Goal: Information Seeking & Learning: Understand process/instructions

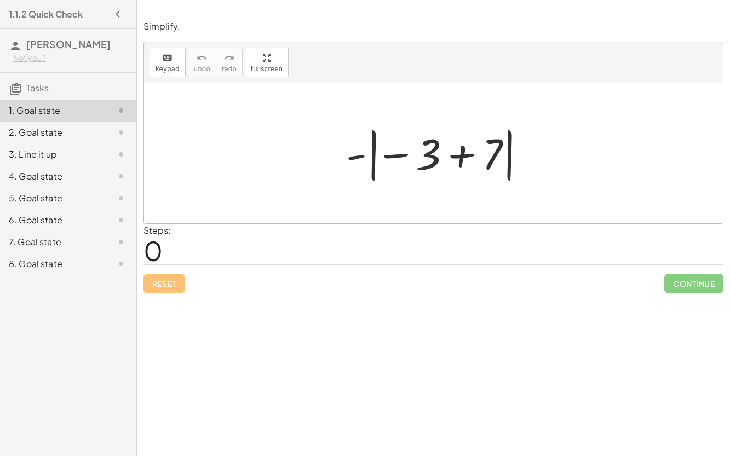
click at [353, 156] on div at bounding box center [438, 153] width 195 height 61
click at [428, 158] on div at bounding box center [438, 153] width 195 height 61
click at [456, 156] on div at bounding box center [438, 153] width 195 height 61
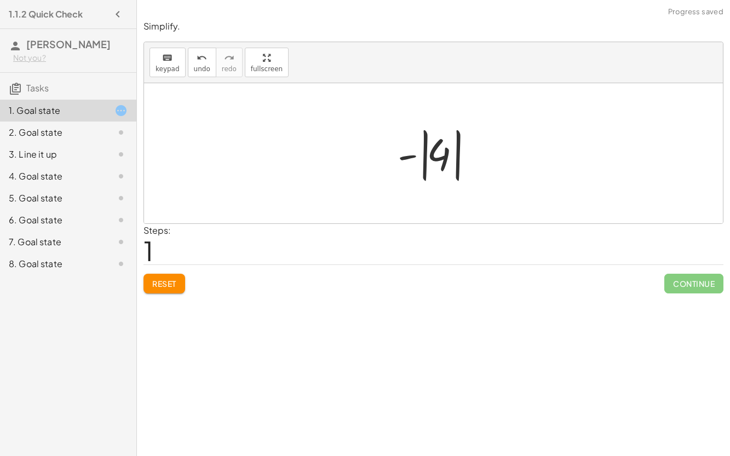
click at [447, 158] on div at bounding box center [438, 153] width 92 height 61
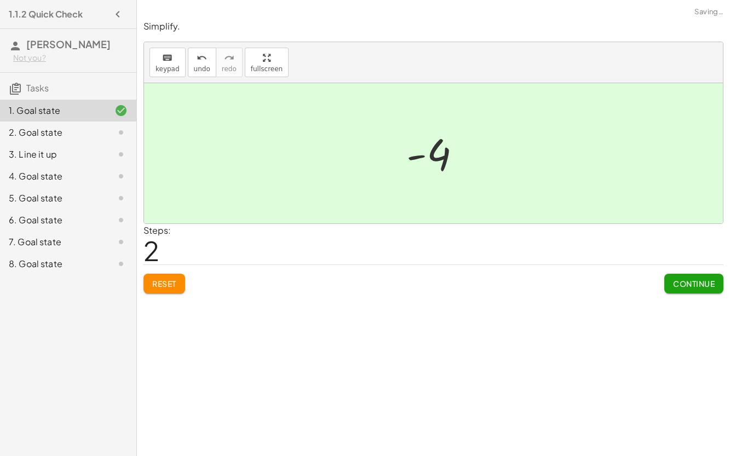
click at [701, 285] on span "Continue" at bounding box center [694, 284] width 42 height 10
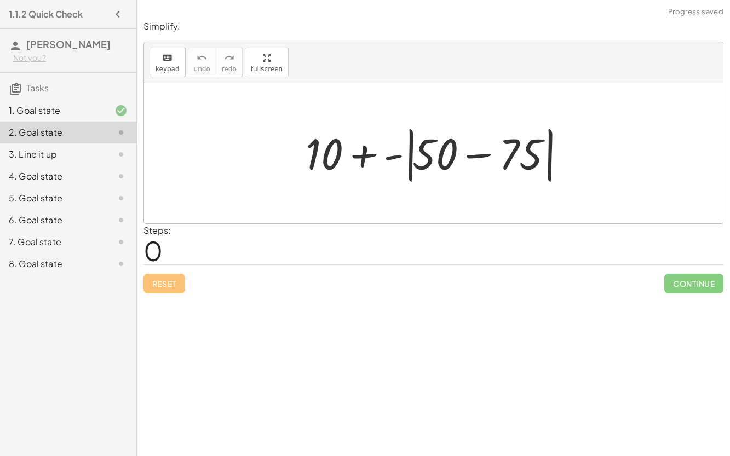
click at [337, 142] on div at bounding box center [438, 153] width 276 height 63
click at [368, 152] on div at bounding box center [438, 153] width 276 height 63
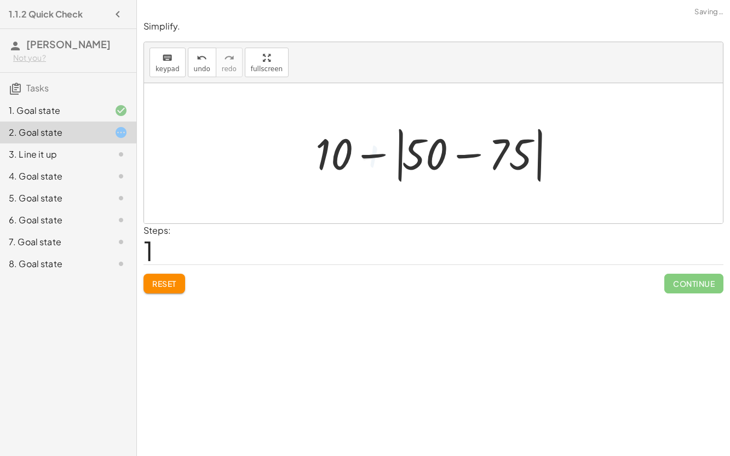
click at [407, 153] on div at bounding box center [438, 153] width 256 height 63
click at [460, 156] on div at bounding box center [438, 153] width 256 height 63
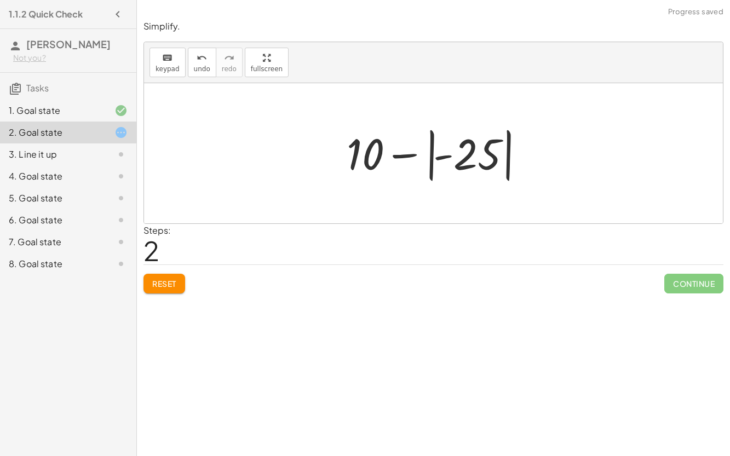
click at [431, 154] on div at bounding box center [437, 153] width 193 height 61
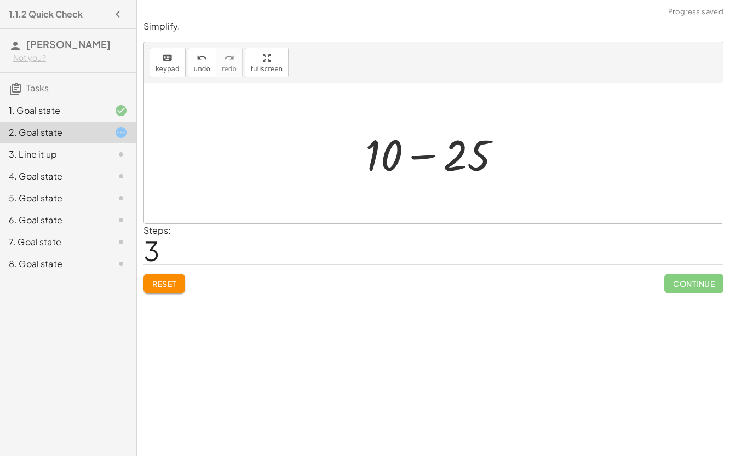
click at [431, 155] on div at bounding box center [438, 153] width 156 height 56
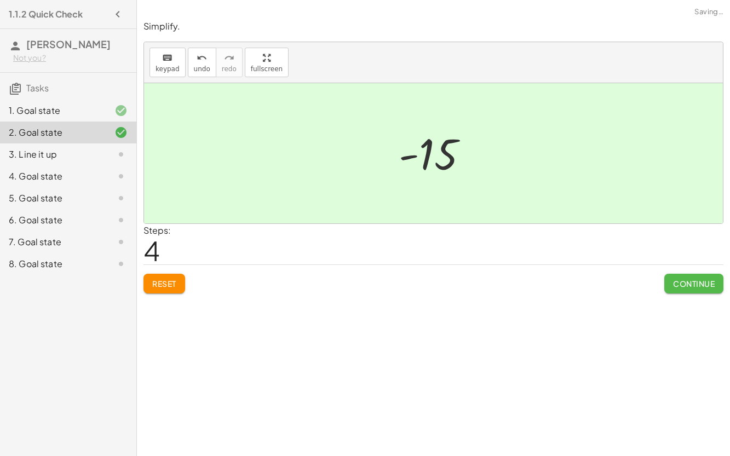
click at [687, 287] on span "Continue" at bounding box center [694, 284] width 42 height 10
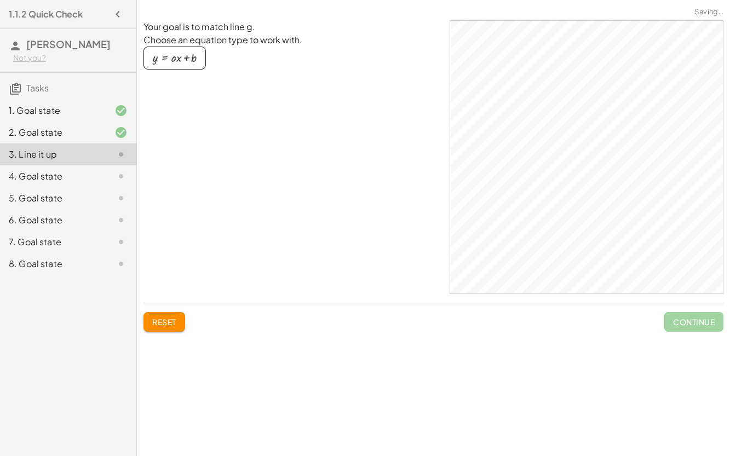
click at [178, 60] on div "button" at bounding box center [175, 58] width 44 height 12
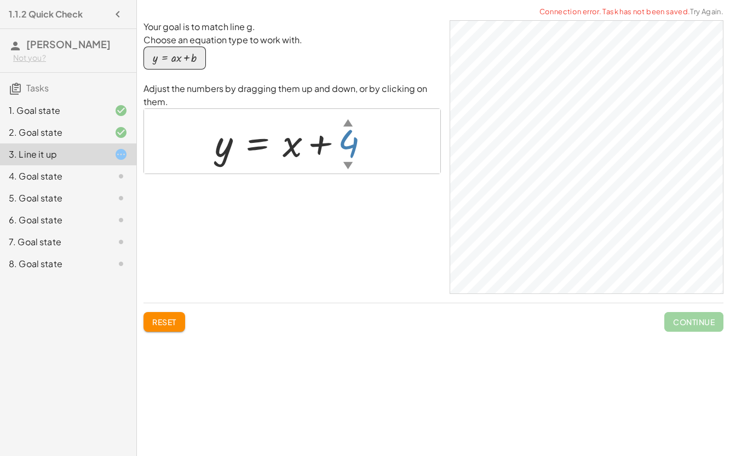
click at [347, 122] on div "▲" at bounding box center [348, 123] width 9 height 14
click at [348, 124] on div "▲" at bounding box center [348, 123] width 9 height 14
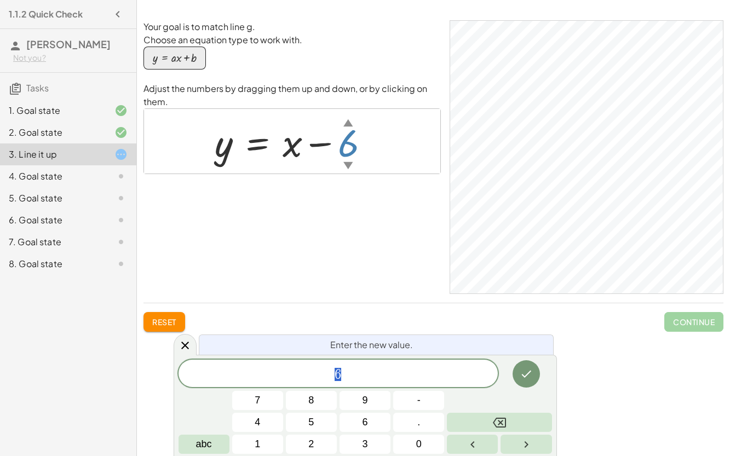
click at [348, 124] on div "▲" at bounding box center [348, 123] width 9 height 14
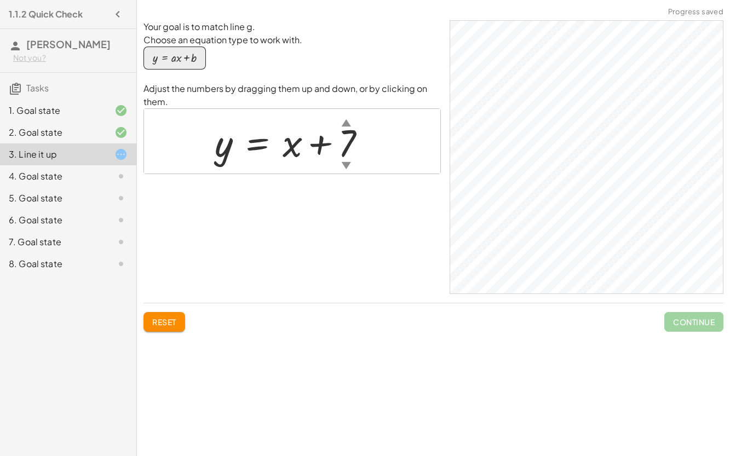
click at [357, 139] on div at bounding box center [294, 142] width 171 height 50
click at [351, 138] on div at bounding box center [296, 142] width 174 height 50
click at [358, 156] on div at bounding box center [302, 142] width 186 height 50
click at [355, 132] on div at bounding box center [310, 142] width 202 height 50
click at [352, 153] on div at bounding box center [297, 142] width 176 height 50
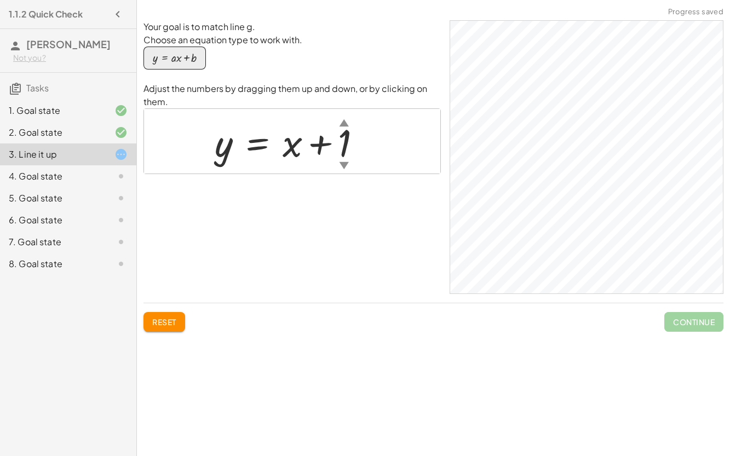
click at [345, 150] on div at bounding box center [292, 142] width 167 height 50
click at [301, 158] on div at bounding box center [296, 142] width 174 height 50
click at [295, 152] on div at bounding box center [296, 142] width 174 height 50
drag, startPoint x: 290, startPoint y: 144, endPoint x: 363, endPoint y: 153, distance: 73.5
click at [363, 153] on div at bounding box center [296, 142] width 174 height 50
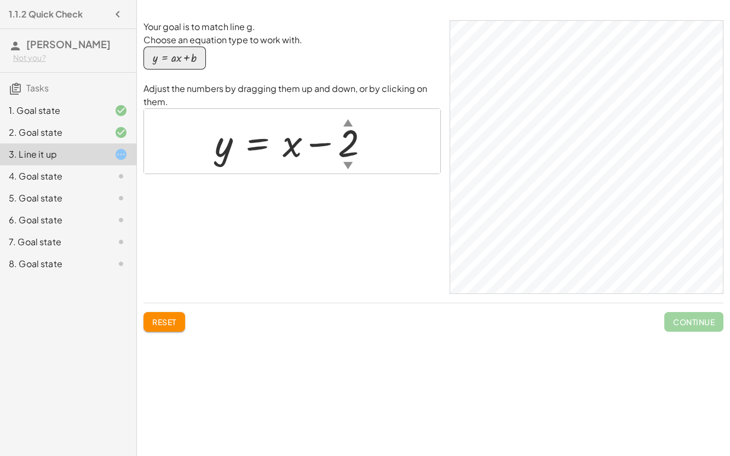
click at [237, 140] on div at bounding box center [296, 142] width 174 height 50
click at [230, 144] on div at bounding box center [296, 142] width 174 height 50
click at [41, 177] on div "4. Goal state" at bounding box center [53, 176] width 88 height 13
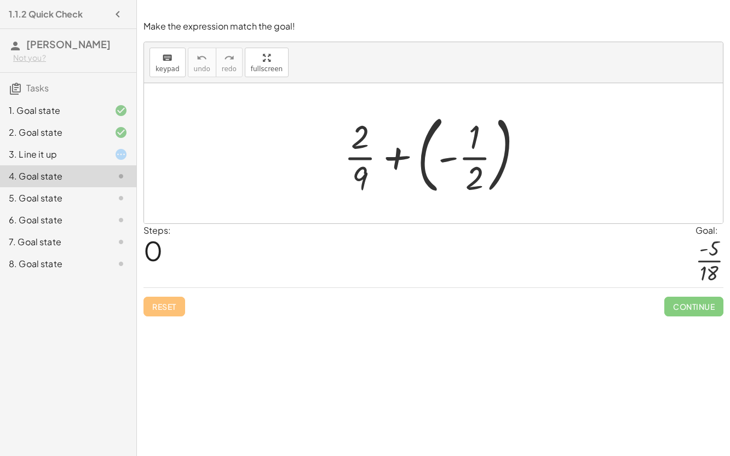
click at [355, 135] on div at bounding box center [438, 153] width 199 height 91
click at [393, 163] on div at bounding box center [438, 153] width 199 height 91
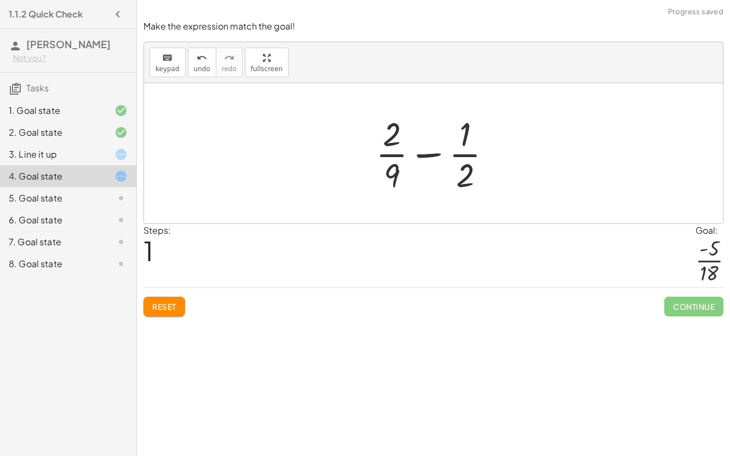
click at [432, 155] on div at bounding box center [438, 153] width 136 height 84
click at [476, 166] on div at bounding box center [438, 153] width 136 height 84
drag, startPoint x: 473, startPoint y: 167, endPoint x: 402, endPoint y: 162, distance: 70.9
click at [402, 162] on div at bounding box center [438, 153] width 136 height 84
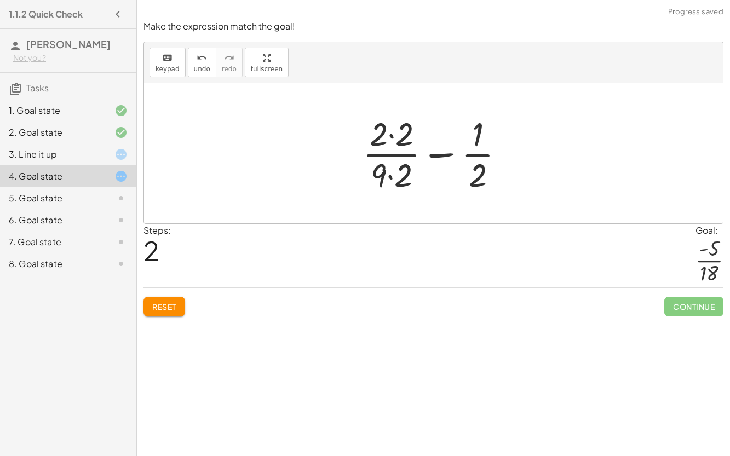
click at [398, 157] on div at bounding box center [438, 153] width 162 height 84
click at [439, 157] on div at bounding box center [438, 153] width 162 height 84
click at [467, 158] on div at bounding box center [438, 153] width 162 height 84
click at [406, 135] on div at bounding box center [438, 153] width 162 height 84
click at [401, 180] on div at bounding box center [437, 153] width 159 height 84
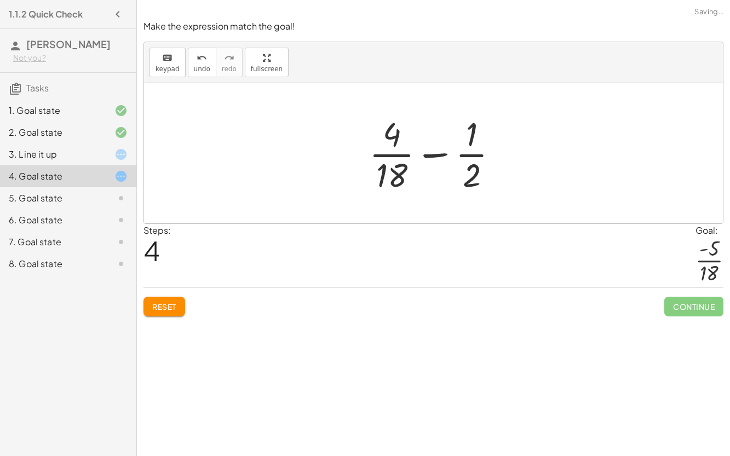
click at [428, 154] on div at bounding box center [438, 153] width 148 height 84
drag, startPoint x: 394, startPoint y: 137, endPoint x: 466, endPoint y: 142, distance: 72.5
click at [466, 142] on div at bounding box center [438, 153] width 148 height 84
drag, startPoint x: 468, startPoint y: 136, endPoint x: 396, endPoint y: 138, distance: 71.8
click at [396, 138] on div at bounding box center [438, 153] width 148 height 84
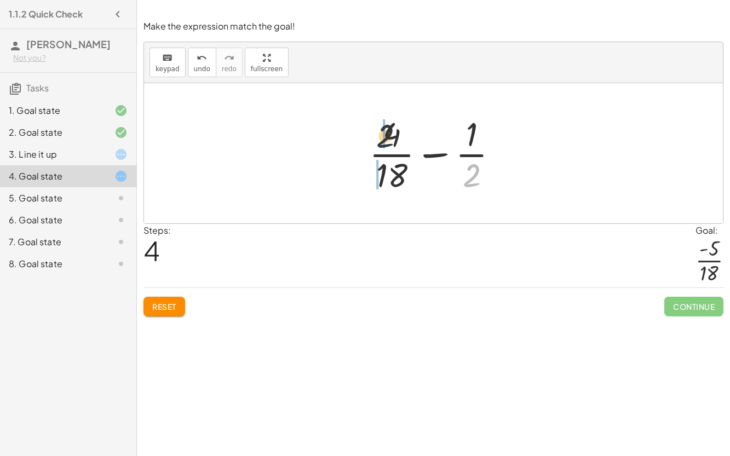
drag, startPoint x: 477, startPoint y: 175, endPoint x: 385, endPoint y: 134, distance: 100.8
click at [385, 134] on div at bounding box center [438, 153] width 148 height 84
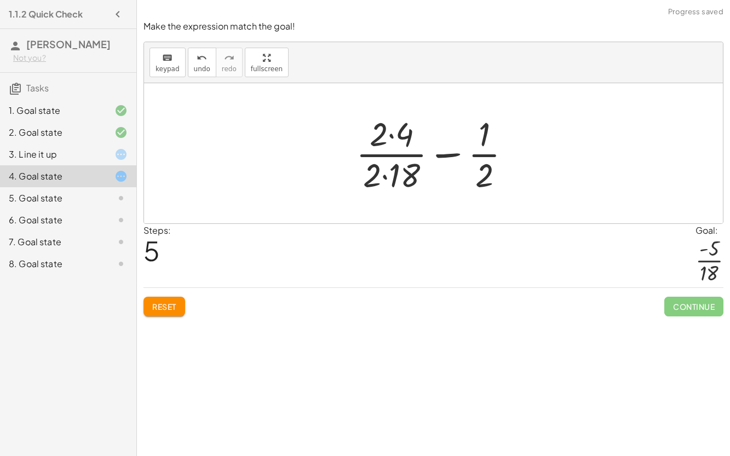
click at [391, 164] on div at bounding box center [438, 153] width 175 height 84
click at [385, 176] on div at bounding box center [438, 153] width 175 height 84
click at [391, 136] on div at bounding box center [438, 153] width 162 height 84
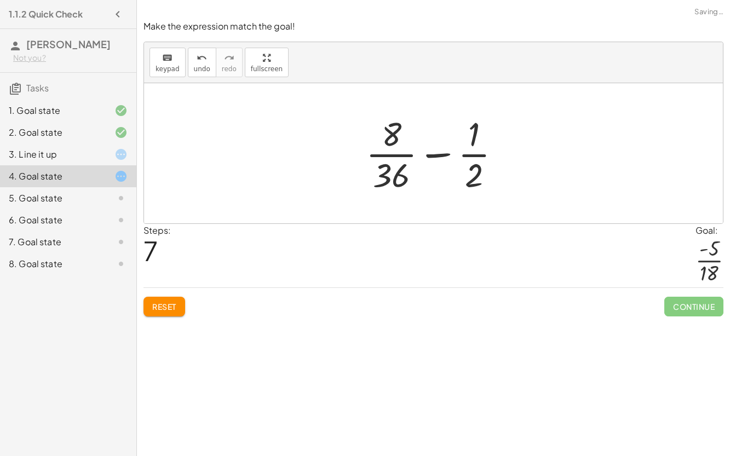
click at [427, 156] on div at bounding box center [438, 153] width 155 height 84
drag, startPoint x: 477, startPoint y: 176, endPoint x: 385, endPoint y: 171, distance: 92.8
click at [385, 171] on div at bounding box center [438, 153] width 155 height 84
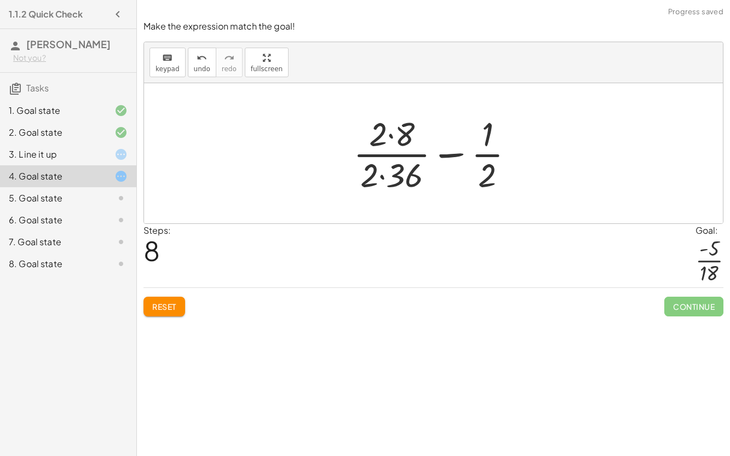
click at [390, 138] on div at bounding box center [438, 153] width 180 height 84
click at [378, 180] on div at bounding box center [438, 153] width 180 height 84
click at [382, 176] on div at bounding box center [438, 153] width 180 height 84
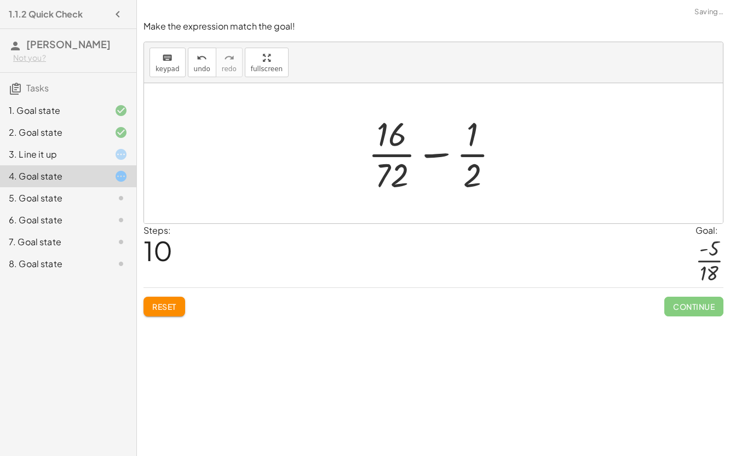
click at [431, 157] on div at bounding box center [438, 153] width 151 height 84
drag, startPoint x: 473, startPoint y: 180, endPoint x: 390, endPoint y: 147, distance: 89.5
click at [390, 147] on div at bounding box center [438, 153] width 151 height 84
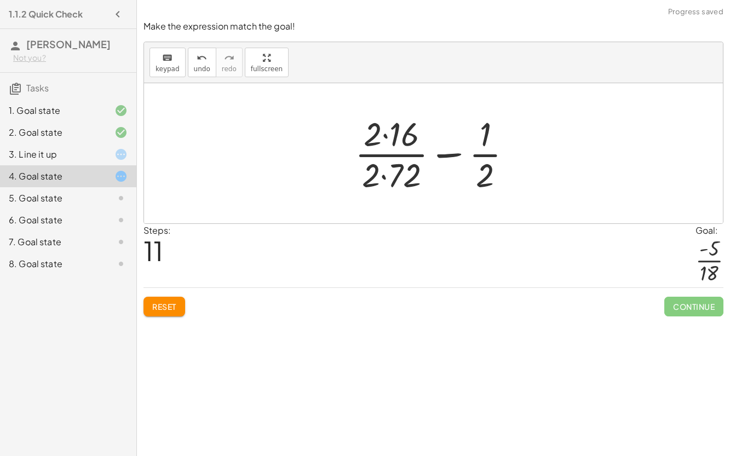
click at [384, 136] on div at bounding box center [438, 153] width 176 height 84
click at [385, 177] on div at bounding box center [438, 153] width 176 height 84
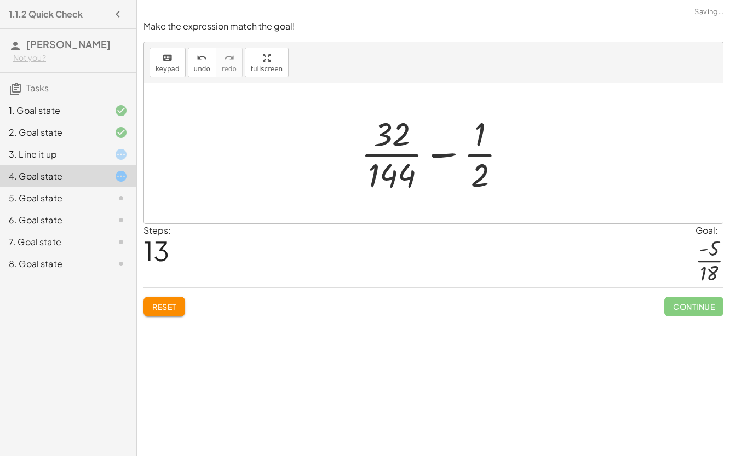
click at [457, 156] on div at bounding box center [438, 153] width 165 height 84
drag, startPoint x: 482, startPoint y: 141, endPoint x: 368, endPoint y: 179, distance: 120.6
click at [368, 179] on div at bounding box center [438, 153] width 165 height 84
drag, startPoint x: 483, startPoint y: 137, endPoint x: 418, endPoint y: 144, distance: 66.1
click at [418, 144] on div at bounding box center [438, 153] width 165 height 84
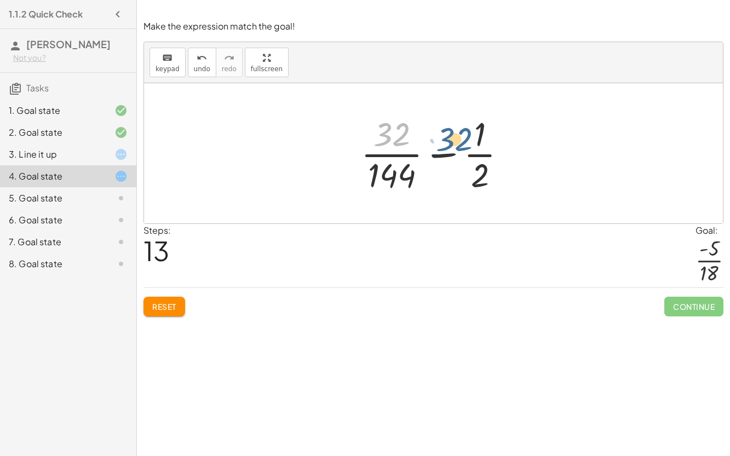
drag, startPoint x: 399, startPoint y: 138, endPoint x: 468, endPoint y: 142, distance: 69.2
click at [468, 142] on div at bounding box center [438, 153] width 165 height 84
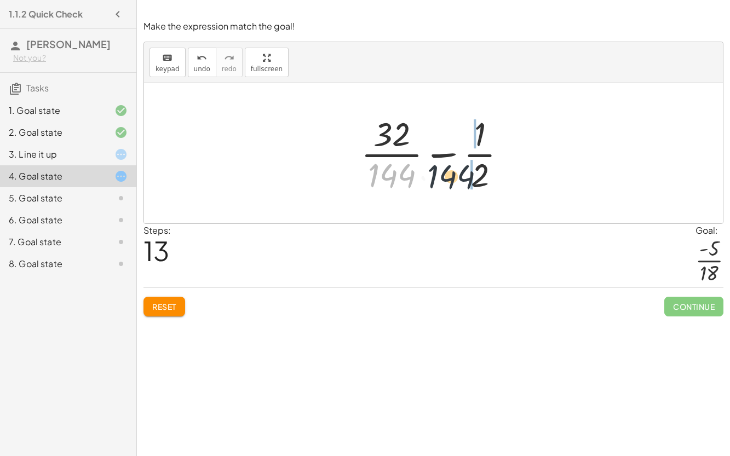
drag, startPoint x: 398, startPoint y: 175, endPoint x: 495, endPoint y: 180, distance: 97.1
click at [495, 180] on div at bounding box center [438, 153] width 165 height 84
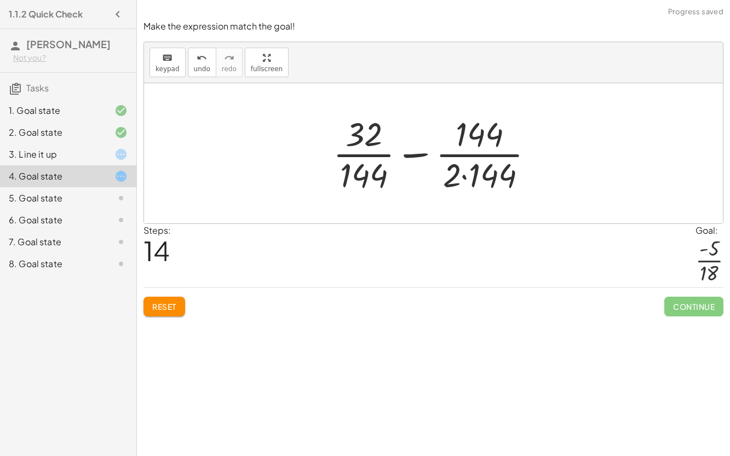
click at [472, 130] on div at bounding box center [438, 153] width 221 height 84
click at [465, 175] on div at bounding box center [438, 153] width 221 height 84
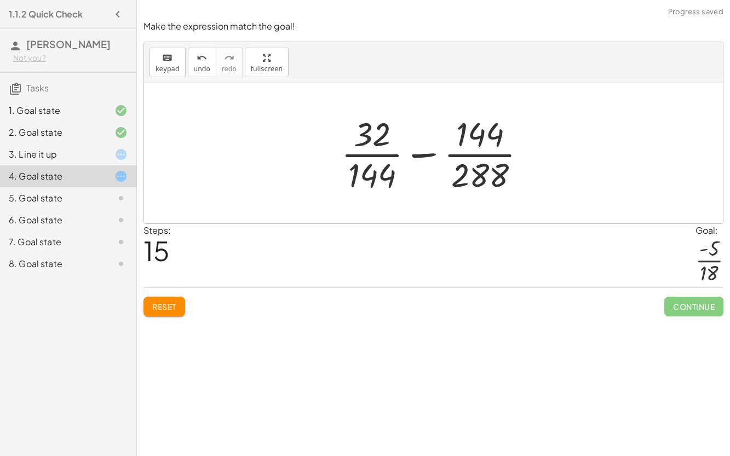
click at [467, 146] on div at bounding box center [438, 153] width 205 height 84
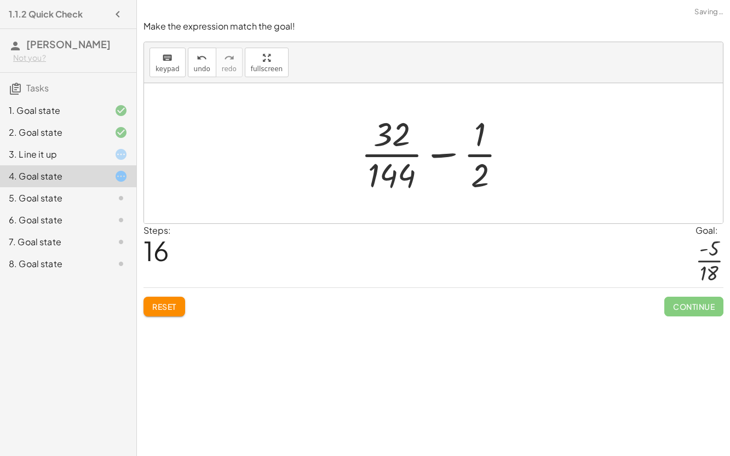
click at [392, 150] on div at bounding box center [438, 153] width 165 height 84
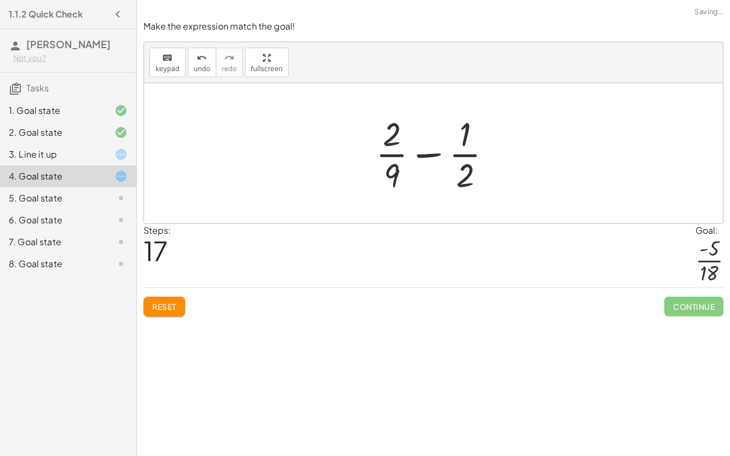
click at [419, 157] on div at bounding box center [438, 153] width 136 height 84
click at [170, 310] on span "Reset" at bounding box center [164, 307] width 24 height 10
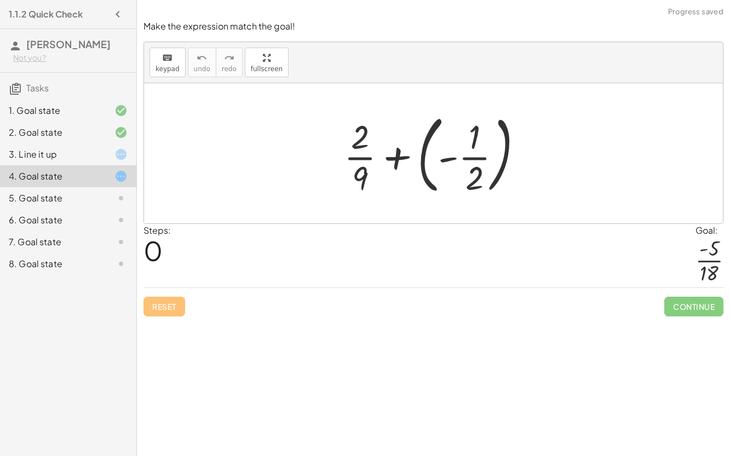
click at [402, 156] on div at bounding box center [438, 153] width 199 height 91
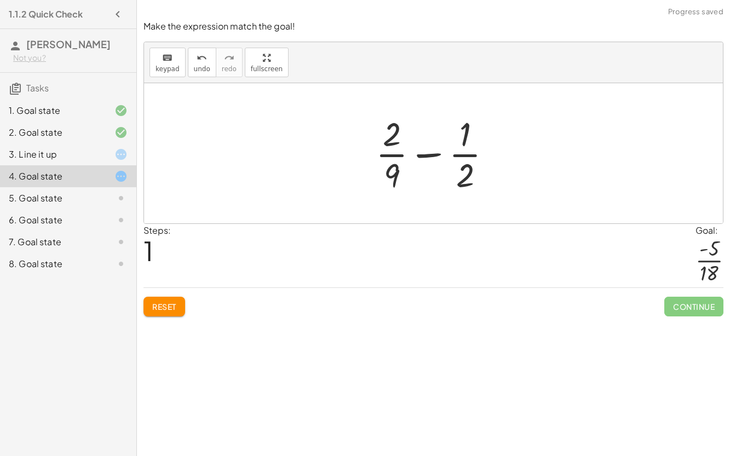
click at [427, 153] on div at bounding box center [438, 153] width 136 height 84
drag, startPoint x: 393, startPoint y: 131, endPoint x: 458, endPoint y: 135, distance: 65.3
click at [458, 135] on div at bounding box center [438, 153] width 136 height 84
drag, startPoint x: 392, startPoint y: 181, endPoint x: 466, endPoint y: 181, distance: 73.4
click at [466, 181] on div at bounding box center [438, 153] width 136 height 84
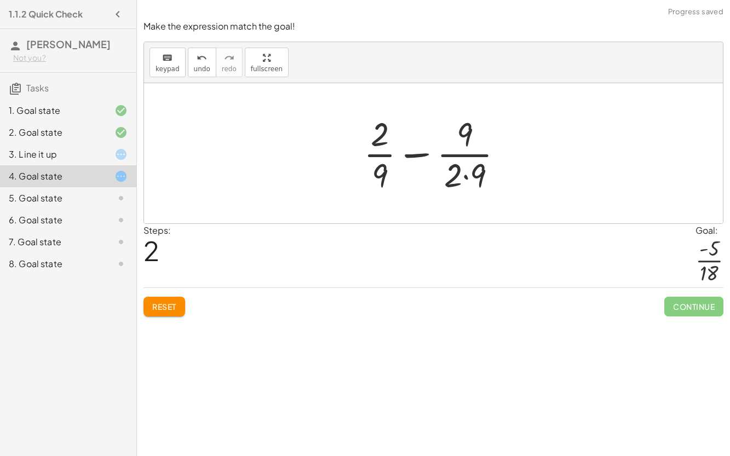
click at [466, 178] on div at bounding box center [437, 153] width 159 height 84
drag, startPoint x: 468, startPoint y: 133, endPoint x: 376, endPoint y: 134, distance: 91.5
click at [376, 134] on div at bounding box center [438, 153] width 148 height 84
drag, startPoint x: 379, startPoint y: 179, endPoint x: 374, endPoint y: 124, distance: 54.5
click at [374, 124] on div at bounding box center [438, 153] width 148 height 84
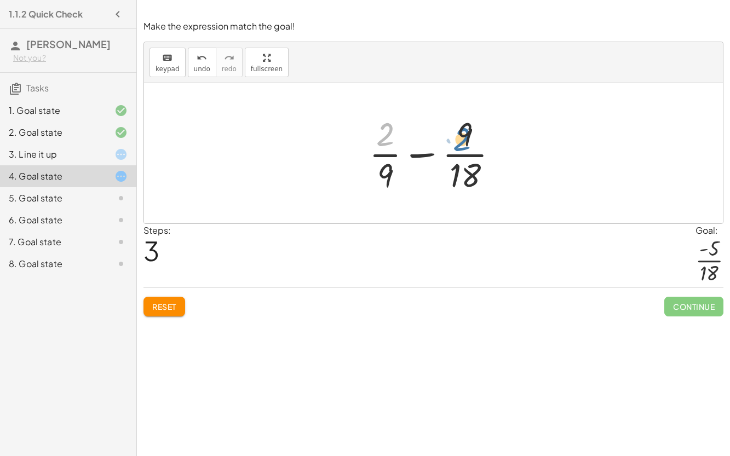
drag, startPoint x: 387, startPoint y: 129, endPoint x: 463, endPoint y: 133, distance: 76.3
click at [463, 133] on div at bounding box center [438, 153] width 148 height 84
drag, startPoint x: 385, startPoint y: 130, endPoint x: 493, endPoint y: 133, distance: 108.0
click at [493, 133] on div at bounding box center [438, 153] width 148 height 84
drag, startPoint x: 386, startPoint y: 136, endPoint x: 479, endPoint y: 187, distance: 106.2
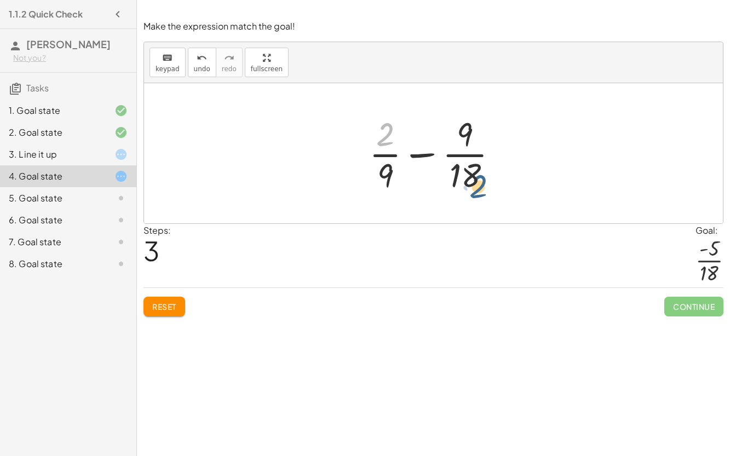
click at [479, 187] on div at bounding box center [438, 153] width 148 height 84
click at [385, 155] on div at bounding box center [438, 153] width 148 height 84
click at [417, 153] on div at bounding box center [438, 153] width 148 height 84
drag, startPoint x: 472, startPoint y: 174, endPoint x: 384, endPoint y: 139, distance: 95.6
click at [384, 139] on div at bounding box center [438, 153] width 148 height 84
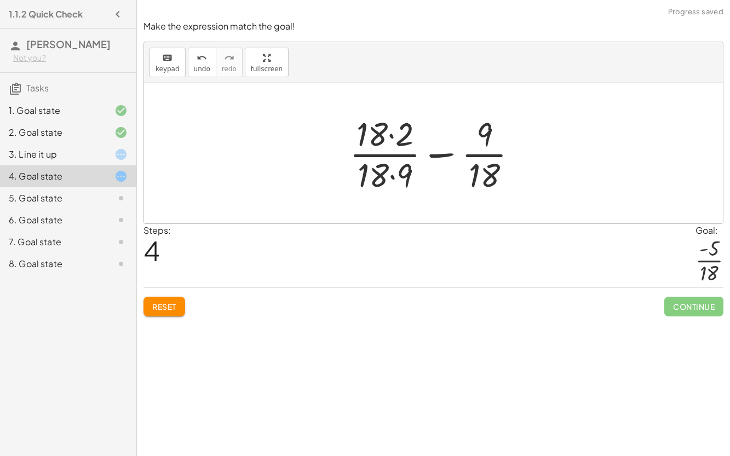
click at [391, 135] on div at bounding box center [438, 153] width 188 height 84
click at [393, 176] on div at bounding box center [438, 153] width 186 height 84
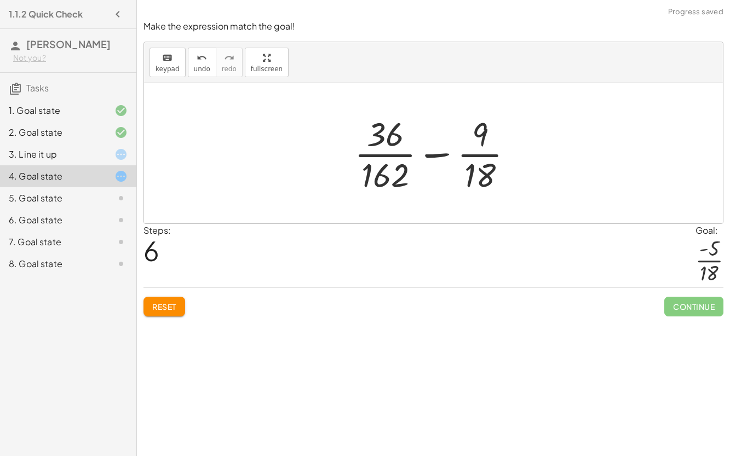
click at [388, 157] on div at bounding box center [438, 153] width 179 height 84
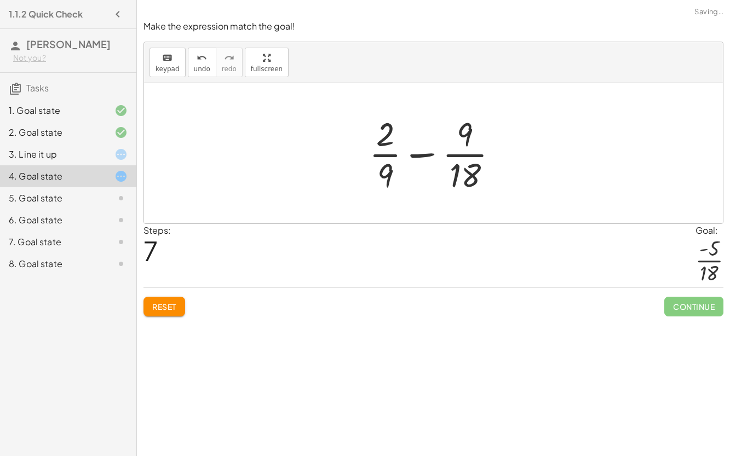
click at [418, 158] on div at bounding box center [438, 153] width 148 height 84
click at [466, 181] on div at bounding box center [438, 153] width 148 height 84
click at [466, 140] on div at bounding box center [438, 153] width 136 height 84
click at [425, 152] on div at bounding box center [438, 153] width 136 height 84
drag, startPoint x: 470, startPoint y: 179, endPoint x: 397, endPoint y: 146, distance: 80.2
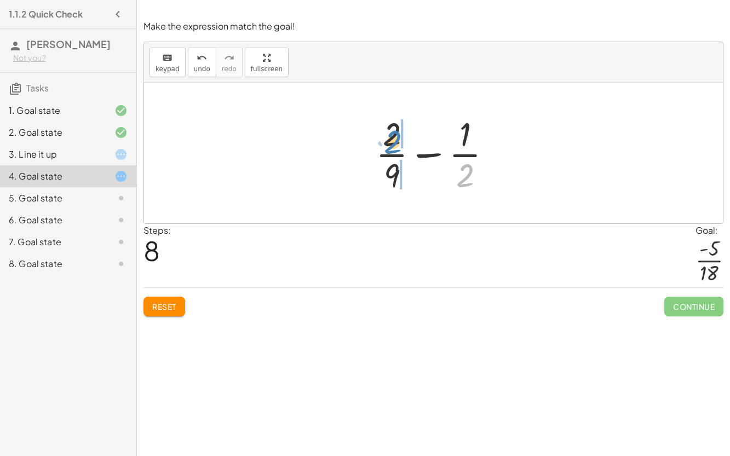
click at [397, 146] on div at bounding box center [438, 153] width 136 height 84
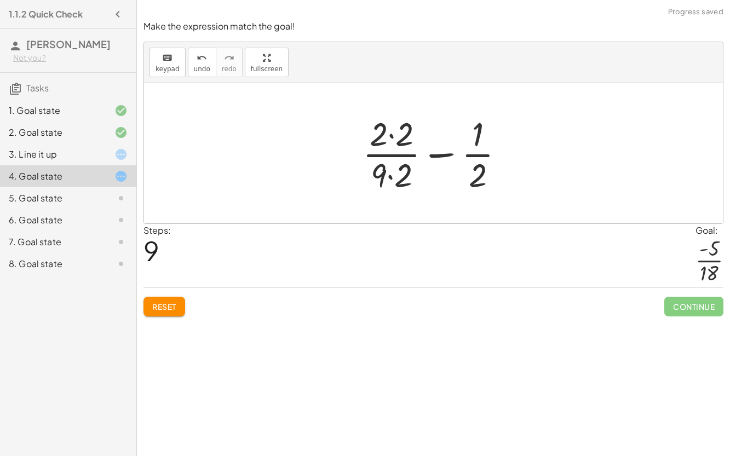
click at [392, 176] on div at bounding box center [438, 153] width 162 height 84
click at [391, 135] on div at bounding box center [438, 153] width 162 height 84
drag, startPoint x: 470, startPoint y: 138, endPoint x: 390, endPoint y: 144, distance: 79.7
click at [390, 144] on div at bounding box center [438, 153] width 148 height 84
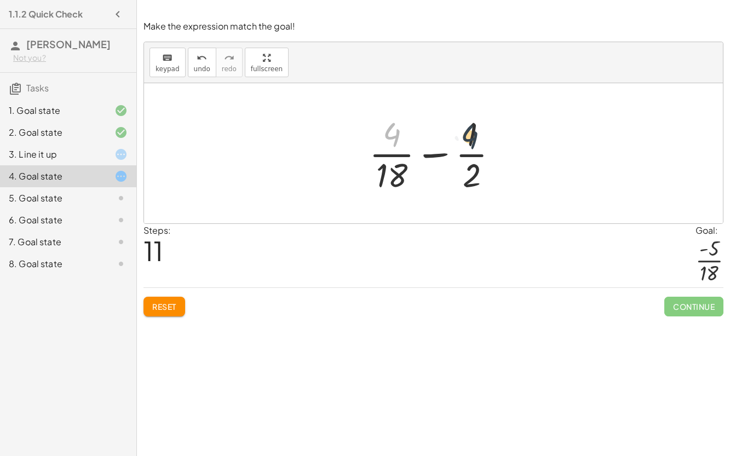
drag, startPoint x: 391, startPoint y: 136, endPoint x: 470, endPoint y: 139, distance: 78.9
click at [470, 139] on div at bounding box center [438, 153] width 148 height 84
drag, startPoint x: 390, startPoint y: 130, endPoint x: 493, endPoint y: 139, distance: 103.4
click at [493, 139] on div at bounding box center [438, 153] width 148 height 84
drag, startPoint x: 473, startPoint y: 178, endPoint x: 411, endPoint y: 143, distance: 71.4
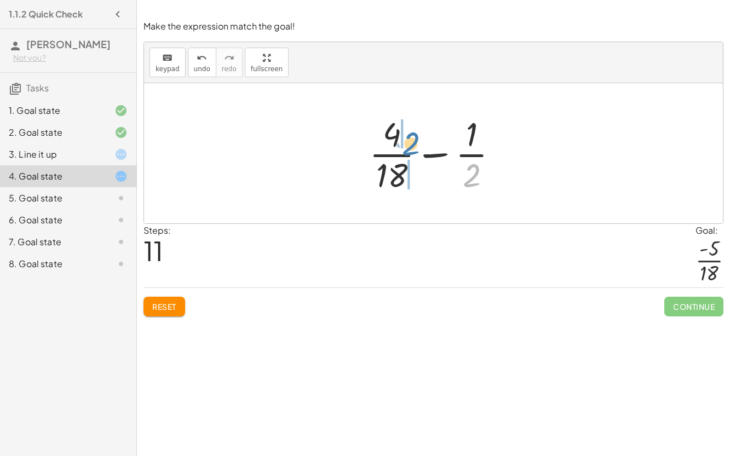
click at [411, 143] on div at bounding box center [438, 153] width 148 height 84
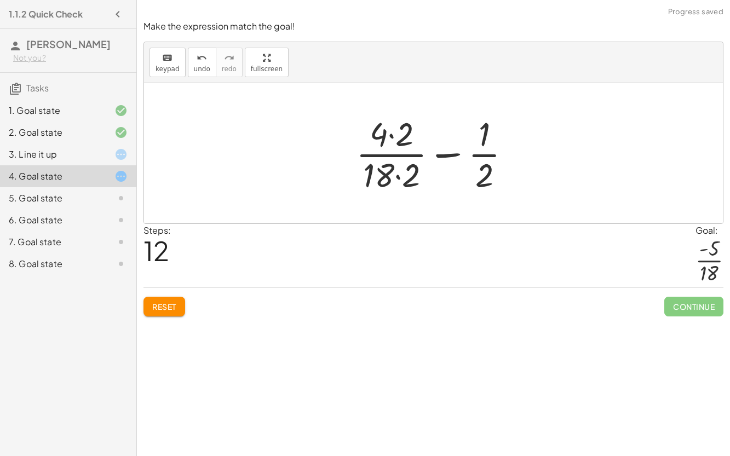
click at [396, 175] on div at bounding box center [438, 153] width 175 height 84
click at [202, 70] on span "undo" at bounding box center [202, 69] width 16 height 8
click at [194, 61] on div "undo" at bounding box center [202, 57] width 16 height 13
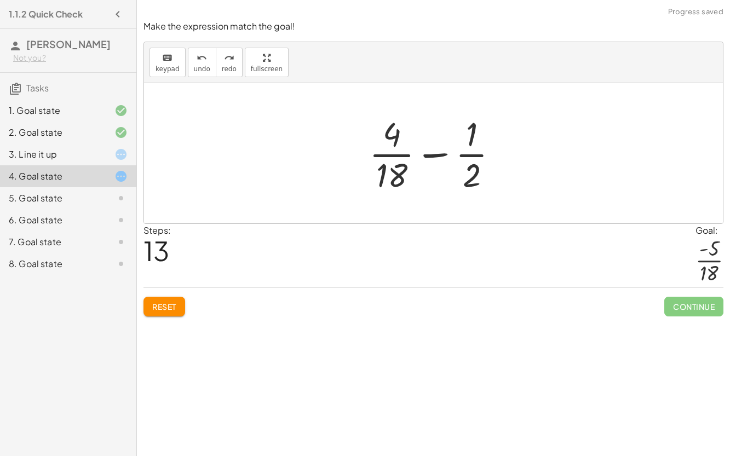
click at [402, 153] on div at bounding box center [438, 153] width 148 height 84
click at [461, 158] on div at bounding box center [438, 153] width 136 height 84
click at [424, 161] on div at bounding box center [438, 153] width 136 height 84
click at [422, 154] on div at bounding box center [438, 153] width 136 height 84
drag, startPoint x: 461, startPoint y: 178, endPoint x: 457, endPoint y: 173, distance: 6.2
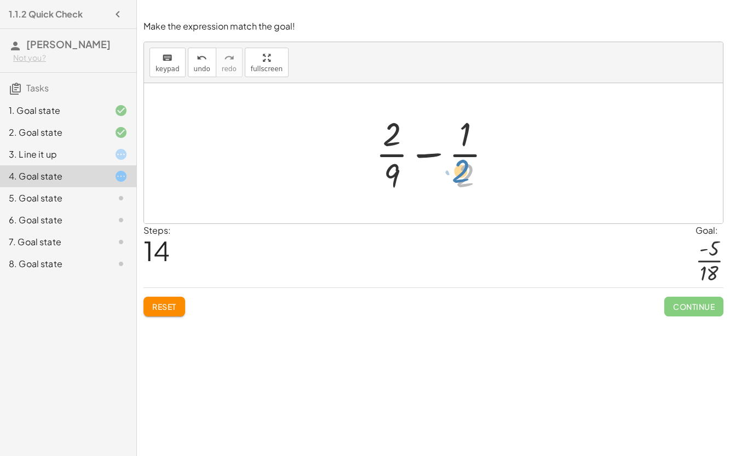
click at [457, 173] on div at bounding box center [438, 153] width 136 height 84
drag, startPoint x: 457, startPoint y: 173, endPoint x: 387, endPoint y: 137, distance: 78.9
click at [387, 137] on div at bounding box center [438, 153] width 136 height 84
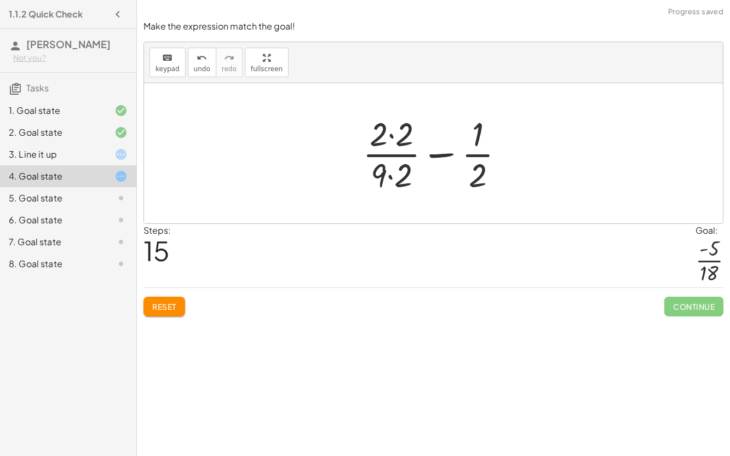
click at [392, 136] on div at bounding box center [438, 153] width 162 height 84
click at [392, 178] on div at bounding box center [437, 153] width 159 height 84
drag, startPoint x: 477, startPoint y: 184, endPoint x: 399, endPoint y: 147, distance: 86.3
click at [399, 147] on div at bounding box center [438, 153] width 148 height 84
click at [392, 137] on div at bounding box center [438, 153] width 175 height 84
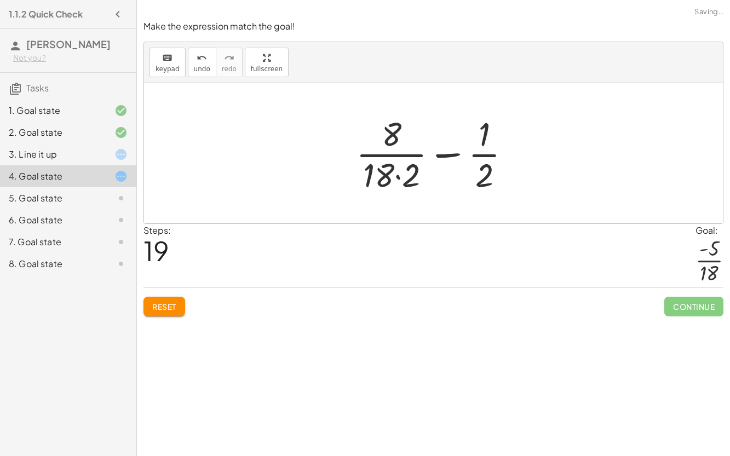
click at [401, 176] on div at bounding box center [438, 153] width 175 height 84
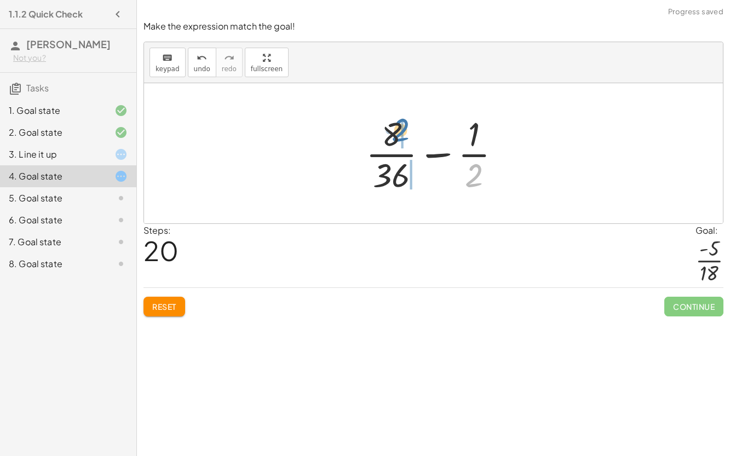
drag, startPoint x: 469, startPoint y: 180, endPoint x: 395, endPoint y: 135, distance: 87.3
click at [395, 135] on div at bounding box center [438, 153] width 155 height 84
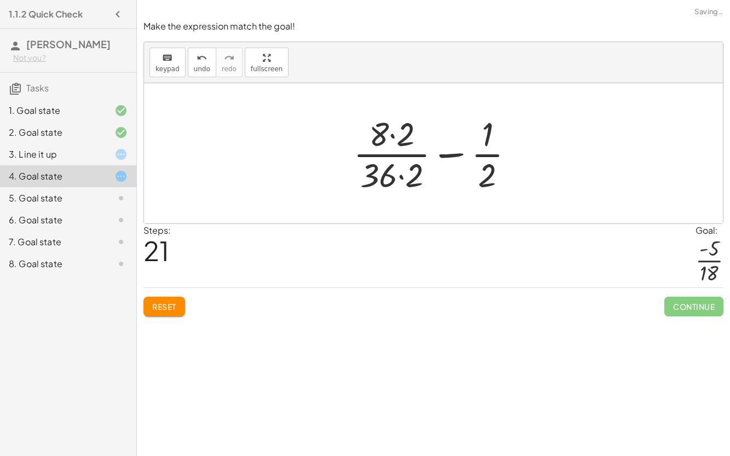
click at [393, 139] on div at bounding box center [438, 153] width 180 height 84
click at [403, 179] on div at bounding box center [438, 153] width 180 height 84
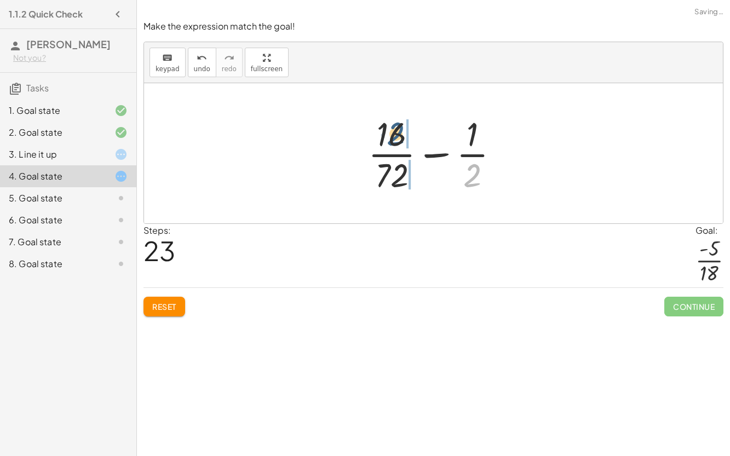
drag, startPoint x: 473, startPoint y: 179, endPoint x: 396, endPoint y: 136, distance: 88.5
click at [396, 136] on div at bounding box center [438, 153] width 151 height 84
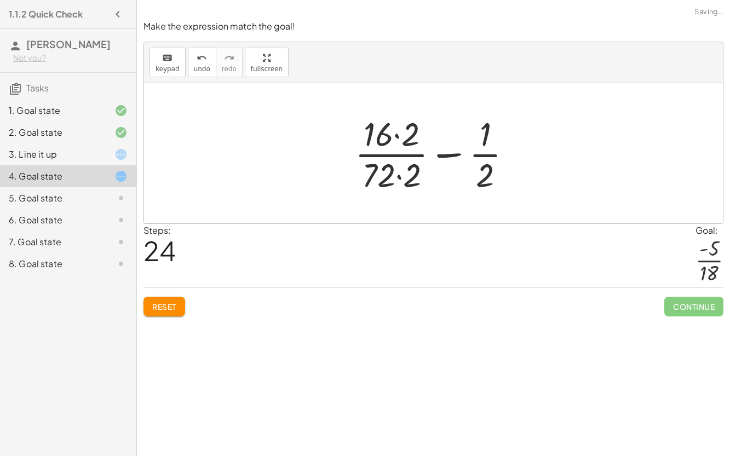
click at [398, 137] on div at bounding box center [438, 153] width 176 height 84
click at [397, 176] on div at bounding box center [438, 153] width 176 height 84
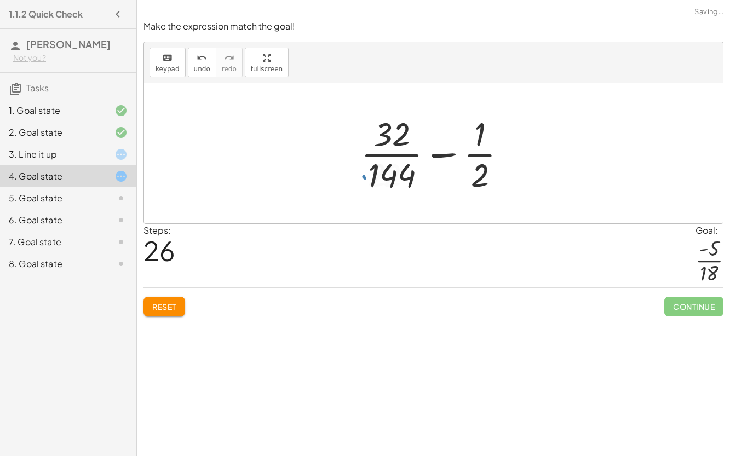
click at [391, 155] on div at bounding box center [438, 153] width 165 height 84
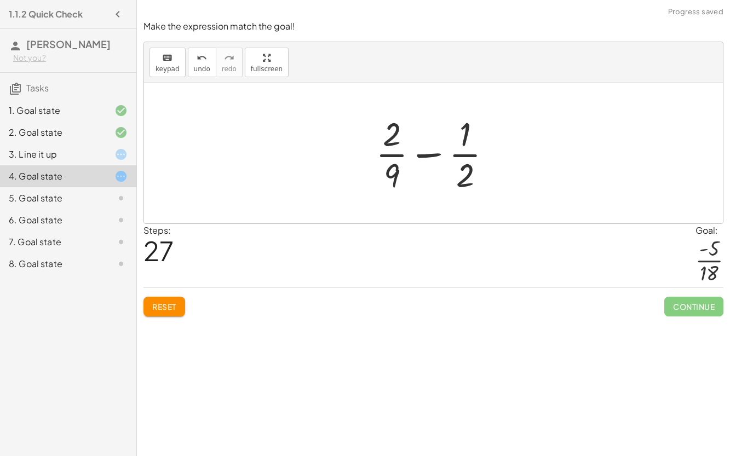
click at [428, 159] on div at bounding box center [438, 153] width 136 height 84
click at [423, 144] on div at bounding box center [438, 153] width 136 height 84
click at [426, 152] on div at bounding box center [438, 153] width 136 height 84
click at [171, 305] on span "Reset" at bounding box center [164, 307] width 24 height 10
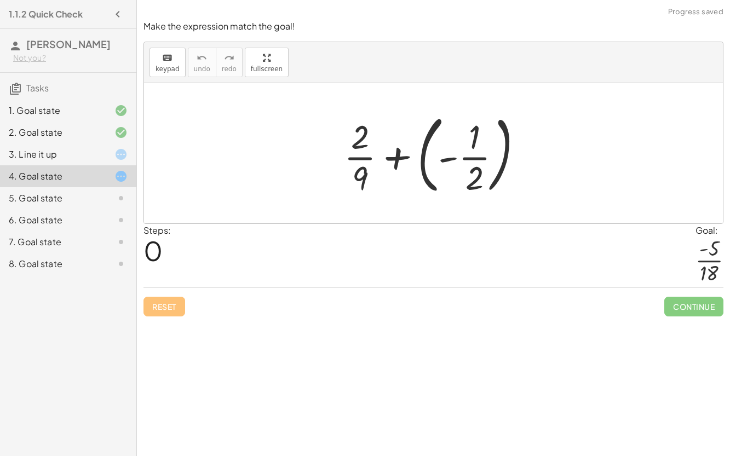
click at [83, 203] on div "5. Goal state" at bounding box center [53, 198] width 88 height 13
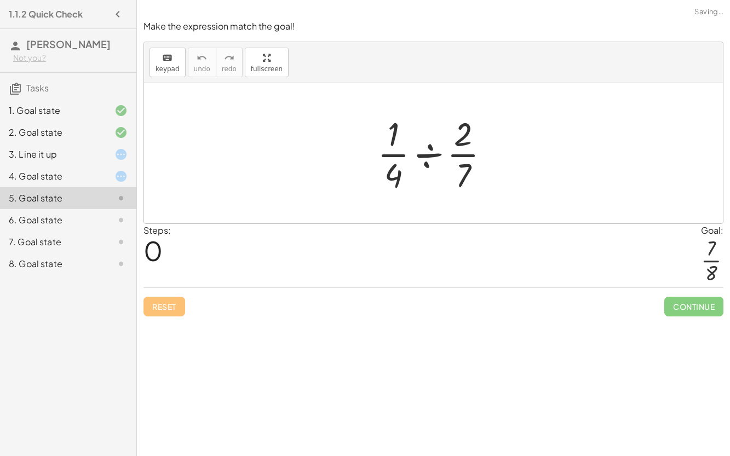
click at [429, 151] on div at bounding box center [438, 153] width 132 height 84
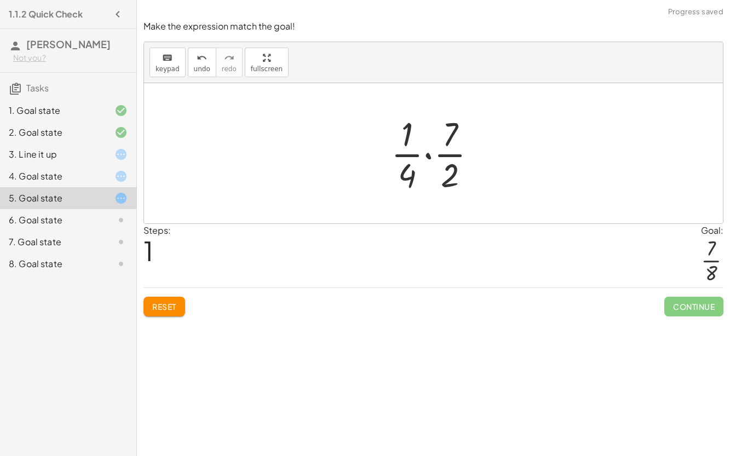
click at [427, 154] on div at bounding box center [438, 153] width 105 height 84
click at [427, 154] on div at bounding box center [438, 153] width 88 height 84
drag, startPoint x: 430, startPoint y: 176, endPoint x: 430, endPoint y: 142, distance: 34.0
click at [430, 142] on div at bounding box center [438, 153] width 88 height 84
click at [428, 176] on div at bounding box center [438, 153] width 88 height 84
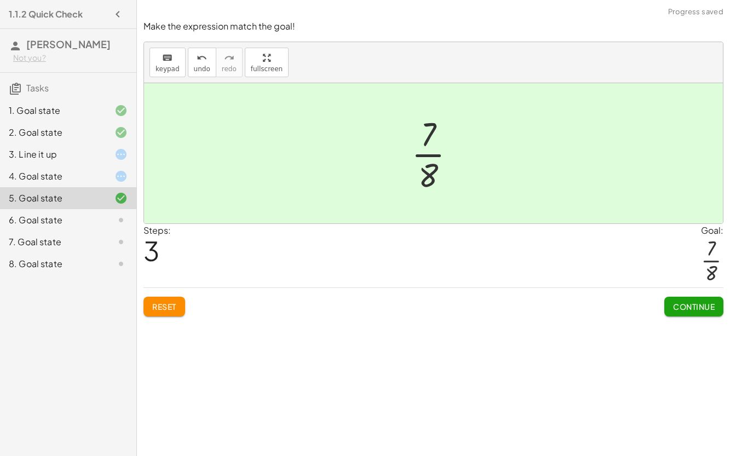
click at [676, 309] on span "Continue" at bounding box center [694, 307] width 42 height 10
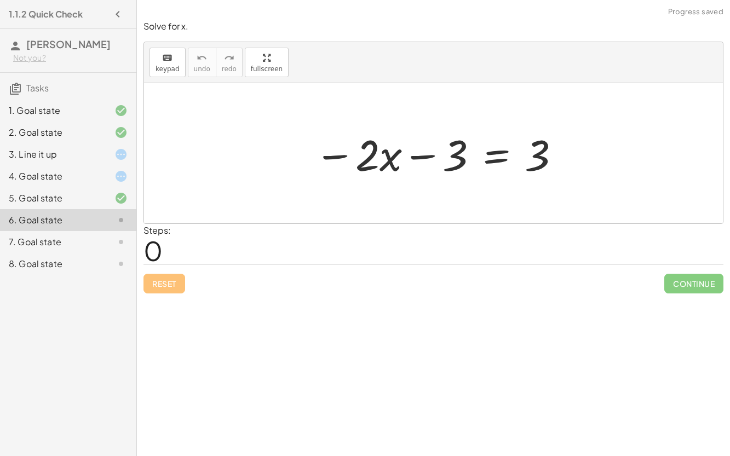
click at [340, 155] on div at bounding box center [438, 153] width 258 height 56
click at [368, 155] on div at bounding box center [438, 153] width 258 height 56
click at [423, 155] on div at bounding box center [438, 153] width 258 height 56
click at [495, 158] on div at bounding box center [438, 153] width 258 height 56
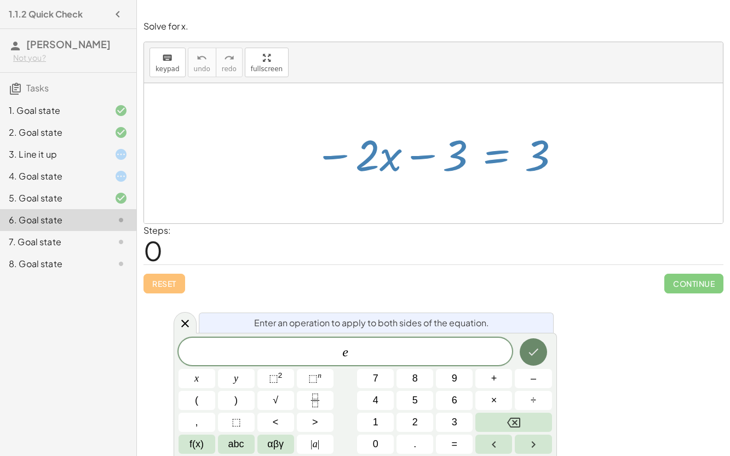
click at [523, 347] on button "Done" at bounding box center [533, 352] width 27 height 27
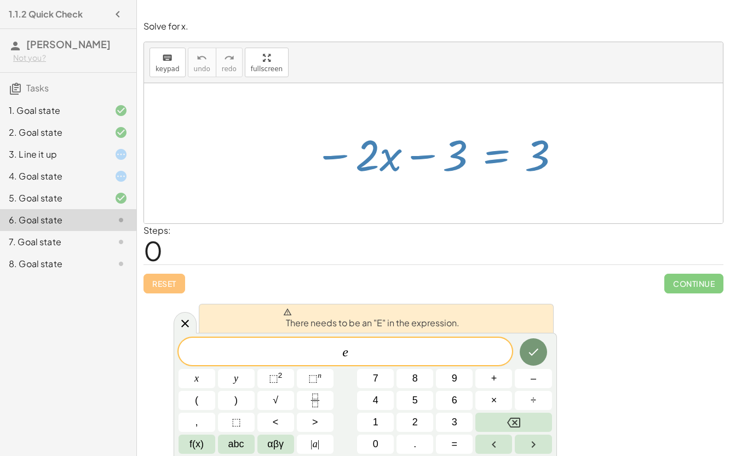
click at [425, 240] on div "Steps: 0" at bounding box center [434, 244] width 580 height 41
click at [379, 346] on span "e ​" at bounding box center [346, 352] width 334 height 15
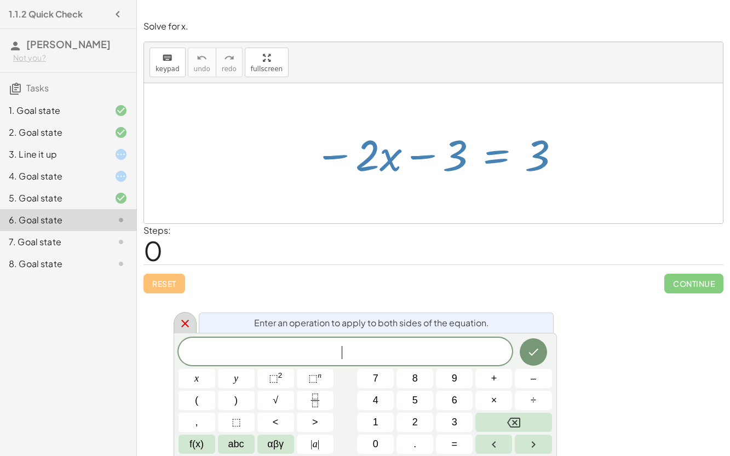
click at [185, 321] on icon at bounding box center [185, 323] width 13 height 13
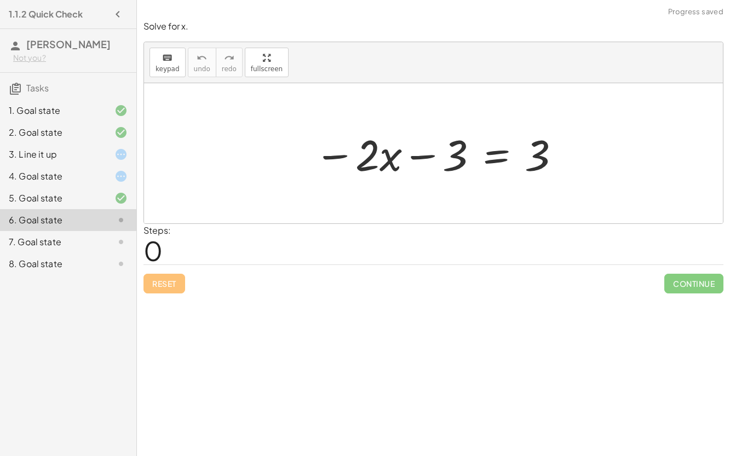
click at [424, 156] on div at bounding box center [438, 153] width 258 height 56
click at [394, 159] on div at bounding box center [438, 153] width 258 height 56
click at [341, 158] on div at bounding box center [438, 153] width 258 height 56
click at [494, 159] on div at bounding box center [438, 153] width 258 height 56
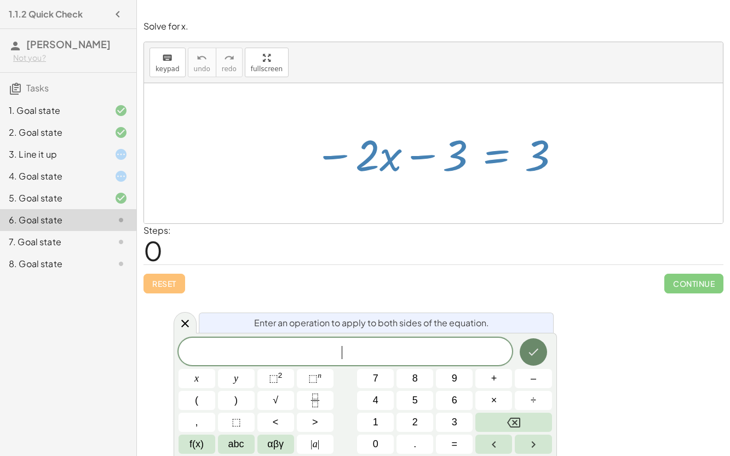
click at [531, 355] on icon "Done" at bounding box center [534, 352] width 10 height 7
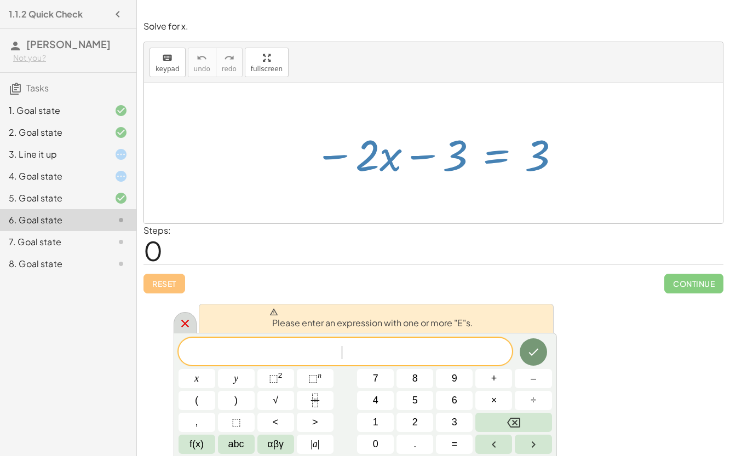
click at [180, 331] on div at bounding box center [185, 322] width 23 height 21
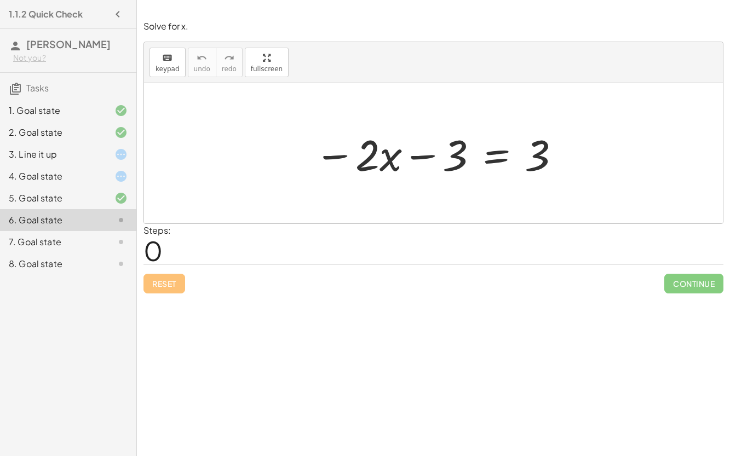
click at [539, 162] on div at bounding box center [438, 153] width 258 height 56
drag, startPoint x: 540, startPoint y: 162, endPoint x: 422, endPoint y: 159, distance: 117.3
click at [422, 159] on div at bounding box center [438, 153] width 258 height 56
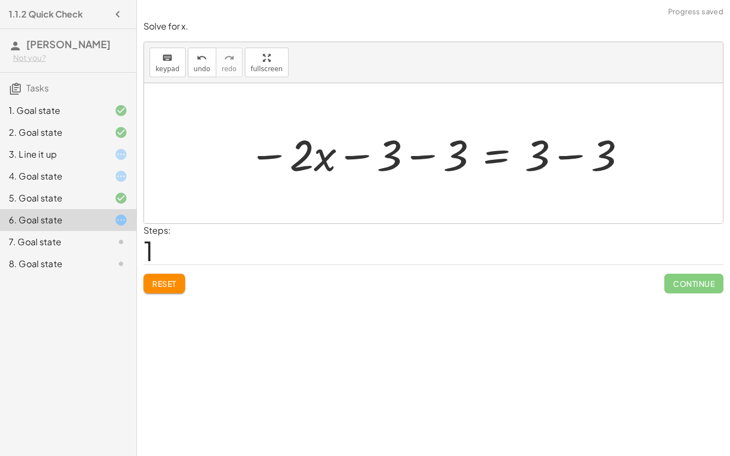
click at [278, 153] on div at bounding box center [438, 153] width 390 height 56
click at [356, 156] on div at bounding box center [438, 153] width 390 height 56
click at [421, 155] on div at bounding box center [438, 153] width 390 height 56
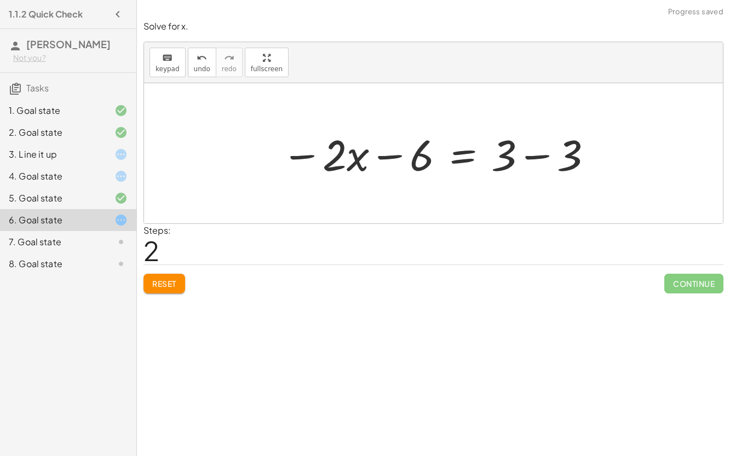
click at [386, 158] on div at bounding box center [437, 153] width 323 height 56
click at [531, 159] on div at bounding box center [437, 153] width 323 height 56
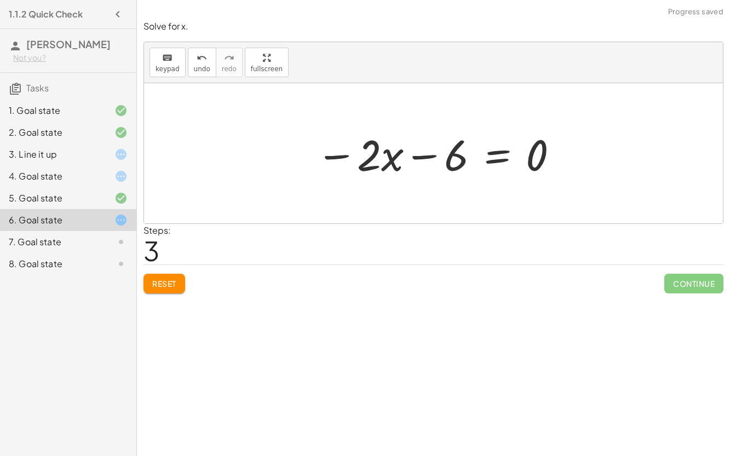
click at [427, 157] on div at bounding box center [438, 153] width 254 height 56
drag, startPoint x: 531, startPoint y: 158, endPoint x: 359, endPoint y: 153, distance: 172.7
click at [359, 153] on div at bounding box center [438, 153] width 254 height 56
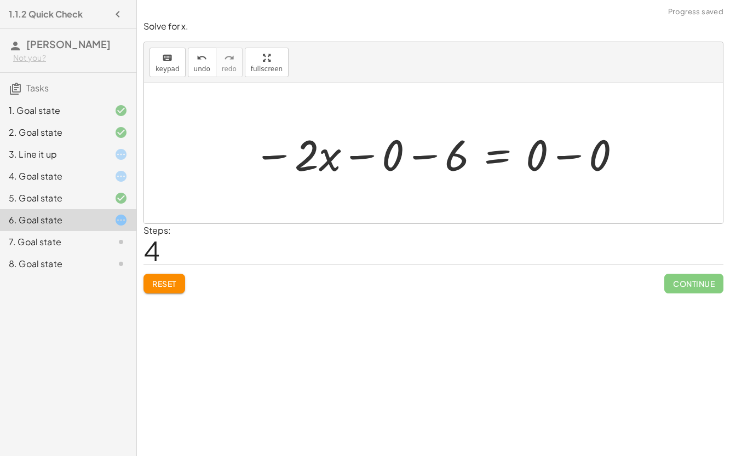
click at [363, 151] on div at bounding box center [438, 153] width 380 height 56
click at [416, 157] on div at bounding box center [469, 153] width 317 height 56
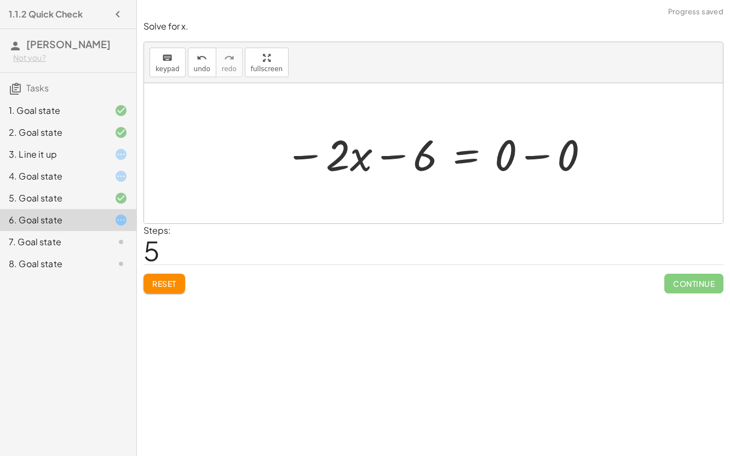
click at [538, 154] on div at bounding box center [437, 153] width 317 height 56
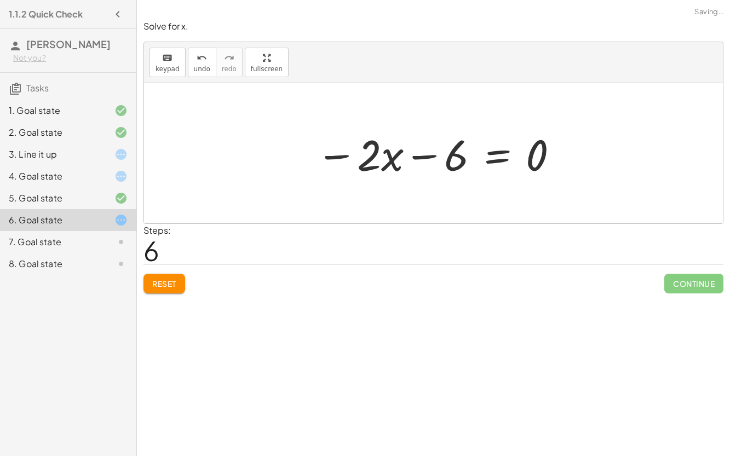
click at [403, 162] on div at bounding box center [438, 153] width 254 height 56
drag, startPoint x: 330, startPoint y: 157, endPoint x: 460, endPoint y: 158, distance: 129.3
click at [460, 158] on div at bounding box center [438, 153] width 254 height 56
click at [342, 157] on div at bounding box center [407, 153] width 367 height 56
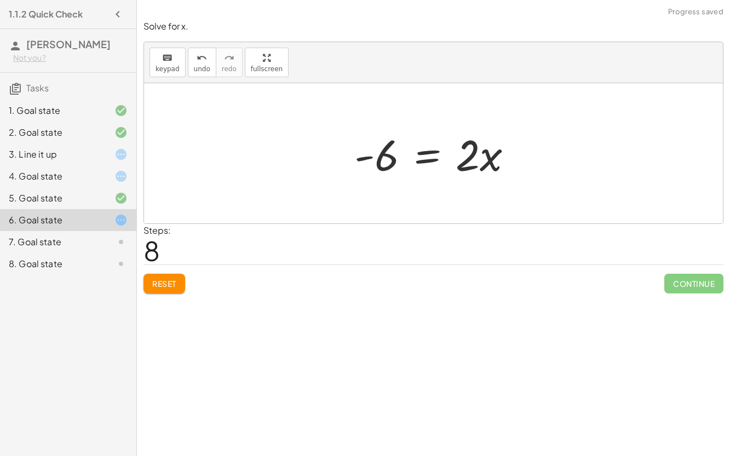
click at [370, 157] on div at bounding box center [438, 153] width 178 height 56
click at [426, 155] on div at bounding box center [438, 153] width 178 height 56
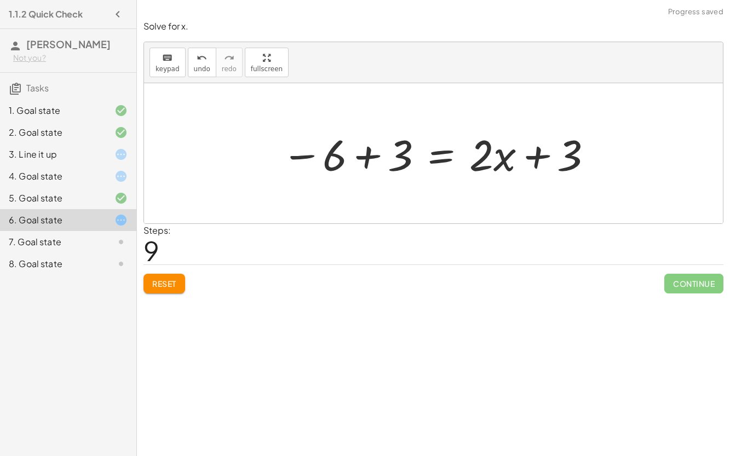
click at [362, 161] on div at bounding box center [437, 153] width 323 height 56
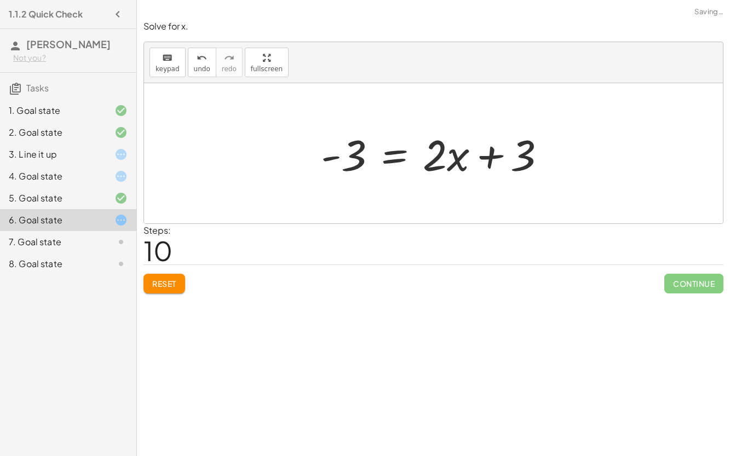
click at [491, 156] on div at bounding box center [438, 153] width 245 height 56
drag, startPoint x: 450, startPoint y: 153, endPoint x: 309, endPoint y: 144, distance: 141.7
click at [309, 144] on div "− · 2 · x − 3 = 3 − · 2 · x − 3 − 3 = + 3 − 3 − · 2 · x − 6 = + 3 − 3 − · 2 · x…" at bounding box center [434, 154] width 259 height 62
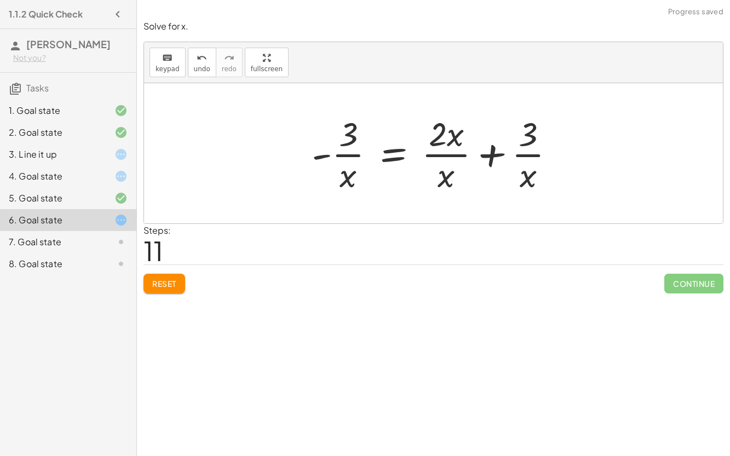
click at [347, 176] on div at bounding box center [437, 153] width 263 height 84
click at [322, 158] on div at bounding box center [437, 153] width 263 height 84
click at [57, 246] on div "7. Goal state" at bounding box center [53, 242] width 88 height 13
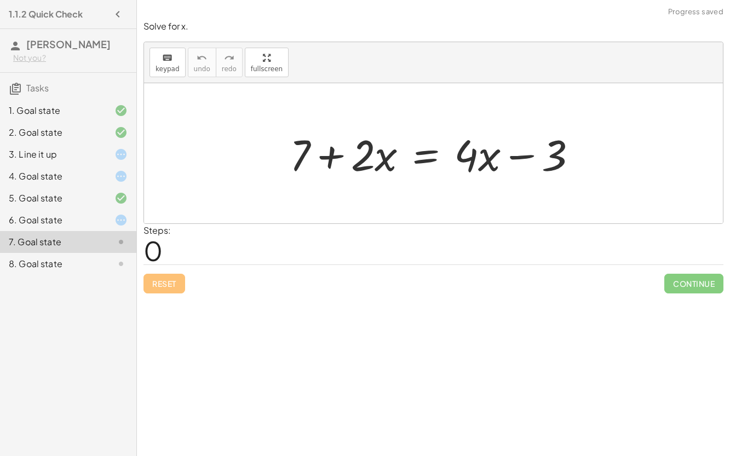
click at [332, 147] on div at bounding box center [437, 153] width 307 height 56
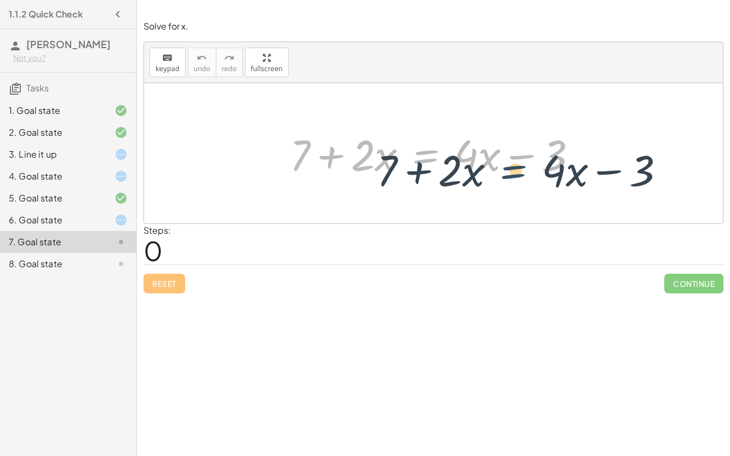
drag, startPoint x: 427, startPoint y: 153, endPoint x: 520, endPoint y: 167, distance: 93.7
click at [520, 167] on div at bounding box center [437, 153] width 307 height 56
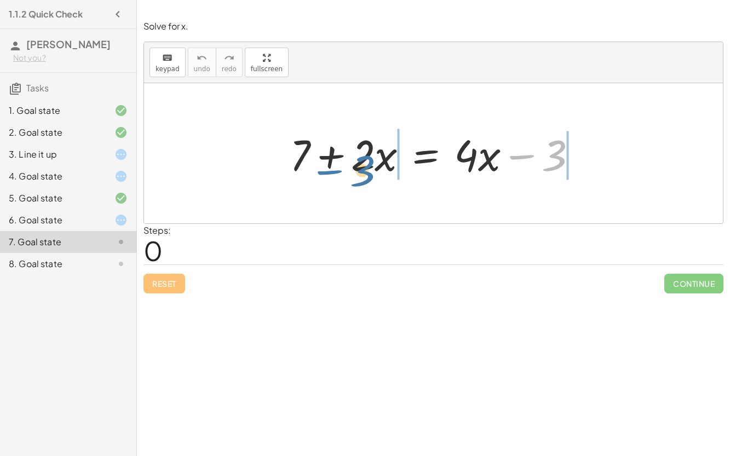
drag, startPoint x: 559, startPoint y: 158, endPoint x: 370, endPoint y: 170, distance: 188.9
click at [370, 170] on div at bounding box center [437, 153] width 307 height 56
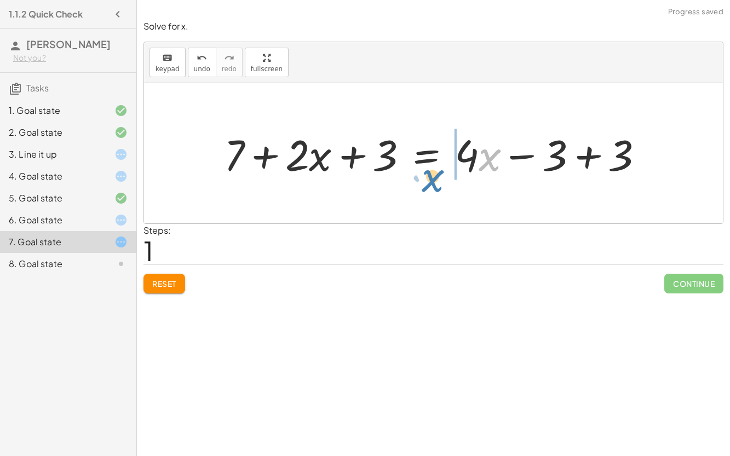
drag, startPoint x: 488, startPoint y: 156, endPoint x: 431, endPoint y: 176, distance: 60.7
click at [431, 176] on div at bounding box center [438, 153] width 439 height 56
drag, startPoint x: 464, startPoint y: 155, endPoint x: 504, endPoint y: 174, distance: 44.6
click at [504, 174] on div at bounding box center [438, 153] width 439 height 56
click at [348, 155] on div at bounding box center [438, 153] width 439 height 56
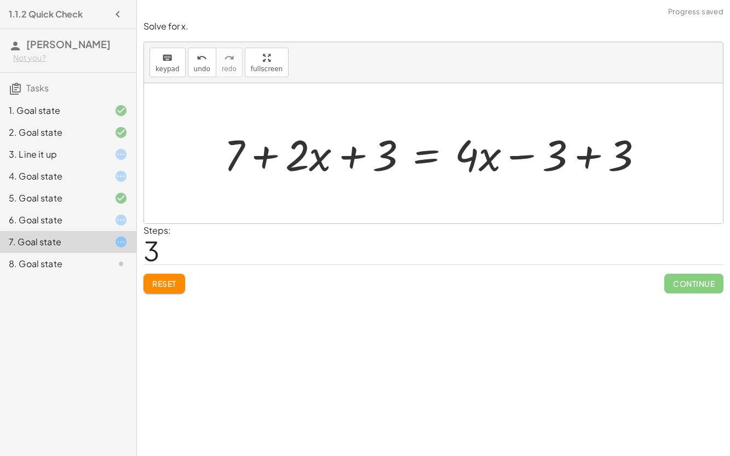
click at [268, 162] on div at bounding box center [438, 153] width 439 height 56
click at [513, 152] on div at bounding box center [438, 153] width 439 height 56
click at [589, 157] on div at bounding box center [438, 153] width 439 height 56
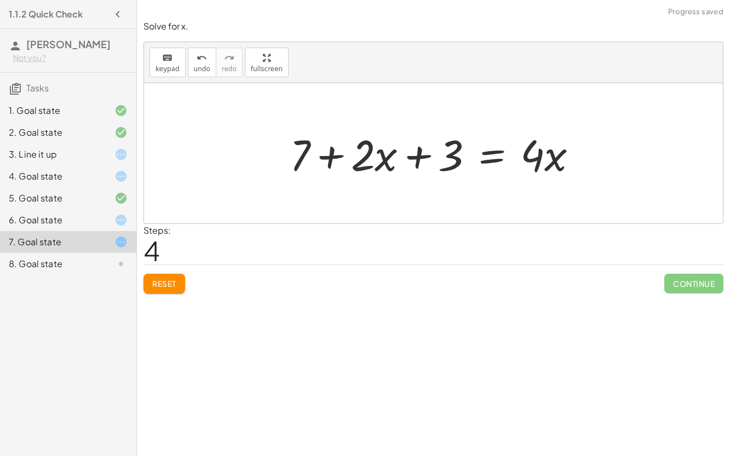
click at [416, 156] on div at bounding box center [437, 153] width 307 height 56
click at [333, 158] on div at bounding box center [437, 153] width 307 height 56
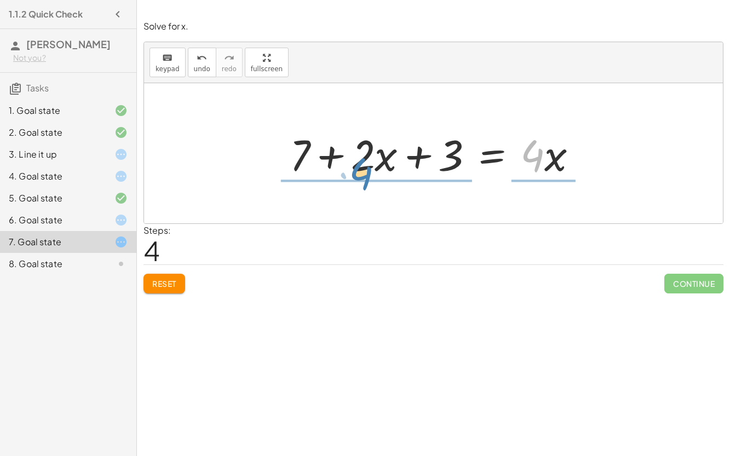
drag, startPoint x: 537, startPoint y: 150, endPoint x: 393, endPoint y: 108, distance: 149.5
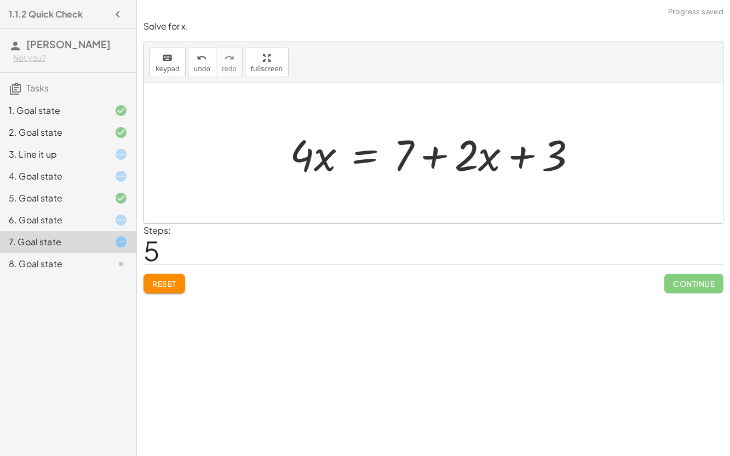
click at [435, 157] on div at bounding box center [437, 153] width 307 height 56
click at [518, 159] on div at bounding box center [437, 153] width 307 height 56
click at [322, 160] on div at bounding box center [437, 153] width 307 height 56
click at [360, 153] on div at bounding box center [437, 153] width 307 height 56
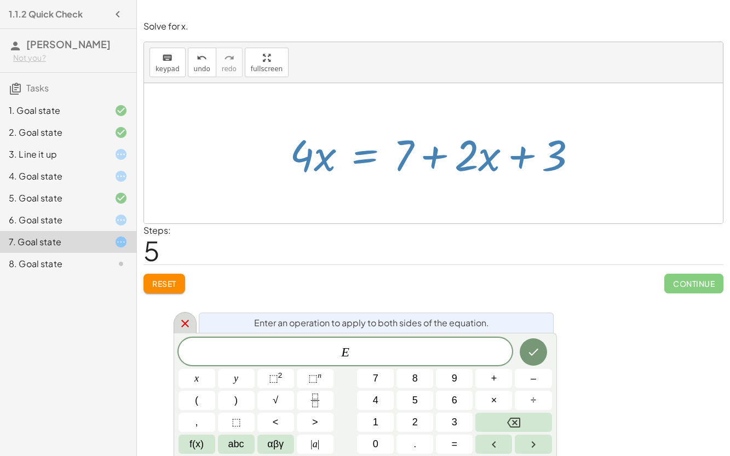
click at [186, 319] on icon at bounding box center [185, 323] width 13 height 13
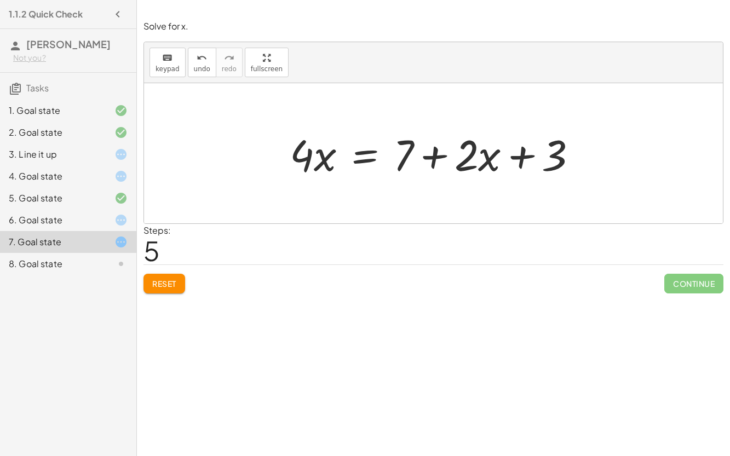
click at [113, 110] on div at bounding box center [112, 110] width 31 height 13
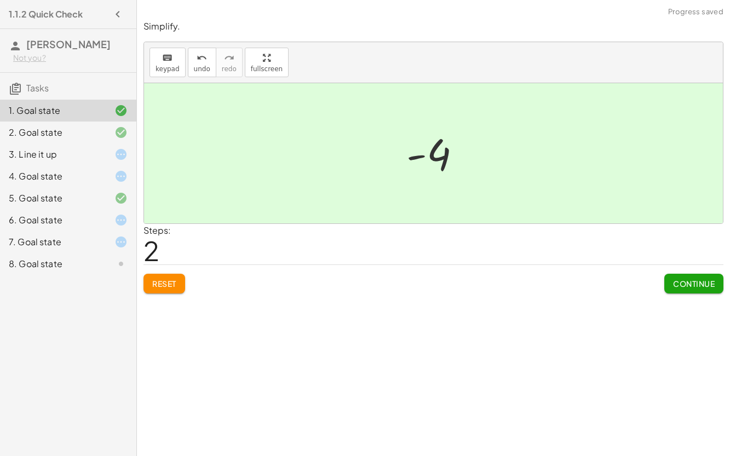
click at [75, 222] on div "6. Goal state" at bounding box center [53, 220] width 88 height 13
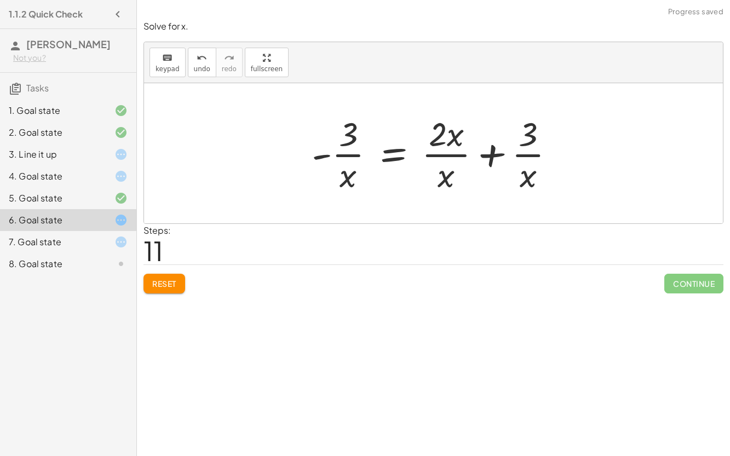
click at [168, 282] on span "Reset" at bounding box center [164, 284] width 24 height 10
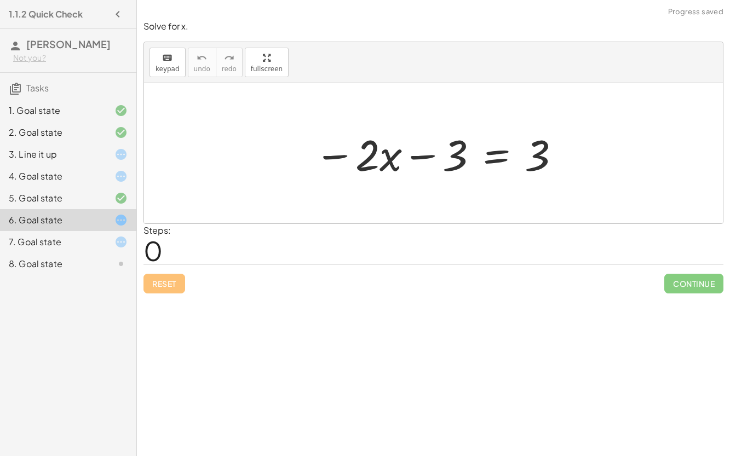
click at [498, 170] on div at bounding box center [438, 153] width 258 height 56
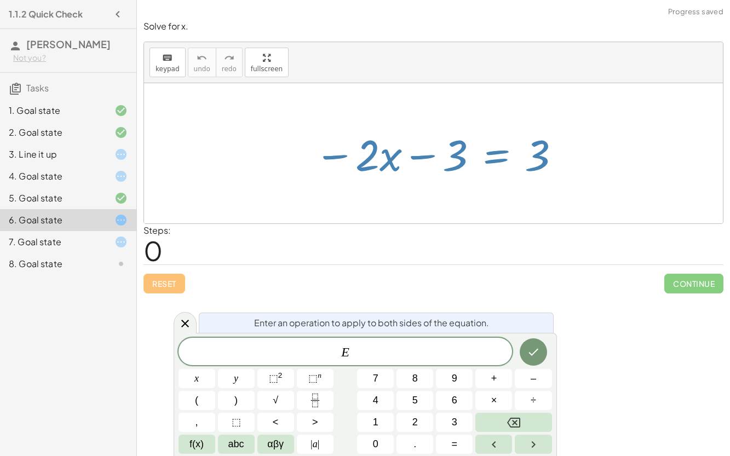
click at [417, 167] on div at bounding box center [438, 153] width 258 height 56
click at [182, 328] on icon at bounding box center [185, 323] width 13 height 13
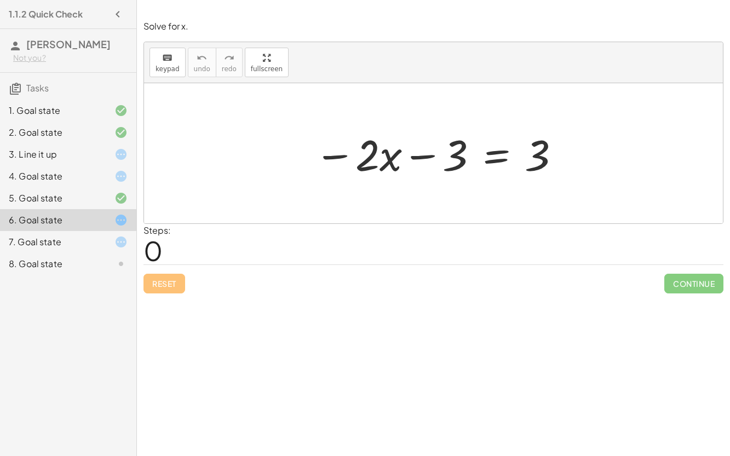
click at [416, 156] on div at bounding box center [438, 153] width 258 height 56
click at [341, 162] on div at bounding box center [438, 153] width 258 height 56
click at [360, 164] on div at bounding box center [438, 153] width 258 height 56
drag, startPoint x: 451, startPoint y: 162, endPoint x: 342, endPoint y: 157, distance: 108.6
click at [342, 157] on div at bounding box center [438, 153] width 258 height 56
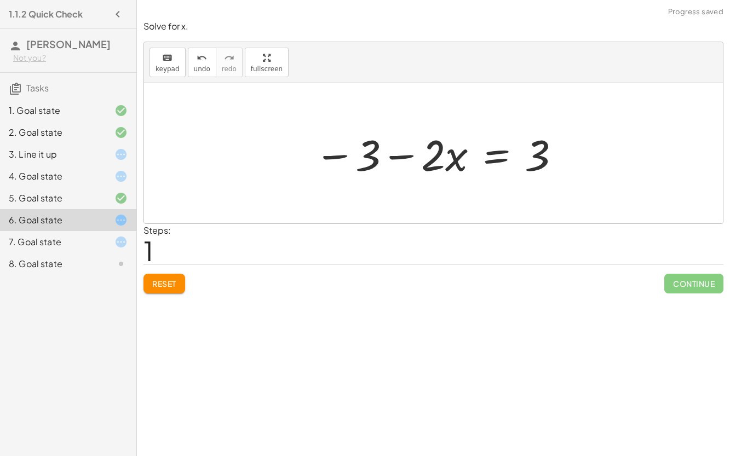
click at [392, 158] on div at bounding box center [438, 153] width 258 height 56
drag, startPoint x: 544, startPoint y: 150, endPoint x: 393, endPoint y: 151, distance: 150.1
click at [393, 151] on div at bounding box center [438, 153] width 258 height 56
click at [336, 158] on div at bounding box center [438, 153] width 390 height 56
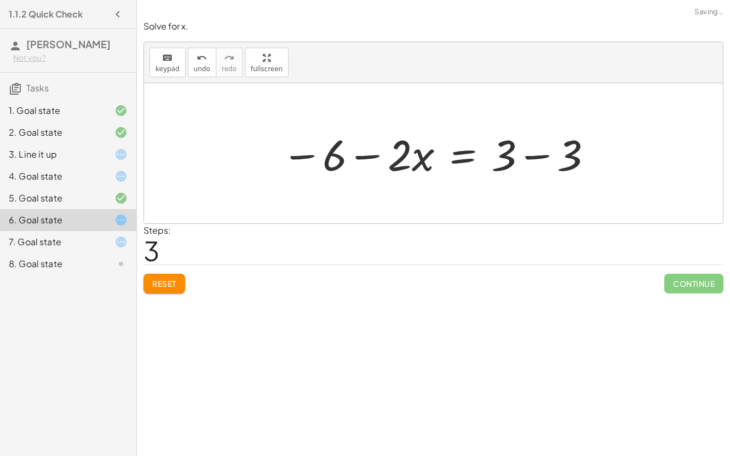
click at [373, 156] on div at bounding box center [437, 153] width 323 height 56
click at [525, 161] on div at bounding box center [437, 153] width 323 height 56
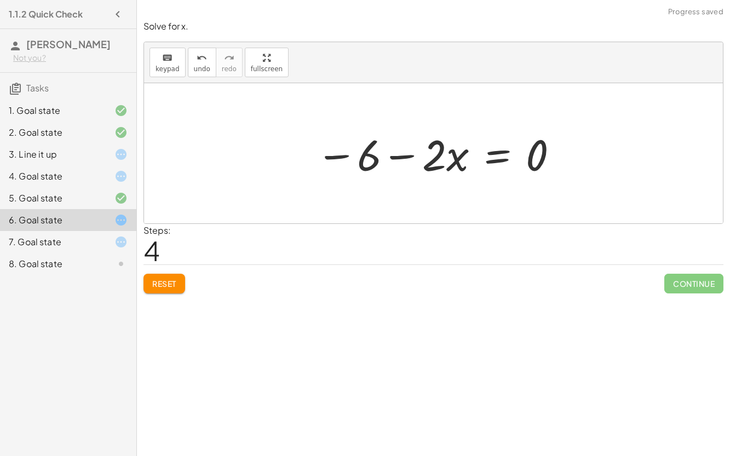
click at [426, 158] on div at bounding box center [438, 153] width 254 height 56
drag, startPoint x: 438, startPoint y: 158, endPoint x: 552, endPoint y: 150, distance: 114.2
click at [552, 150] on div at bounding box center [438, 153] width 254 height 56
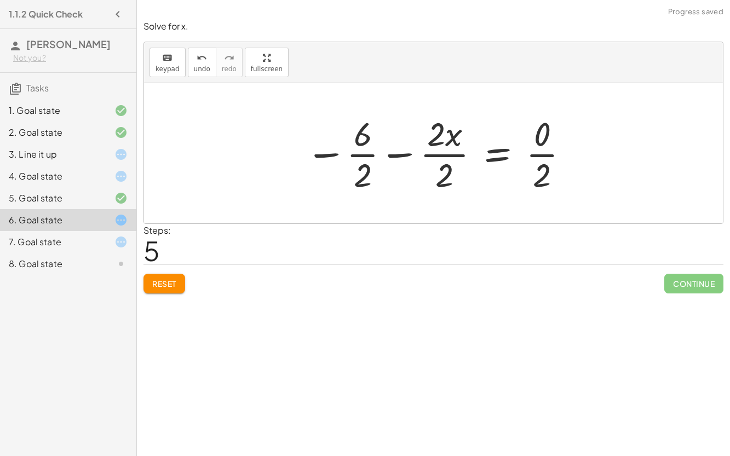
click at [444, 179] on div at bounding box center [438, 153] width 276 height 84
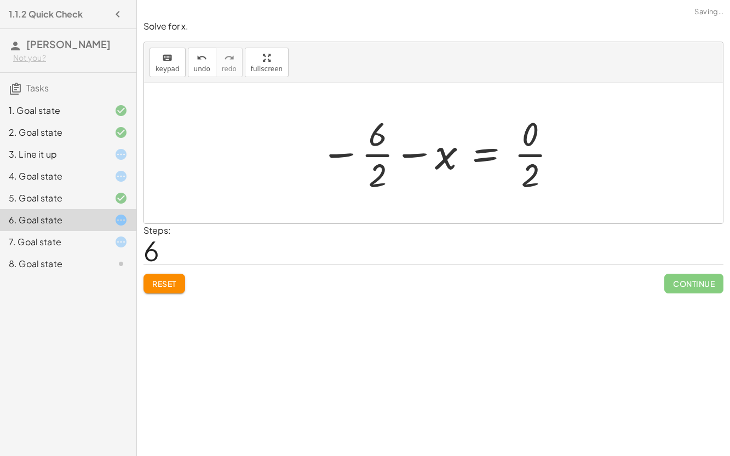
click at [385, 172] on div at bounding box center [439, 153] width 249 height 84
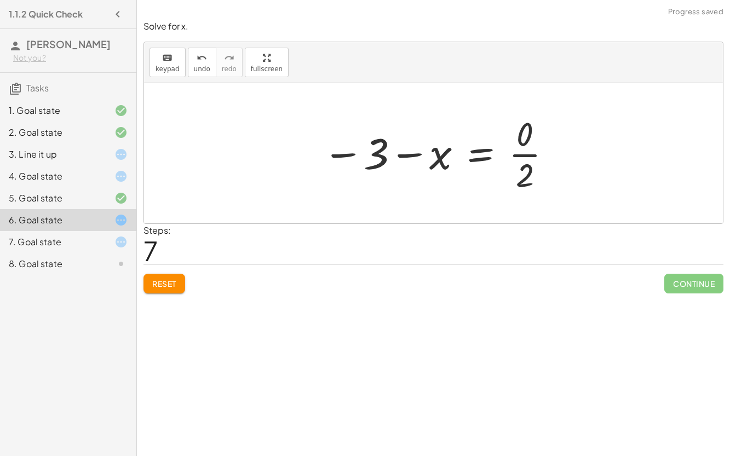
click at [527, 179] on div at bounding box center [438, 153] width 242 height 84
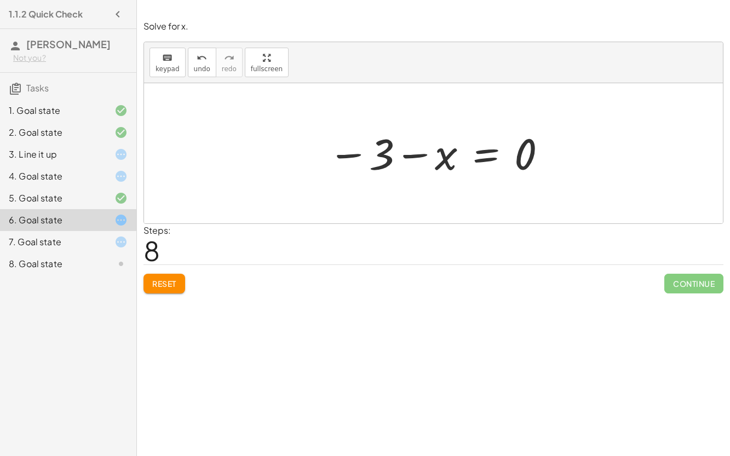
click at [415, 158] on div at bounding box center [438, 154] width 231 height 54
click at [461, 160] on div at bounding box center [438, 154] width 231 height 54
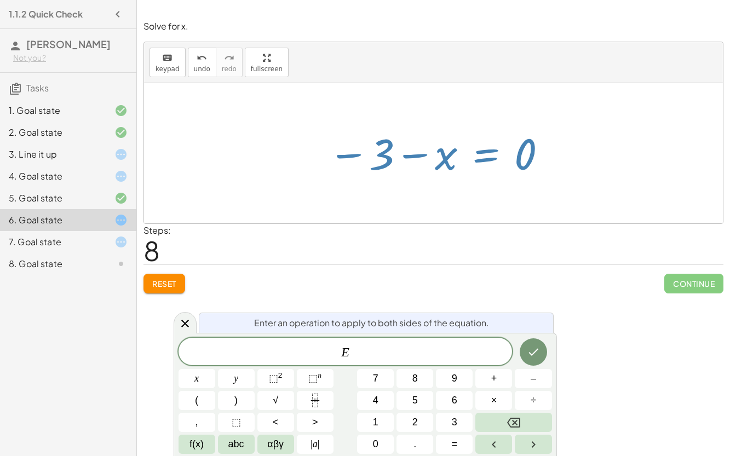
click at [474, 214] on div at bounding box center [433, 153] width 579 height 140
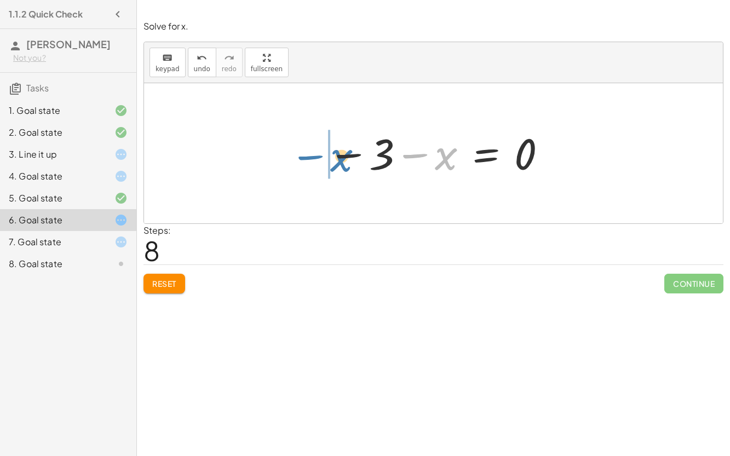
drag, startPoint x: 407, startPoint y: 156, endPoint x: 291, endPoint y: 161, distance: 115.7
click at [291, 161] on div "− · 2 · x − 3 = 3 − 3 − · 2 · x = 3 − 3 − 3 − · 2 · x = + 3 − 3 − 6 − · 2 · x =…" at bounding box center [433, 153] width 579 height 140
click at [384, 162] on div at bounding box center [438, 154] width 231 height 54
click at [427, 151] on div at bounding box center [438, 154] width 231 height 54
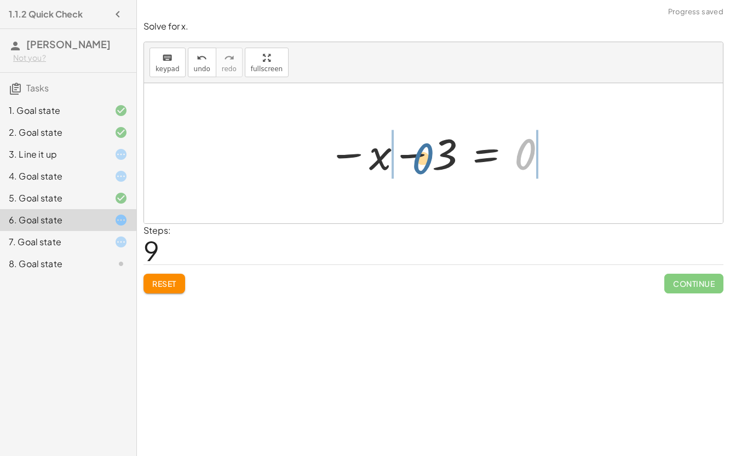
drag, startPoint x: 519, startPoint y: 156, endPoint x: 409, endPoint y: 156, distance: 109.6
click at [409, 156] on div at bounding box center [438, 154] width 231 height 54
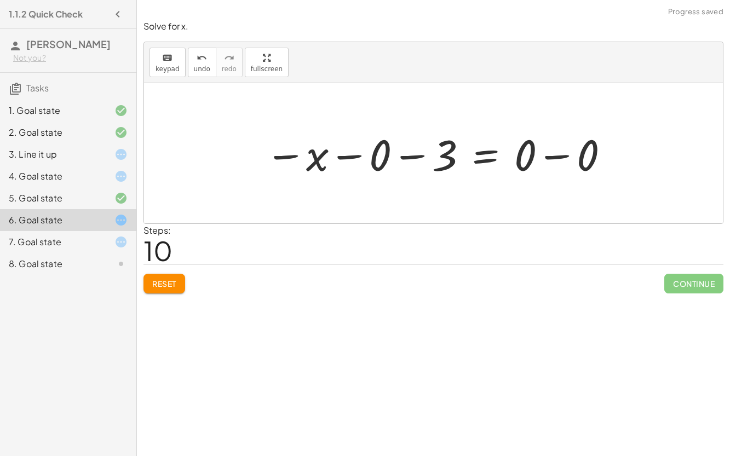
click at [416, 151] on div at bounding box center [438, 153] width 357 height 56
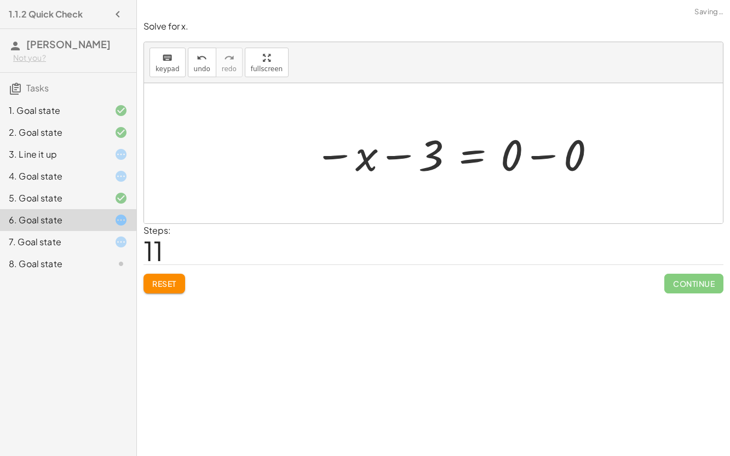
click at [412, 158] on div at bounding box center [456, 153] width 294 height 56
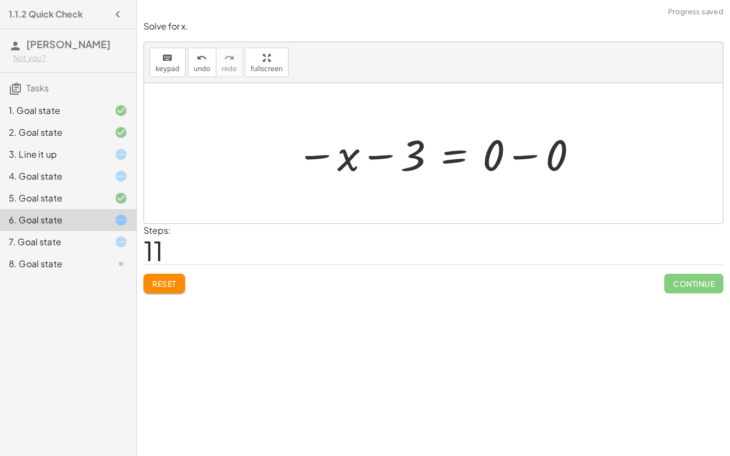
click at [528, 155] on div at bounding box center [438, 153] width 294 height 56
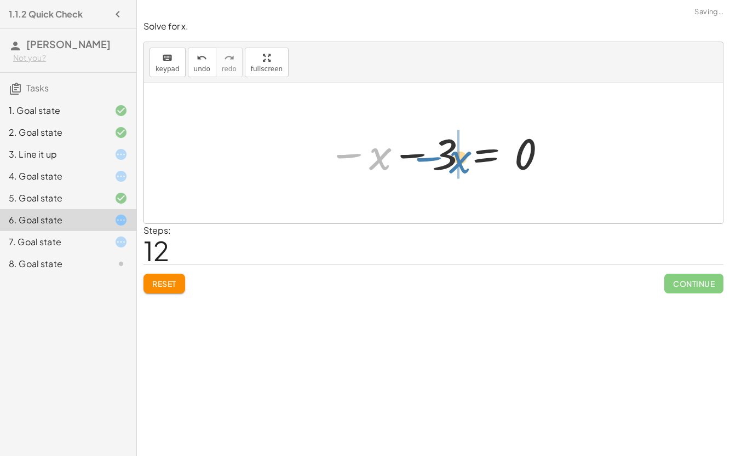
drag, startPoint x: 375, startPoint y: 153, endPoint x: 452, endPoint y: 155, distance: 77.3
click at [452, 155] on div at bounding box center [438, 154] width 231 height 54
click at [421, 154] on div at bounding box center [438, 154] width 231 height 54
click at [344, 156] on div at bounding box center [438, 154] width 231 height 54
drag, startPoint x: 404, startPoint y: 150, endPoint x: 531, endPoint y: 134, distance: 128.2
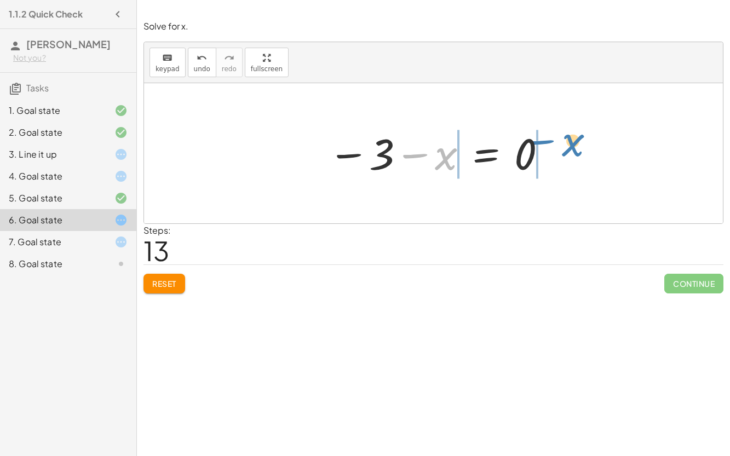
click at [531, 134] on div at bounding box center [438, 154] width 231 height 54
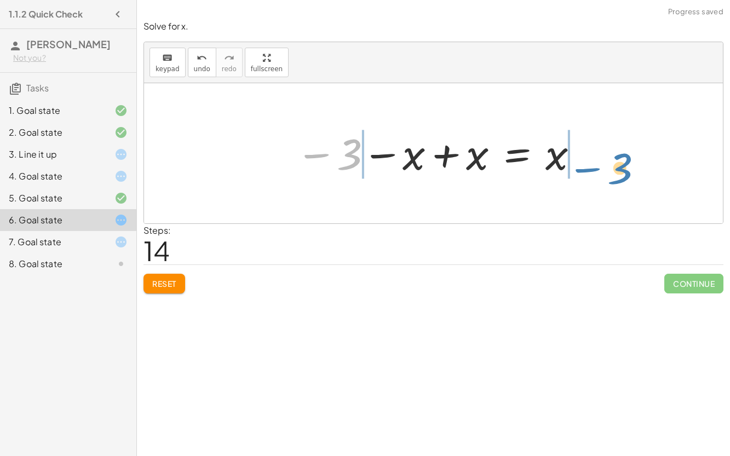
drag, startPoint x: 350, startPoint y: 153, endPoint x: 622, endPoint y: 156, distance: 272.3
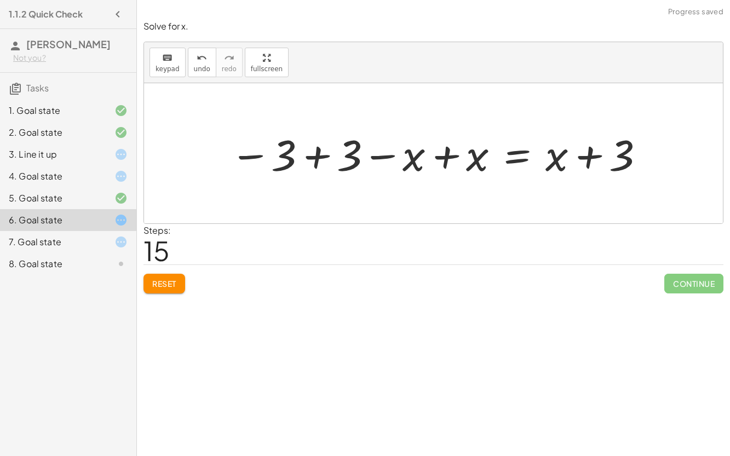
click at [321, 156] on div at bounding box center [438, 153] width 427 height 56
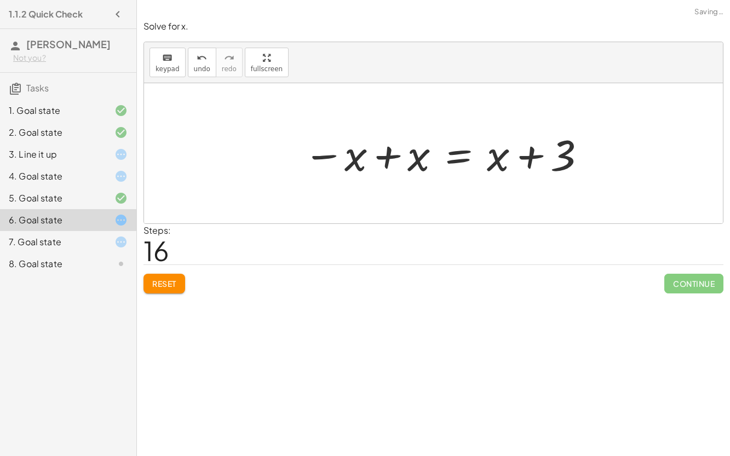
click at [382, 156] on div at bounding box center [445, 153] width 295 height 56
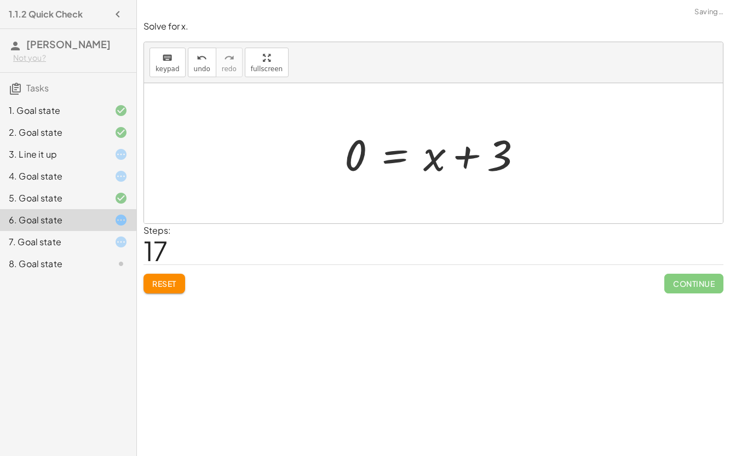
click at [467, 162] on div at bounding box center [437, 153] width 197 height 56
click at [385, 155] on div at bounding box center [437, 153] width 197 height 56
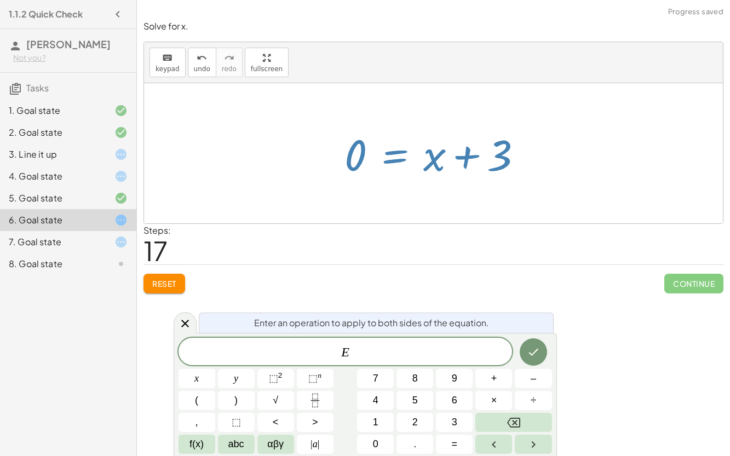
click at [425, 270] on div "Reset Continue" at bounding box center [434, 279] width 580 height 29
click at [184, 317] on div at bounding box center [185, 322] width 23 height 21
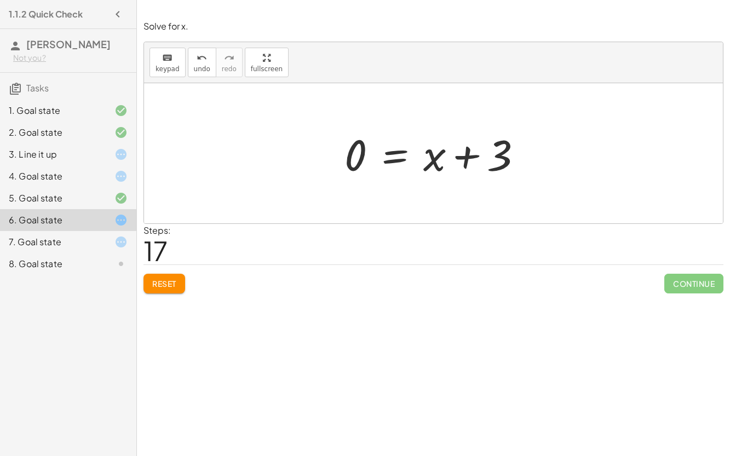
click at [81, 247] on div "7. Goal state" at bounding box center [53, 242] width 88 height 13
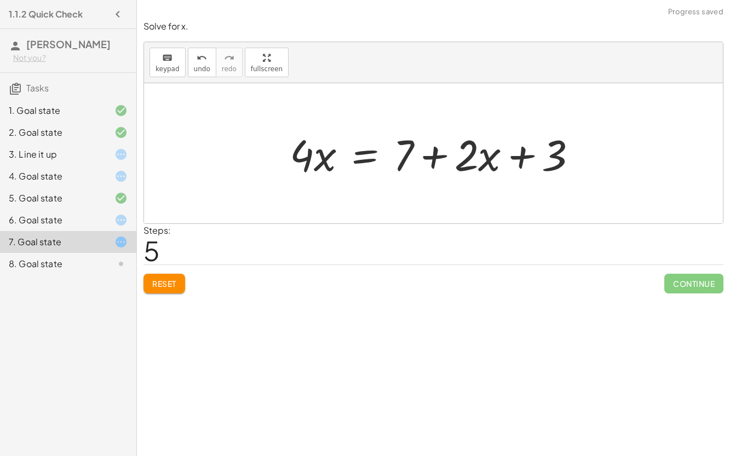
click at [110, 259] on div at bounding box center [112, 264] width 31 height 13
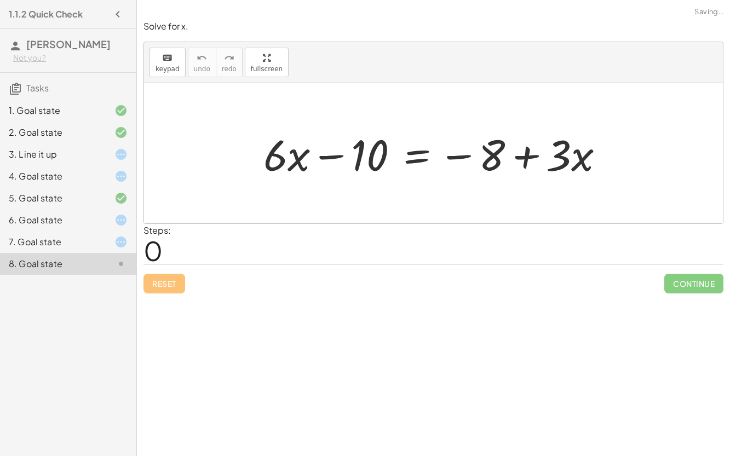
click at [334, 155] on div at bounding box center [438, 153] width 361 height 56
click at [455, 157] on div at bounding box center [438, 153] width 361 height 56
click at [530, 158] on div at bounding box center [438, 153] width 361 height 56
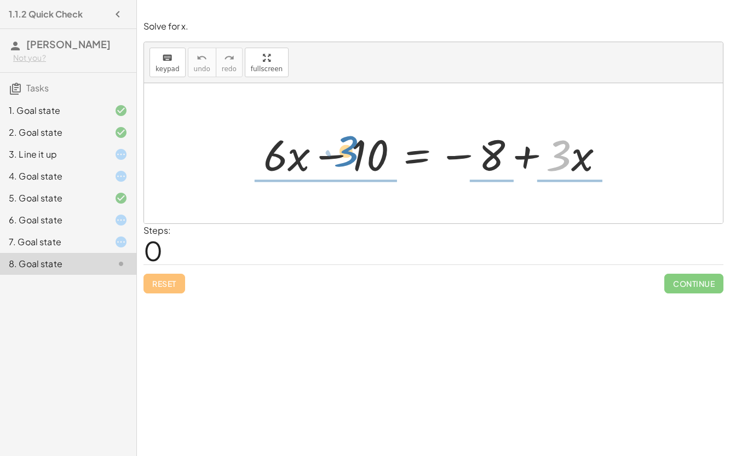
drag, startPoint x: 559, startPoint y: 157, endPoint x: 338, endPoint y: 153, distance: 221.4
click at [338, 153] on div at bounding box center [438, 153] width 361 height 56
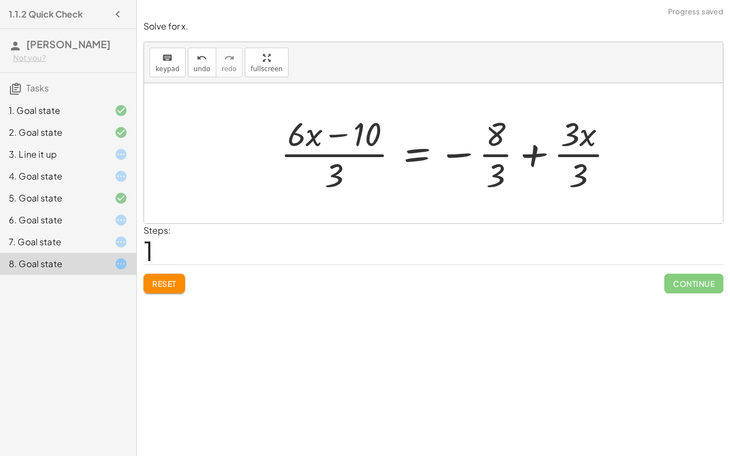
click at [342, 156] on div at bounding box center [451, 153] width 353 height 84
click at [331, 135] on div at bounding box center [451, 153] width 353 height 84
click at [526, 152] on div at bounding box center [451, 153] width 353 height 84
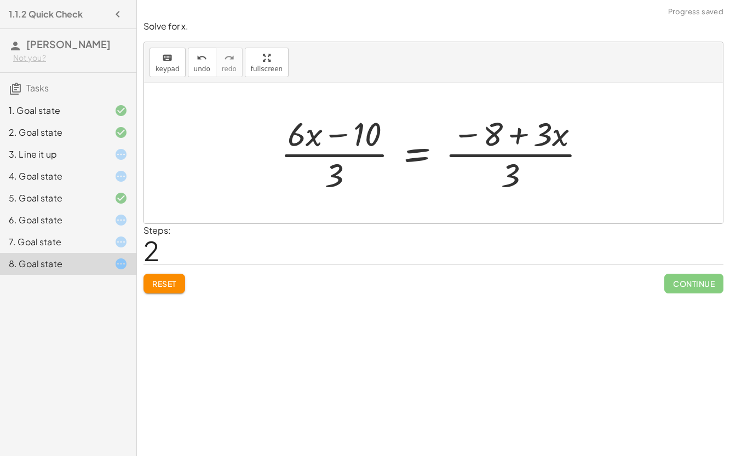
click at [519, 139] on div at bounding box center [438, 153] width 326 height 84
click at [519, 156] on div at bounding box center [438, 153] width 326 height 84
click at [356, 156] on div at bounding box center [438, 153] width 326 height 84
drag, startPoint x: 318, startPoint y: 174, endPoint x: 313, endPoint y: 164, distance: 11.0
click at [313, 164] on div at bounding box center [438, 153] width 326 height 84
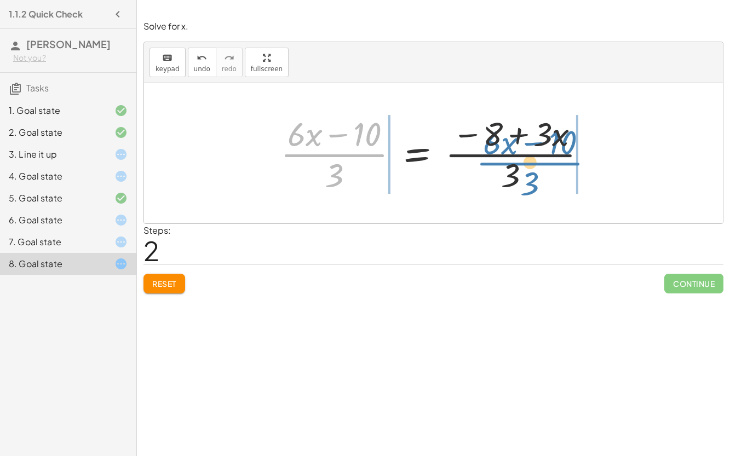
drag, startPoint x: 307, startPoint y: 155, endPoint x: 519, endPoint y: 168, distance: 212.5
click at [519, 168] on div at bounding box center [438, 153] width 326 height 84
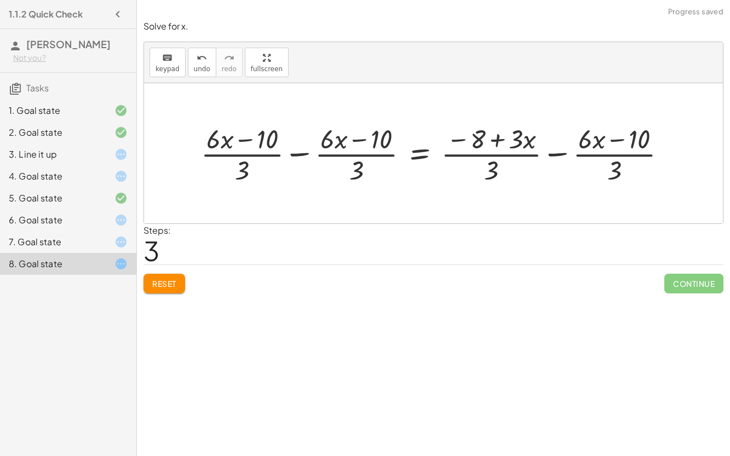
click at [351, 154] on div at bounding box center [438, 154] width 485 height 66
click at [194, 65] on span "undo" at bounding box center [202, 69] width 16 height 8
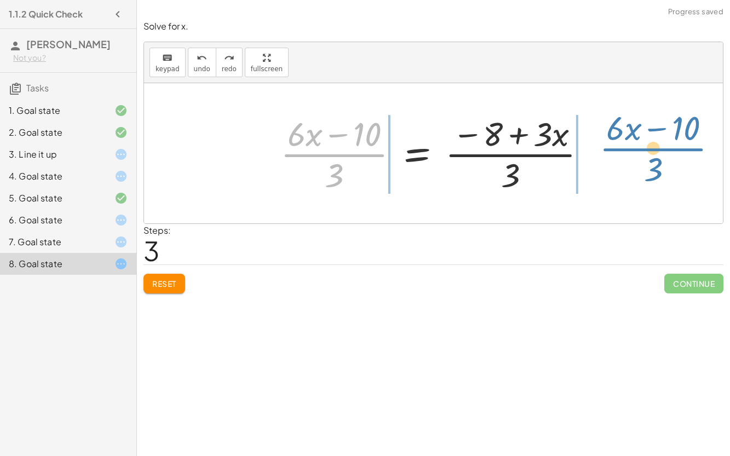
drag, startPoint x: 305, startPoint y: 156, endPoint x: 623, endPoint y: 150, distance: 318.4
click at [623, 150] on div "+ · 6 · x − 10 = − 8 + · 3 · x · ( + · 6 · x − 10 ) · 3 = − · 8 · 3 + · 3 · x ·…" at bounding box center [433, 153] width 579 height 140
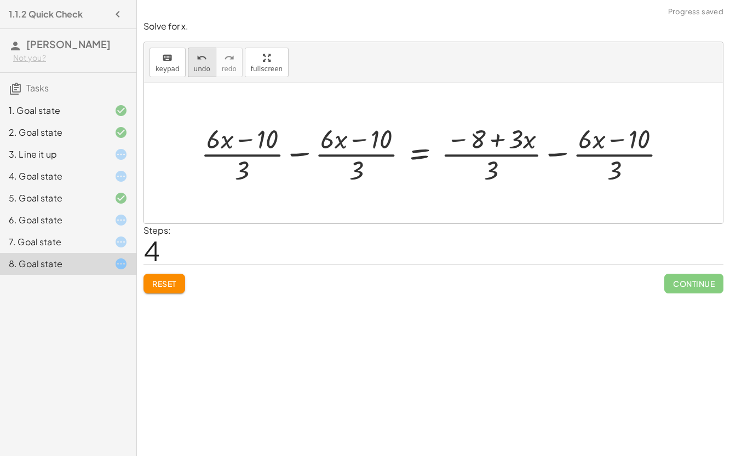
click at [198, 64] on button "undo undo" at bounding box center [202, 63] width 28 height 30
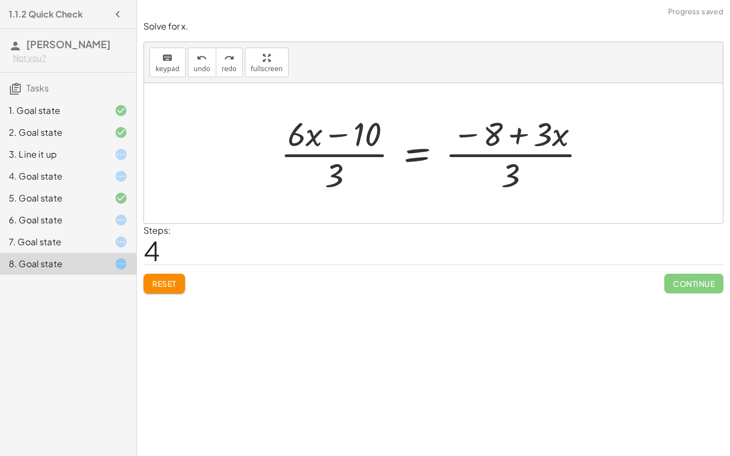
click at [96, 220] on div "6. Goal state" at bounding box center [53, 220] width 88 height 13
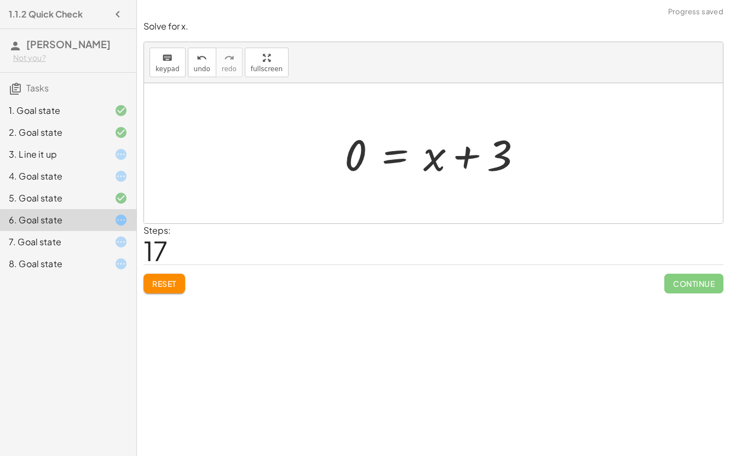
click at [197, 265] on div "Reset Continue" at bounding box center [434, 279] width 580 height 29
click at [161, 281] on span "Reset" at bounding box center [164, 284] width 24 height 10
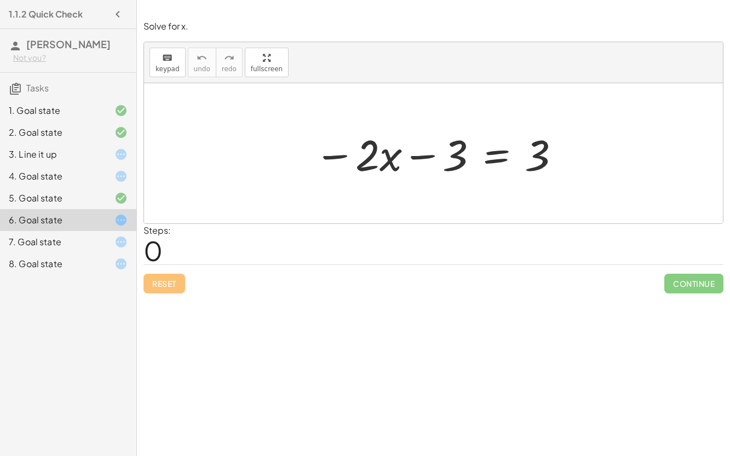
click at [422, 159] on div at bounding box center [438, 153] width 258 height 56
drag, startPoint x: 377, startPoint y: 163, endPoint x: 512, endPoint y: 161, distance: 134.8
click at [512, 161] on div at bounding box center [438, 153] width 258 height 56
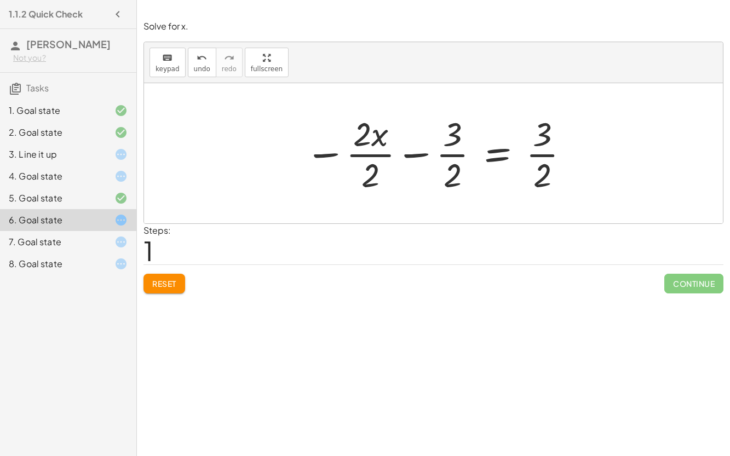
click at [455, 151] on div at bounding box center [438, 153] width 277 height 84
click at [413, 157] on div at bounding box center [438, 153] width 277 height 84
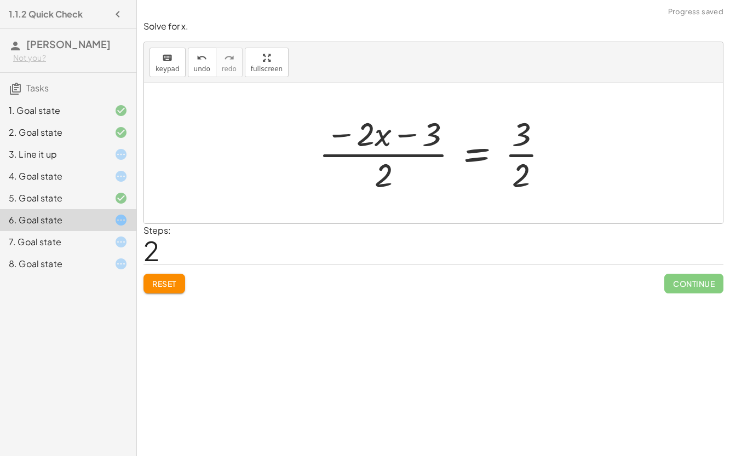
click at [158, 286] on span "Reset" at bounding box center [164, 284] width 24 height 10
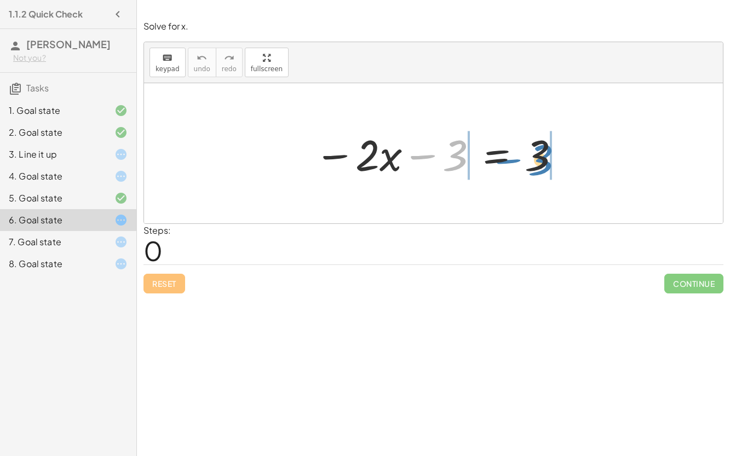
drag, startPoint x: 457, startPoint y: 158, endPoint x: 574, endPoint y: 162, distance: 117.3
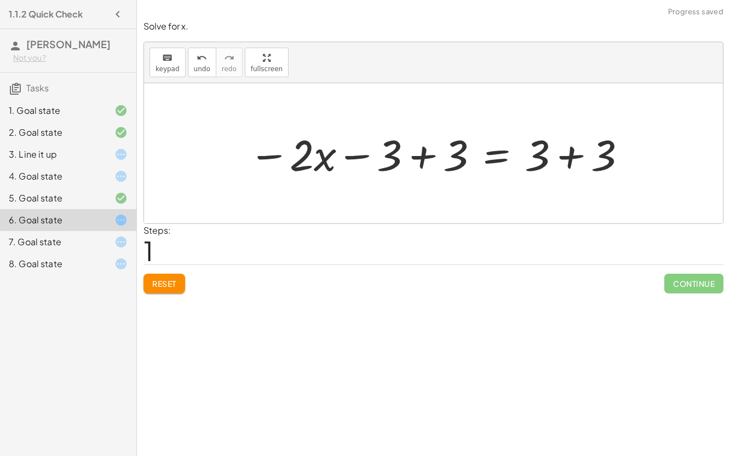
click at [574, 159] on div at bounding box center [438, 153] width 390 height 56
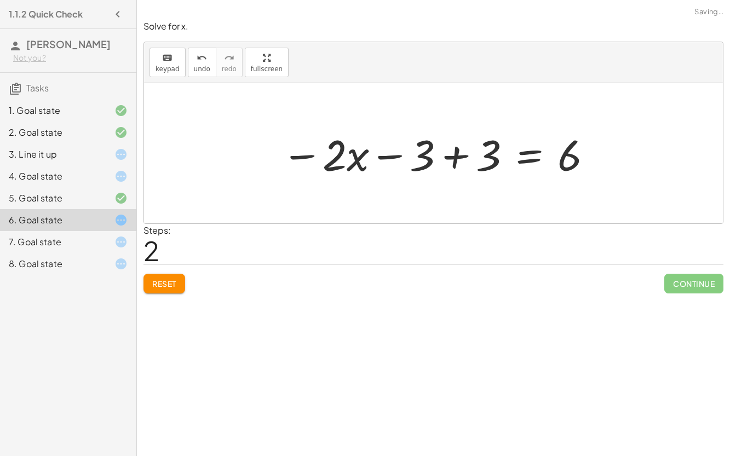
click at [459, 155] on div at bounding box center [437, 153] width 323 height 56
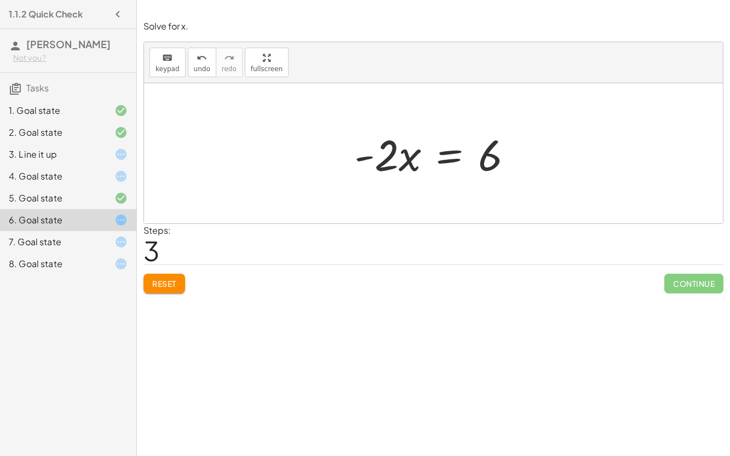
click at [170, 290] on button "Reset" at bounding box center [165, 284] width 42 height 20
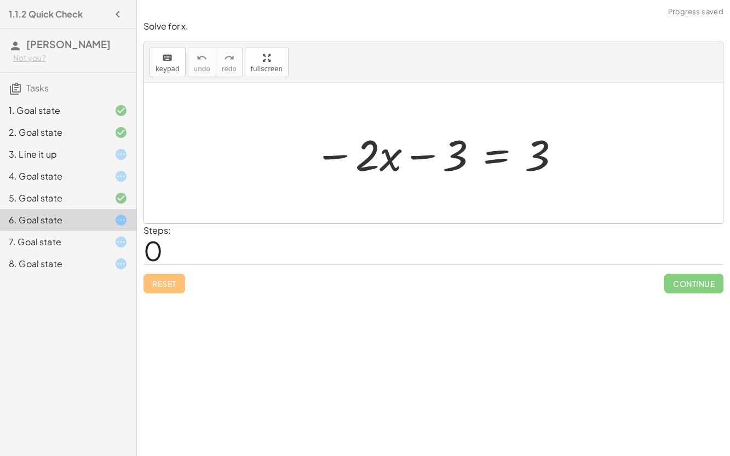
click at [500, 152] on div at bounding box center [438, 153] width 258 height 56
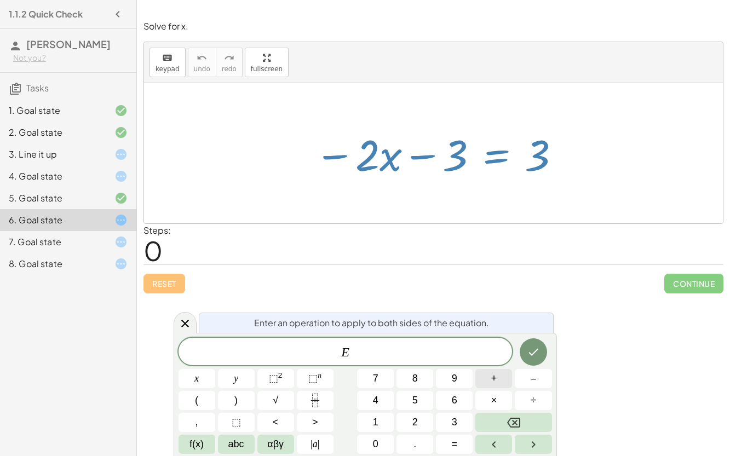
click at [491, 363] on span "+" at bounding box center [494, 378] width 6 height 15
click at [456, 363] on span "3" at bounding box center [454, 422] width 5 height 15
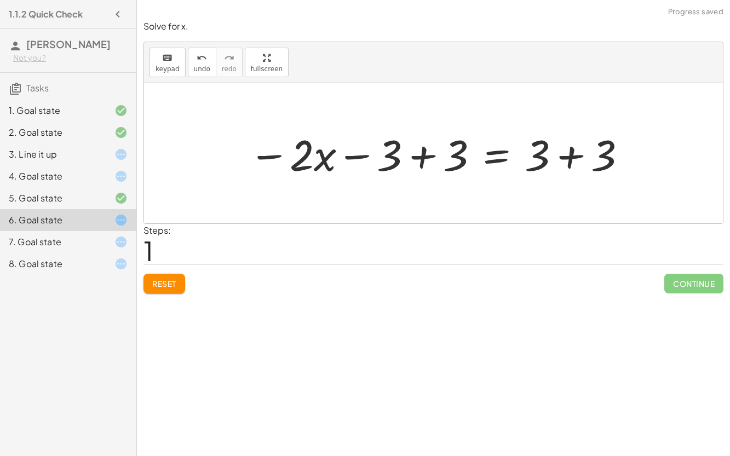
click at [421, 142] on div at bounding box center [438, 153] width 390 height 56
click at [421, 142] on div at bounding box center [518, 153] width 245 height 56
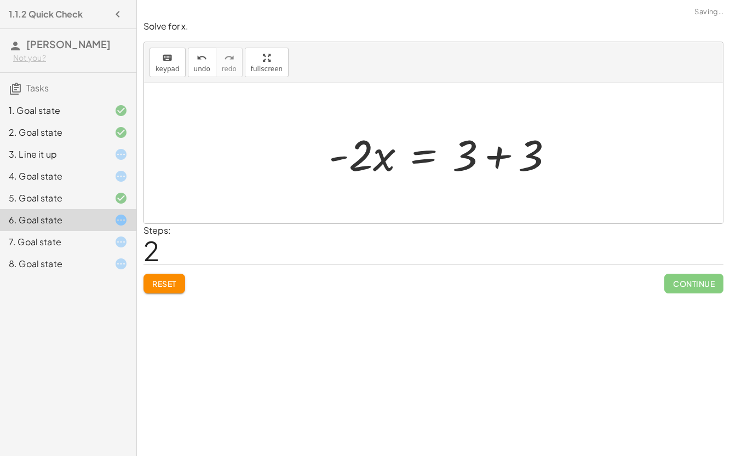
click at [568, 164] on div at bounding box center [433, 153] width 579 height 140
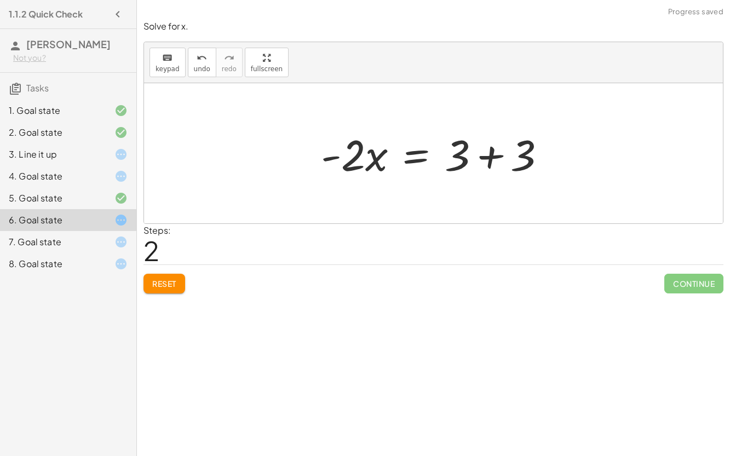
click at [502, 162] on div at bounding box center [438, 153] width 245 height 56
click at [502, 162] on div at bounding box center [433, 153] width 579 height 140
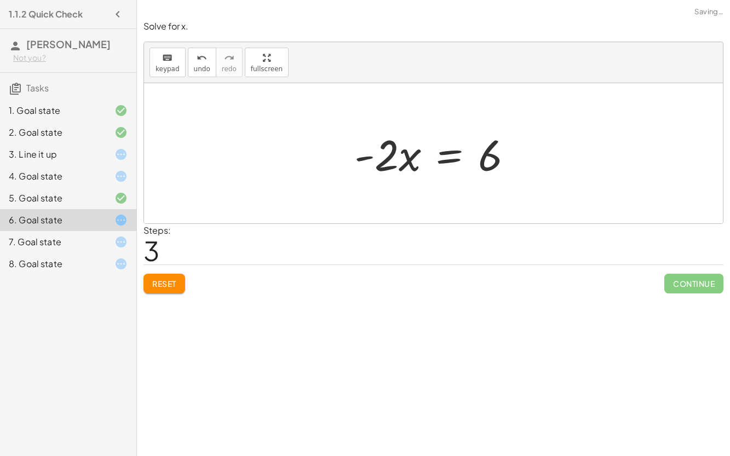
click at [444, 161] on div at bounding box center [438, 153] width 178 height 56
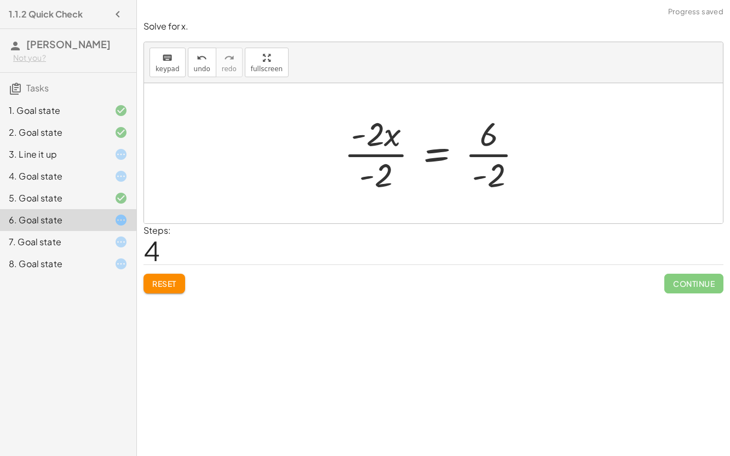
click at [378, 152] on div at bounding box center [438, 153] width 199 height 84
click at [378, 152] on div "− · 2 · x − 3 = 3 − · 2 · x − 3 + 3 = + 3 + 3 − · 2 · x + 0 = + 3 + 3 · - 2 · x…" at bounding box center [434, 153] width 213 height 90
click at [489, 151] on div at bounding box center [458, 153] width 157 height 84
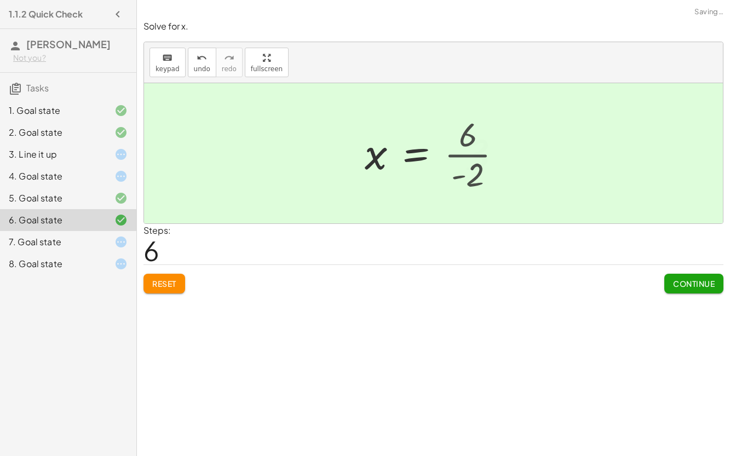
click at [489, 151] on div at bounding box center [436, 154] width 155 height 54
click at [682, 287] on span "Continue" at bounding box center [694, 284] width 42 height 10
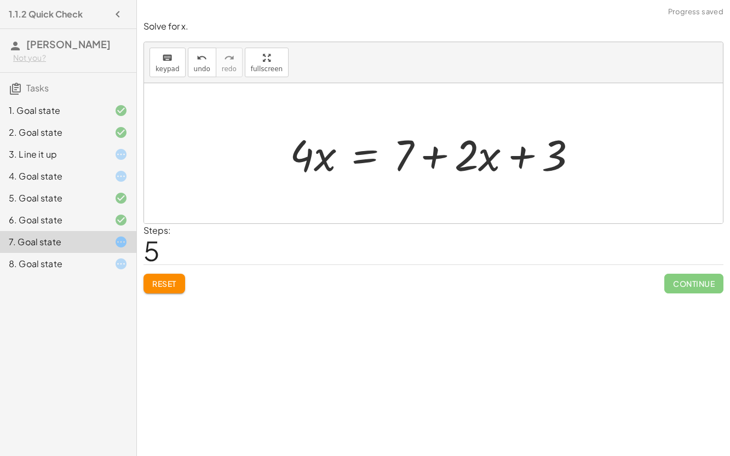
click at [164, 287] on span "Reset" at bounding box center [164, 284] width 24 height 10
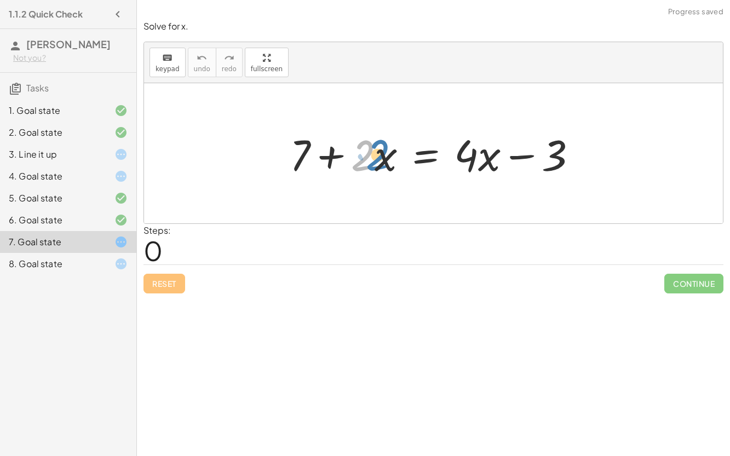
drag, startPoint x: 368, startPoint y: 148, endPoint x: 382, endPoint y: 148, distance: 13.7
click at [382, 148] on div at bounding box center [437, 153] width 307 height 56
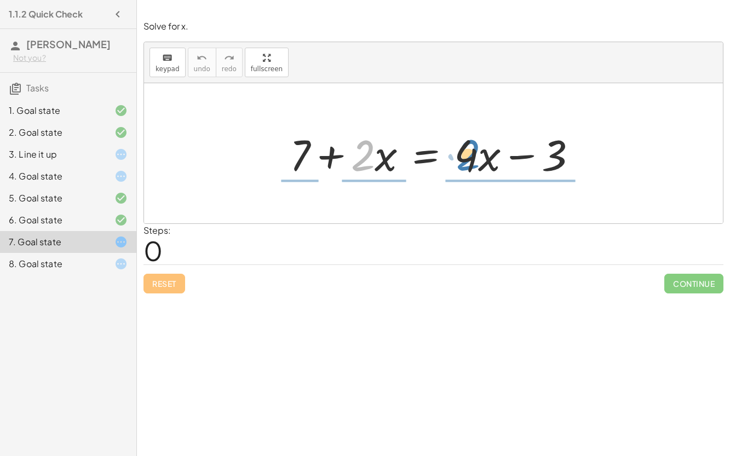
drag, startPoint x: 366, startPoint y: 152, endPoint x: 472, endPoint y: 151, distance: 106.3
click at [472, 151] on div at bounding box center [437, 153] width 307 height 56
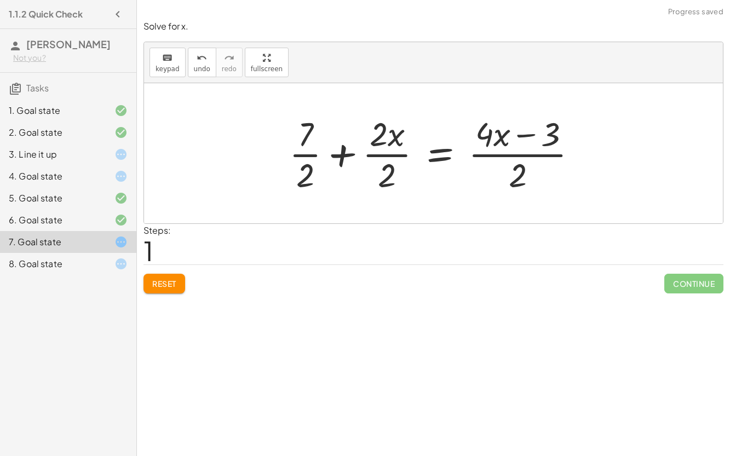
click at [165, 291] on button "Reset" at bounding box center [165, 284] width 42 height 20
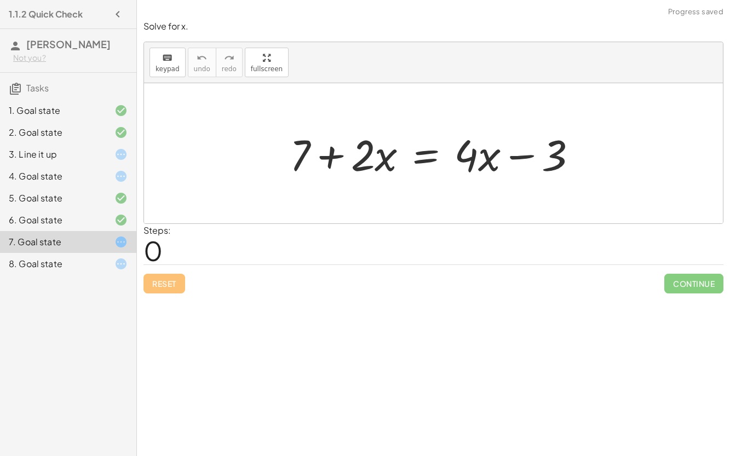
click at [333, 155] on div at bounding box center [437, 153] width 307 height 56
click at [531, 161] on div at bounding box center [437, 153] width 307 height 56
drag, startPoint x: 525, startPoint y: 159, endPoint x: 398, endPoint y: 195, distance: 131.5
click at [398, 195] on div "− 3 + 7 + · 2 · x = + · 4 · x − 3" at bounding box center [433, 153] width 579 height 140
drag, startPoint x: 524, startPoint y: 156, endPoint x: 472, endPoint y: 157, distance: 51.5
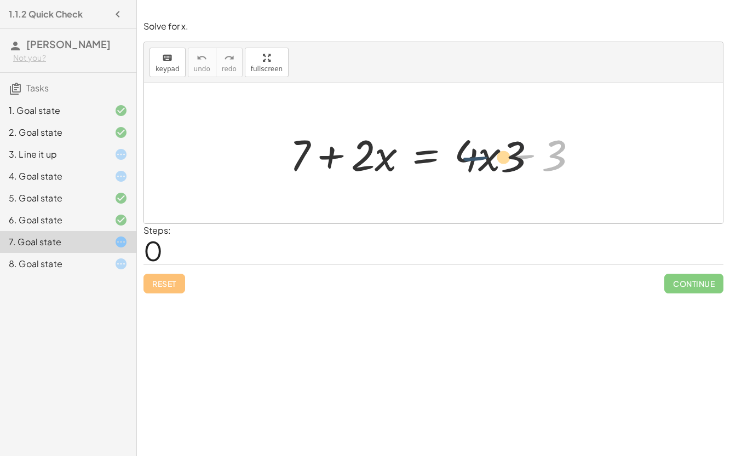
click at [472, 157] on div at bounding box center [437, 153] width 307 height 56
drag, startPoint x: 472, startPoint y: 157, endPoint x: 540, endPoint y: 151, distance: 67.7
click at [540, 151] on div at bounding box center [437, 153] width 307 height 56
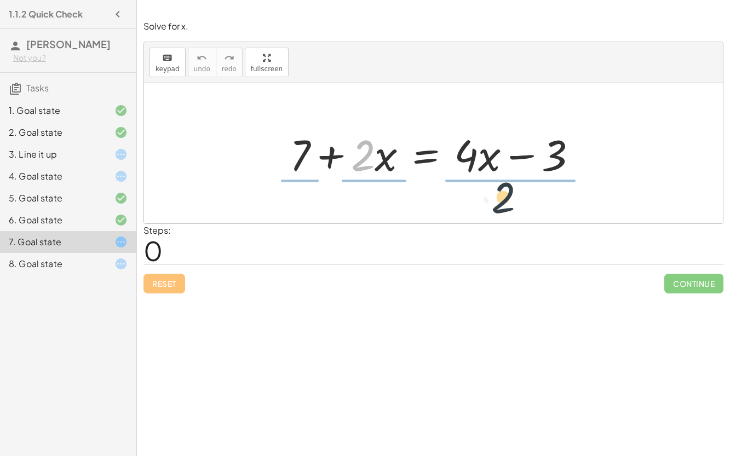
drag, startPoint x: 368, startPoint y: 148, endPoint x: 514, endPoint y: 192, distance: 152.6
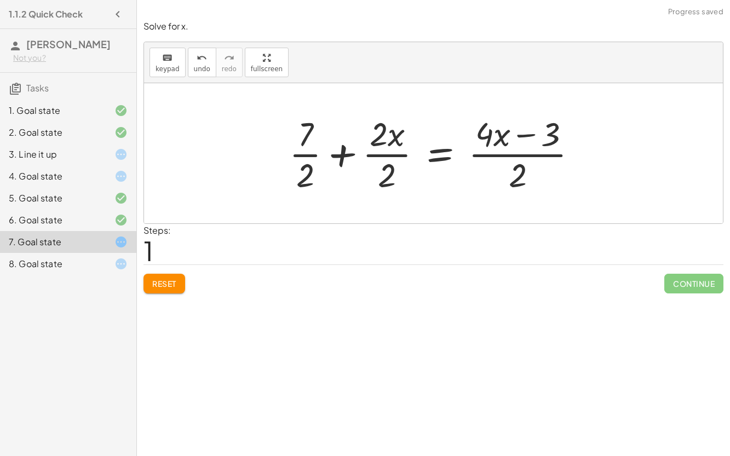
click at [295, 157] on div at bounding box center [438, 153] width 308 height 84
click at [396, 159] on div at bounding box center [438, 153] width 308 height 84
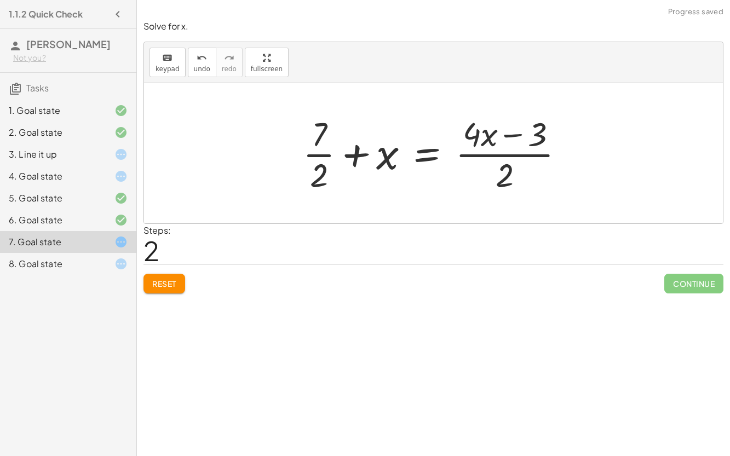
click at [513, 160] on div at bounding box center [439, 153] width 282 height 84
click at [355, 156] on div at bounding box center [439, 153] width 282 height 84
drag, startPoint x: 318, startPoint y: 169, endPoint x: 408, endPoint y: 150, distance: 91.2
click at [408, 150] on div at bounding box center [439, 153] width 282 height 84
click at [482, 139] on div at bounding box center [439, 153] width 282 height 84
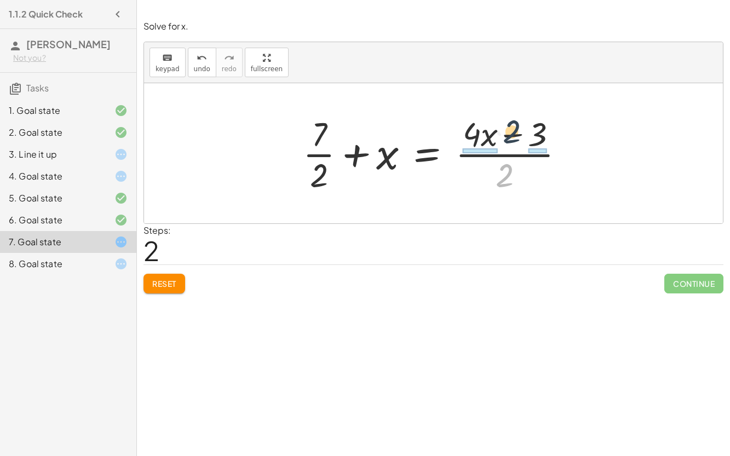
drag, startPoint x: 498, startPoint y: 169, endPoint x: 505, endPoint y: 124, distance: 45.4
click at [505, 124] on div at bounding box center [439, 153] width 282 height 84
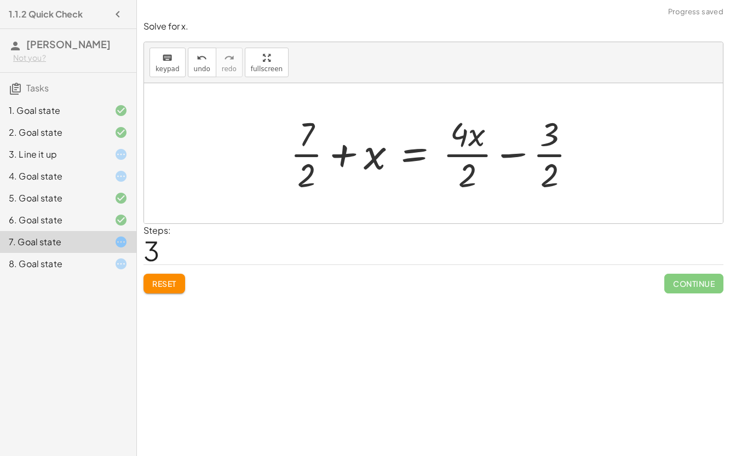
click at [512, 152] on div at bounding box center [438, 153] width 306 height 84
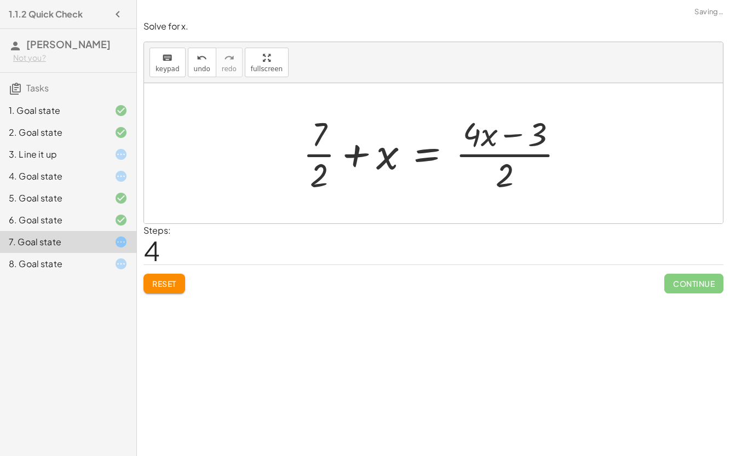
click at [512, 138] on div at bounding box center [439, 153] width 282 height 84
drag, startPoint x: 478, startPoint y: 140, endPoint x: 511, endPoint y: 182, distance: 53.5
click at [511, 182] on div at bounding box center [439, 153] width 282 height 84
click at [493, 140] on div at bounding box center [439, 153] width 282 height 84
click at [392, 154] on div at bounding box center [439, 153] width 282 height 84
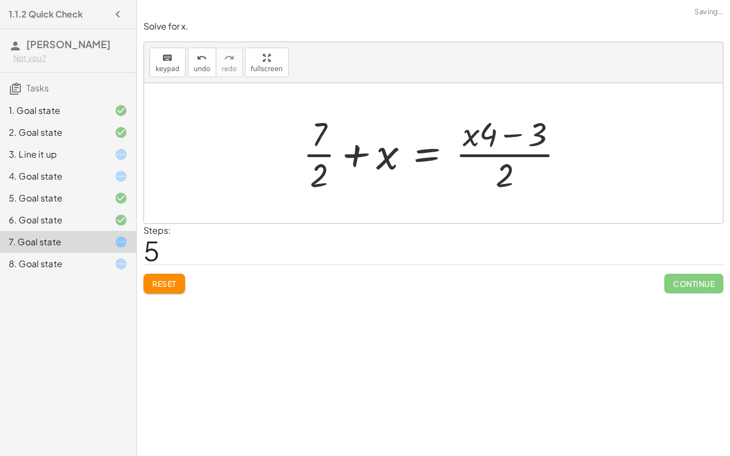
click at [428, 156] on div at bounding box center [439, 153] width 282 height 84
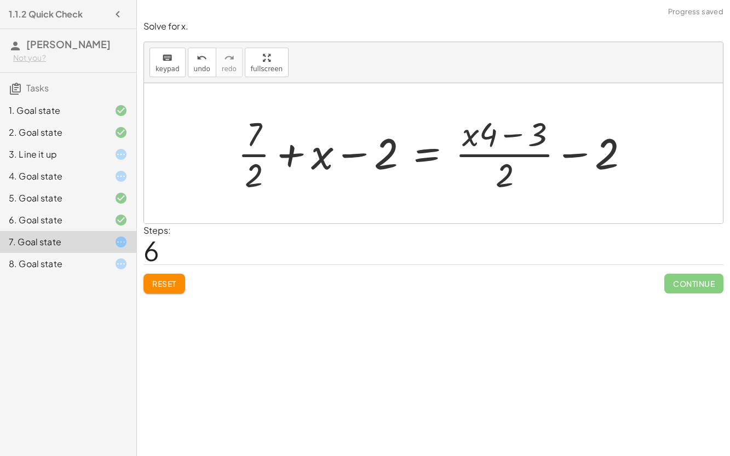
click at [357, 156] on div at bounding box center [437, 153] width 411 height 84
click at [377, 161] on div at bounding box center [437, 153] width 411 height 84
click at [165, 287] on span "Reset" at bounding box center [164, 284] width 24 height 10
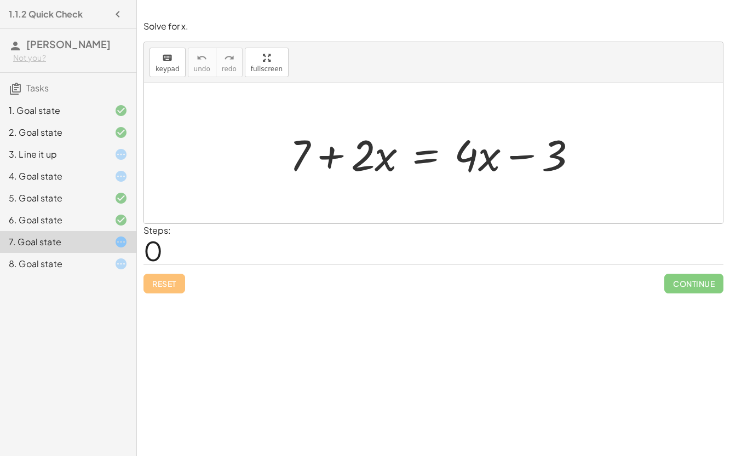
click at [420, 162] on div at bounding box center [437, 153] width 307 height 56
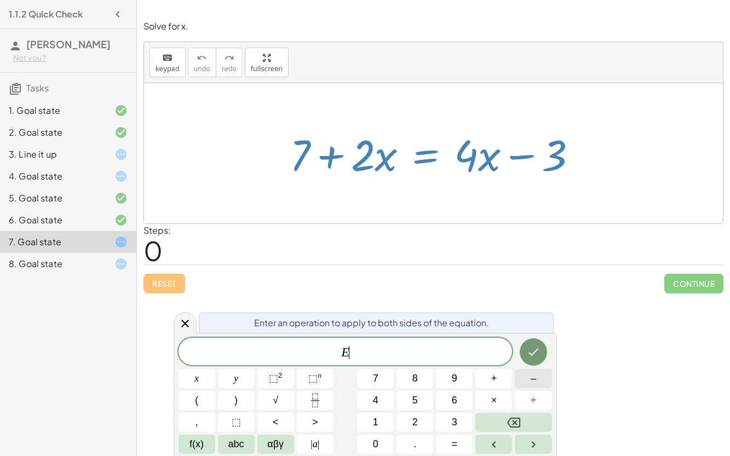
click at [534, 363] on span "–" at bounding box center [533, 378] width 5 height 15
click at [423, 363] on button "2" at bounding box center [415, 422] width 37 height 19
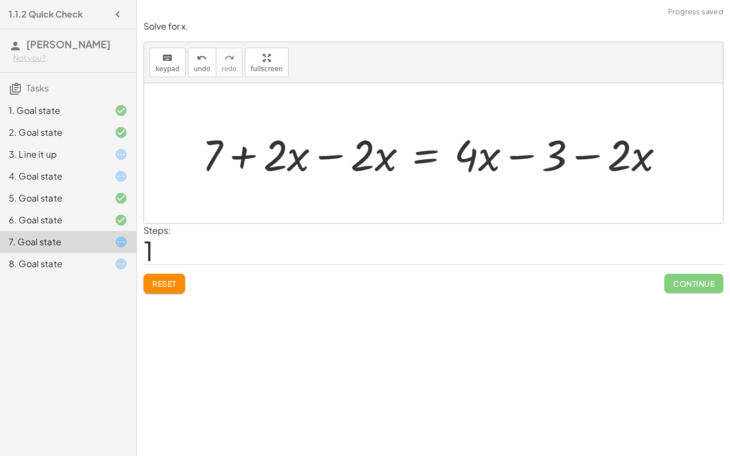
click at [342, 167] on div at bounding box center [438, 153] width 482 height 56
click at [342, 167] on div at bounding box center [433, 153] width 579 height 140
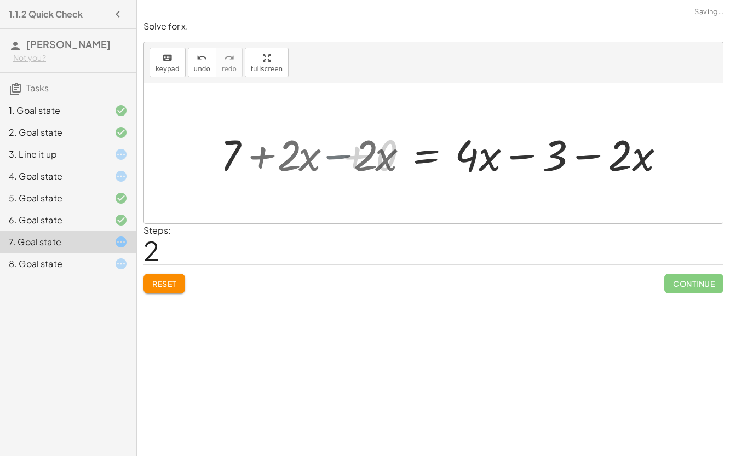
click at [342, 167] on div at bounding box center [433, 153] width 579 height 140
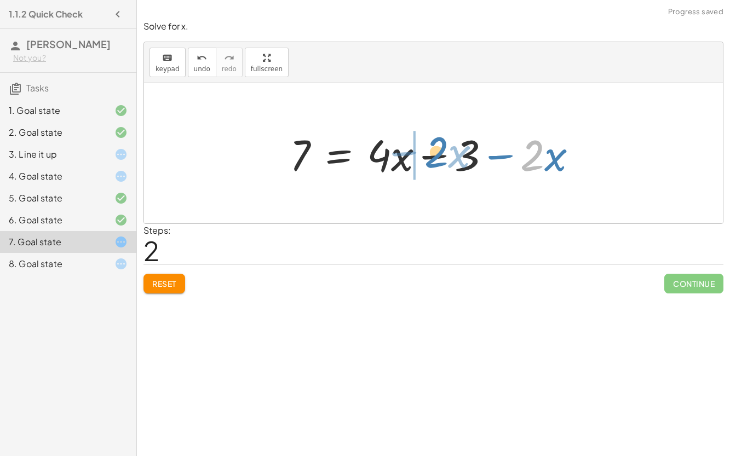
drag, startPoint x: 534, startPoint y: 162, endPoint x: 444, endPoint y: 162, distance: 89.9
click at [444, 162] on div at bounding box center [437, 153] width 307 height 56
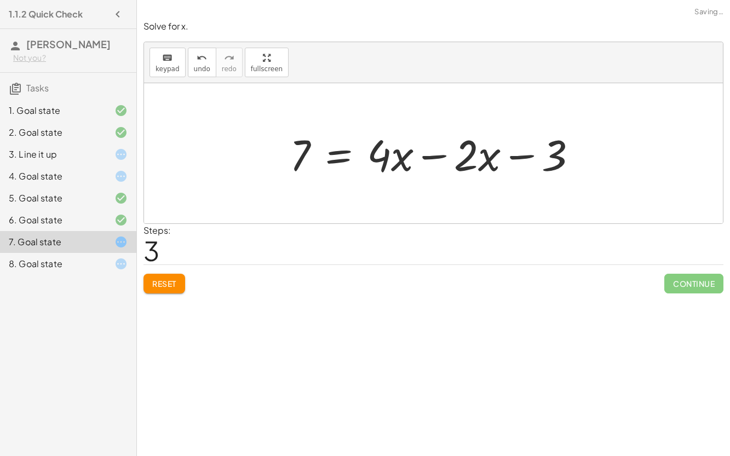
click at [431, 157] on div at bounding box center [437, 153] width 307 height 56
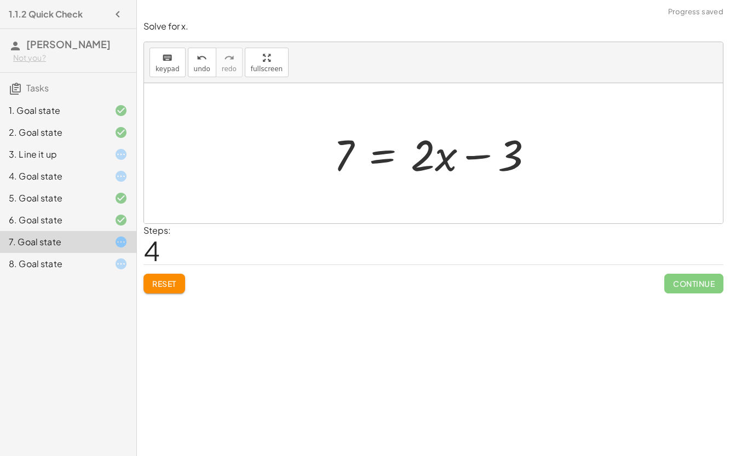
click at [381, 155] on div at bounding box center [438, 153] width 220 height 56
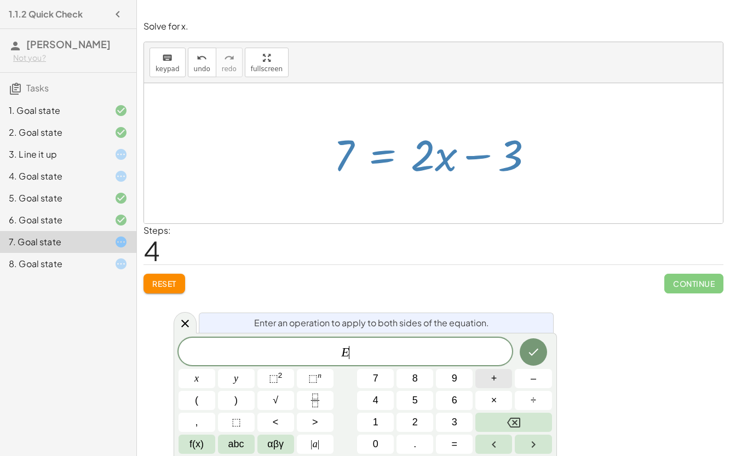
click at [496, 363] on span "+" at bounding box center [494, 378] width 6 height 15
click at [461, 363] on button "3" at bounding box center [454, 422] width 37 height 19
click at [539, 353] on icon "Done" at bounding box center [533, 352] width 13 height 13
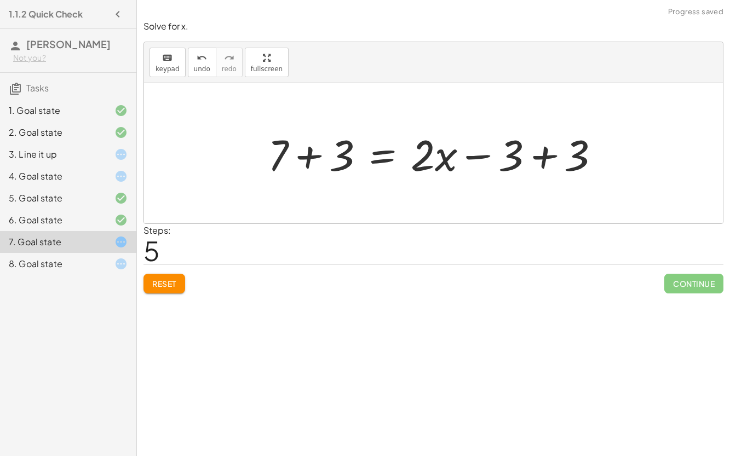
click at [523, 157] on div at bounding box center [438, 153] width 352 height 56
click at [544, 158] on div at bounding box center [438, 153] width 352 height 56
click at [544, 158] on div at bounding box center [433, 153] width 579 height 140
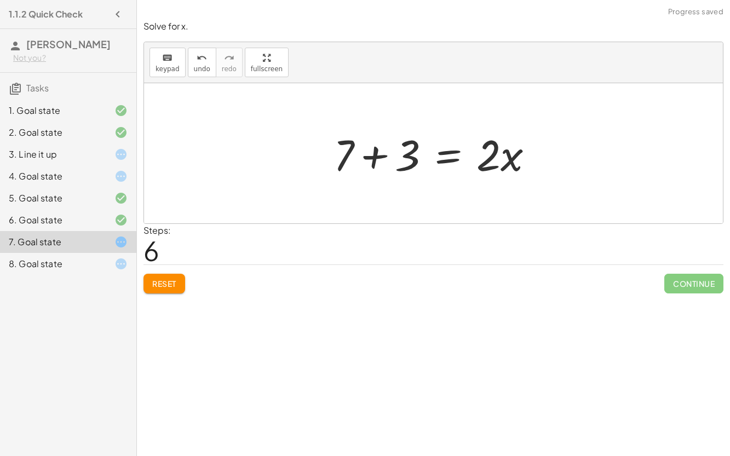
click at [379, 160] on div at bounding box center [438, 153] width 220 height 56
click at [379, 160] on div at bounding box center [463, 153] width 171 height 56
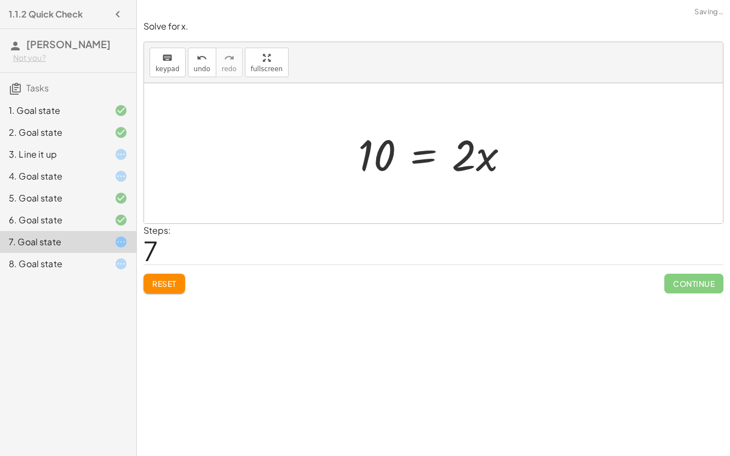
click at [420, 152] on div at bounding box center [438, 153] width 171 height 56
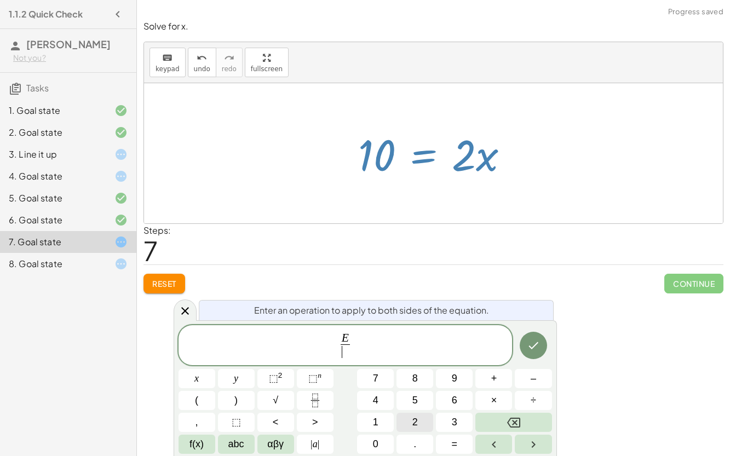
click at [420, 363] on button "2" at bounding box center [415, 422] width 37 height 19
click at [539, 347] on icon "Done" at bounding box center [533, 345] width 13 height 13
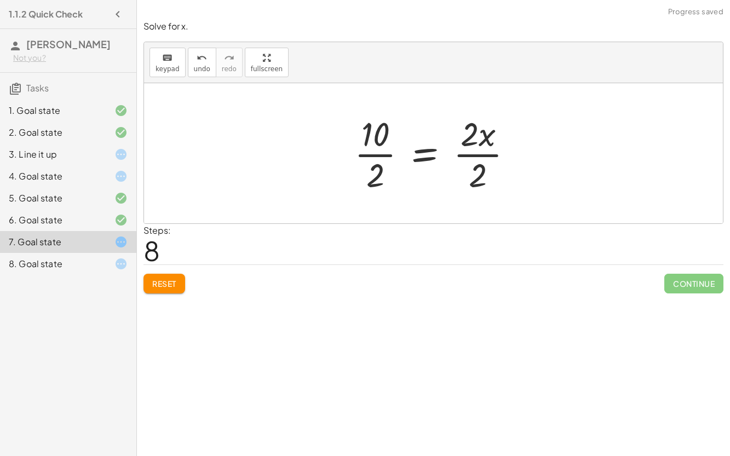
click at [479, 144] on div at bounding box center [438, 153] width 178 height 84
click at [479, 144] on div at bounding box center [425, 153] width 152 height 84
click at [363, 141] on div at bounding box center [425, 153] width 152 height 84
click at [363, 141] on div at bounding box center [428, 153] width 152 height 84
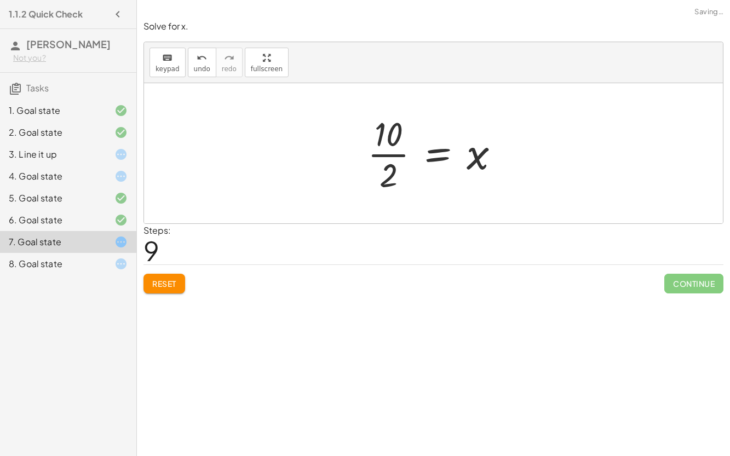
click at [384, 148] on div at bounding box center [438, 153] width 152 height 84
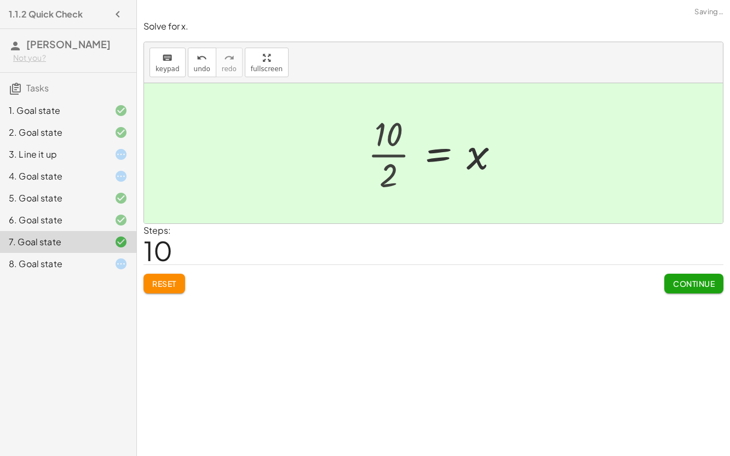
click at [384, 148] on div at bounding box center [447, 154] width 133 height 54
click at [681, 280] on span "Continue" at bounding box center [694, 284] width 42 height 10
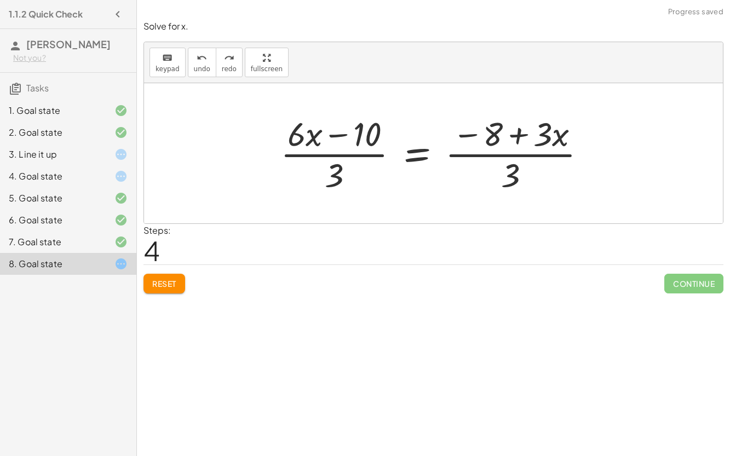
click at [166, 291] on button "Reset" at bounding box center [165, 284] width 42 height 20
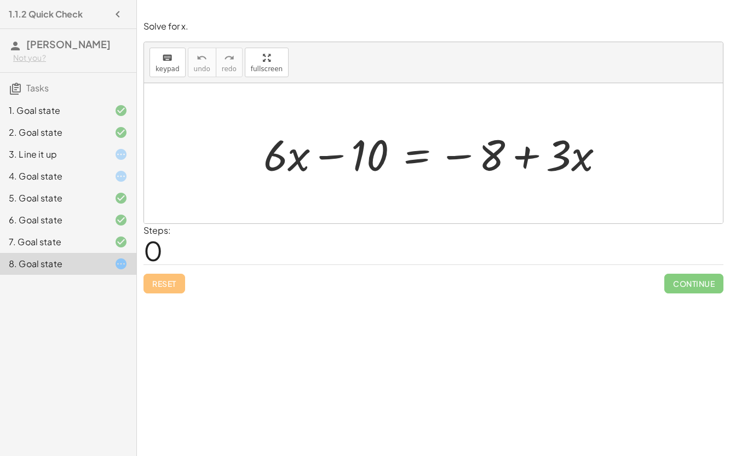
click at [55, 172] on div "4. Goal state" at bounding box center [53, 176] width 88 height 13
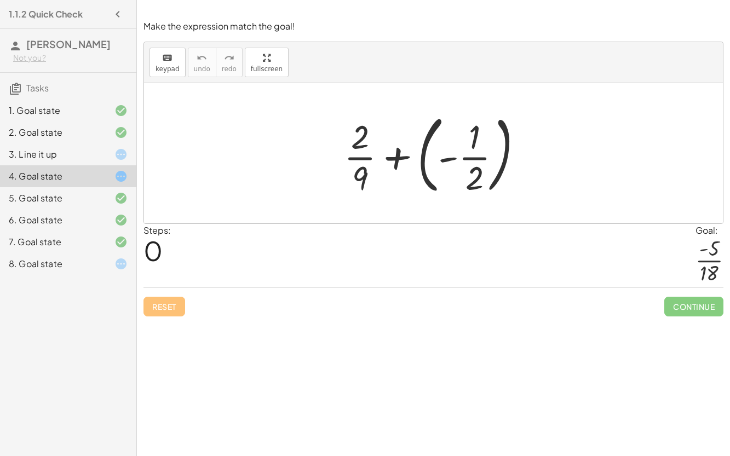
click at [89, 247] on div "7. Goal state" at bounding box center [53, 242] width 88 height 13
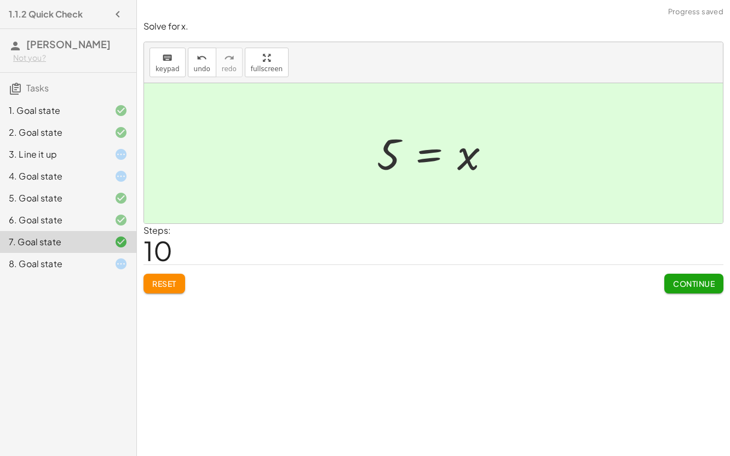
click at [90, 264] on div "8. Goal state" at bounding box center [53, 264] width 88 height 13
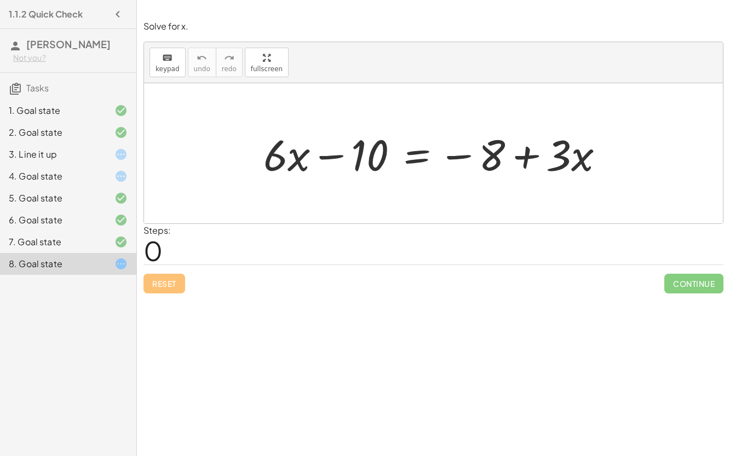
click at [43, 241] on div "7. Goal state" at bounding box center [53, 242] width 88 height 13
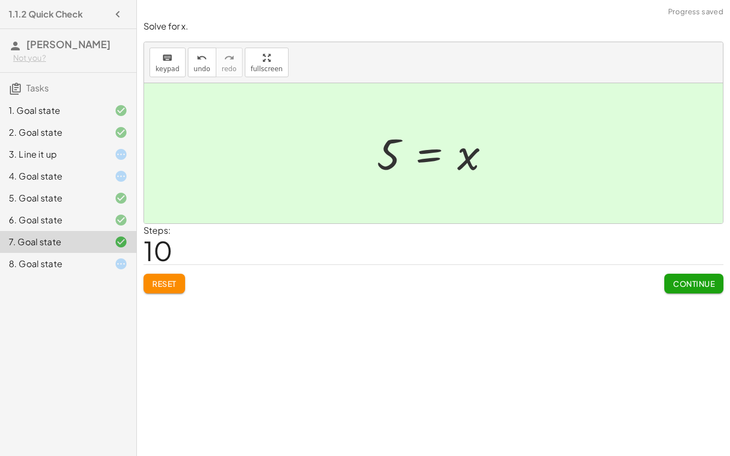
click at [44, 271] on div "8. Goal state" at bounding box center [68, 264] width 136 height 22
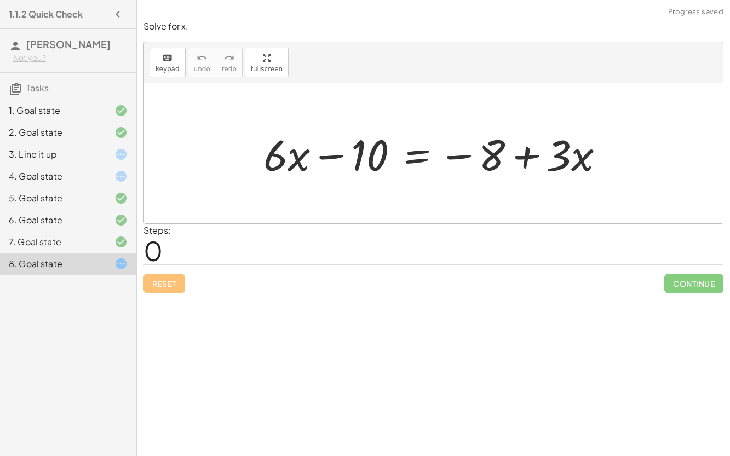
click at [371, 167] on div at bounding box center [438, 153] width 361 height 56
click at [337, 157] on div at bounding box center [438, 153] width 361 height 56
click at [292, 162] on div at bounding box center [438, 153] width 361 height 56
click at [419, 159] on div at bounding box center [438, 153] width 361 height 56
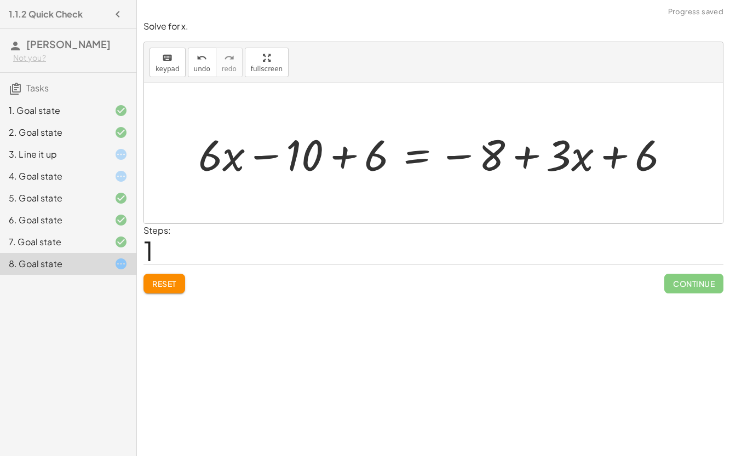
click at [350, 160] on div at bounding box center [438, 153] width 491 height 56
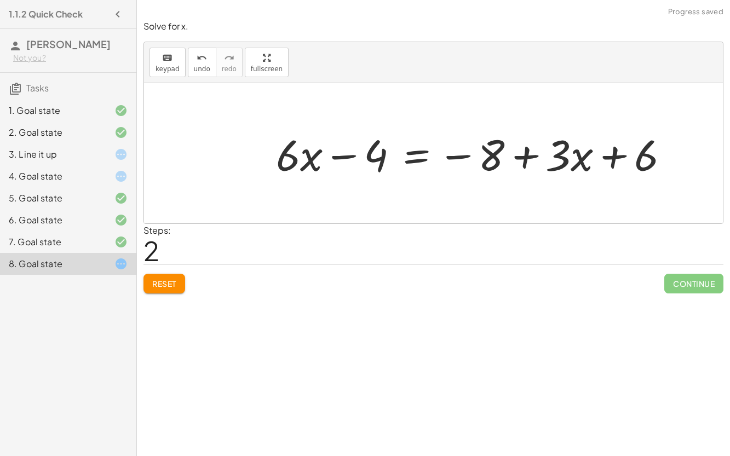
click at [339, 154] on div at bounding box center [477, 153] width 413 height 56
click at [612, 159] on div at bounding box center [477, 153] width 413 height 56
click at [535, 160] on div at bounding box center [477, 153] width 413 height 56
click at [456, 152] on div at bounding box center [477, 153] width 413 height 56
click at [414, 156] on div at bounding box center [477, 153] width 413 height 56
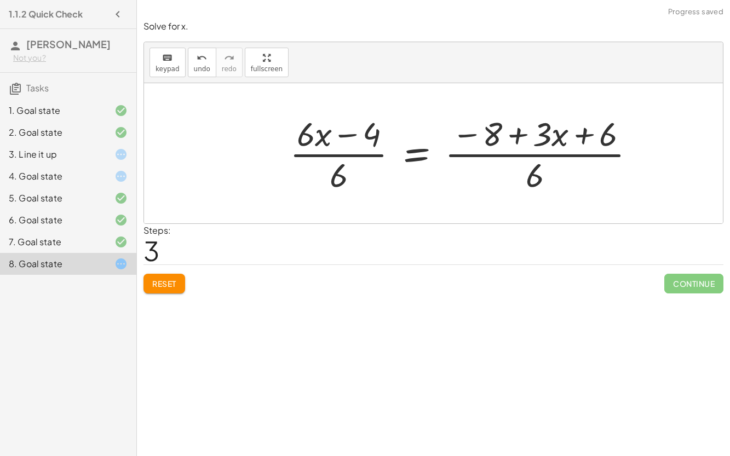
click at [340, 162] on div at bounding box center [466, 153] width 365 height 84
click at [545, 172] on div at bounding box center [466, 153] width 365 height 84
click at [532, 173] on div at bounding box center [466, 153] width 365 height 84
click at [172, 282] on span "Reset" at bounding box center [164, 284] width 24 height 10
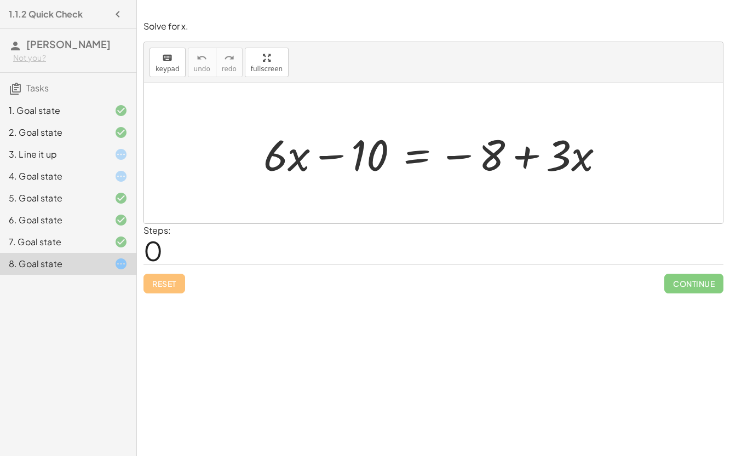
click at [151, 289] on div "Reset Continue" at bounding box center [434, 279] width 580 height 29
